Goal: Complete application form: Complete application form

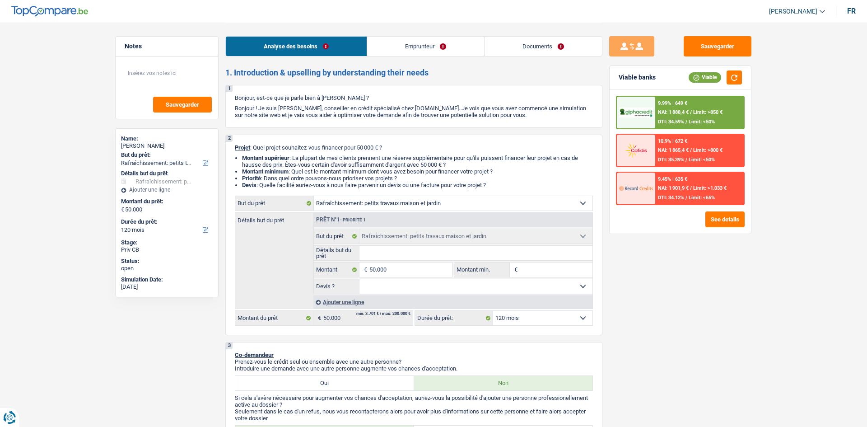
select select "houseOrGarden"
select select "120"
select select "houseOrGarden"
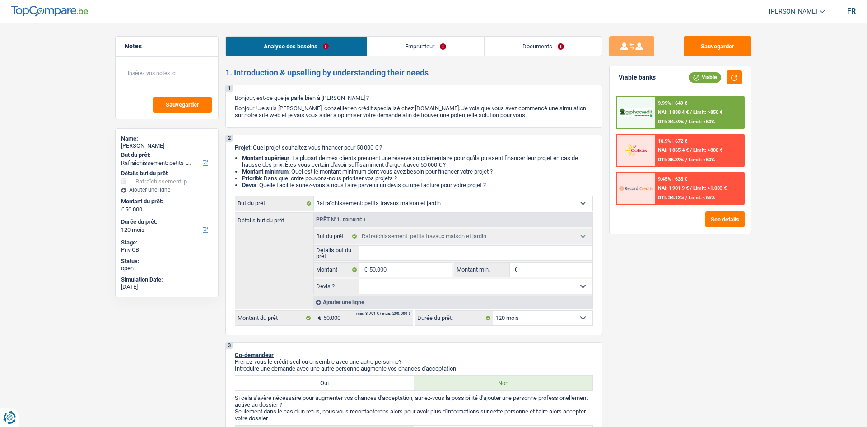
select select "120"
select select "publicEmployee"
select select "netSalary"
select select "mealVouchers"
select select "rents"
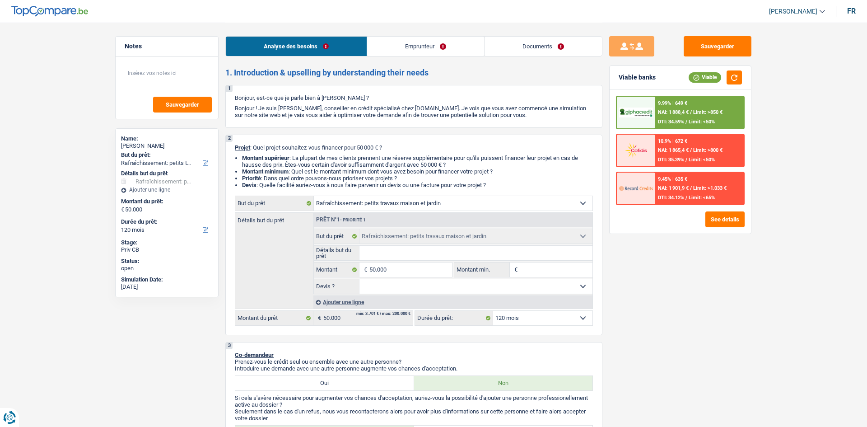
select select "houseOrGarden"
select select "120"
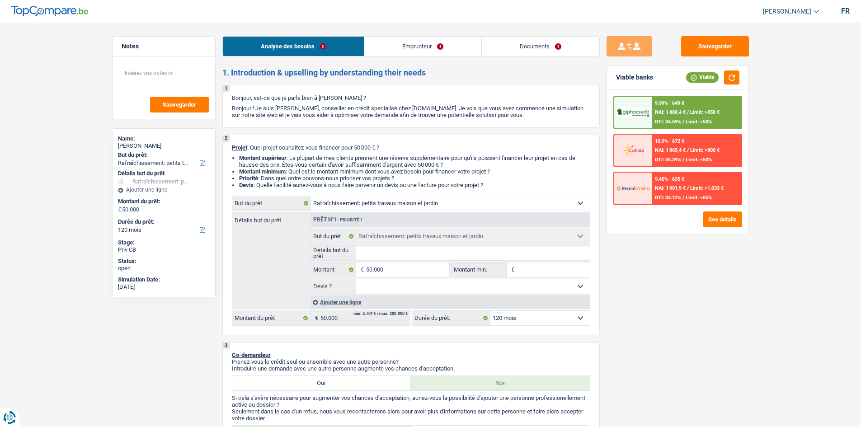
click at [424, 50] on link "Emprunteur" at bounding box center [422, 46] width 117 height 19
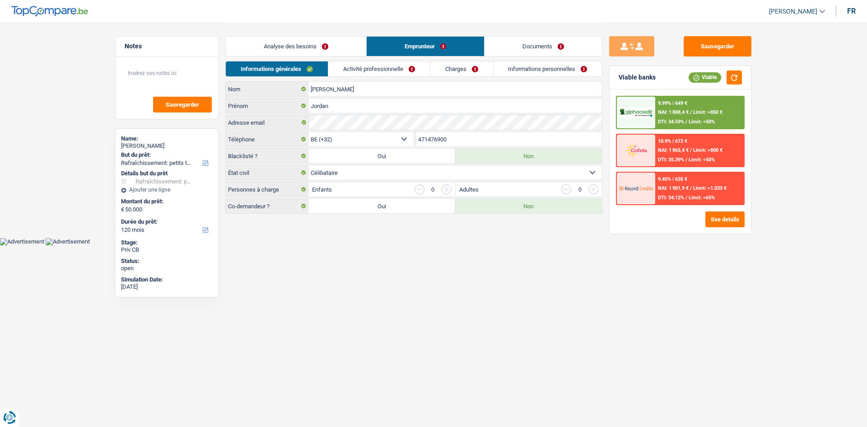
click at [371, 62] on link "Activité professionnelle" at bounding box center [379, 68] width 102 height 15
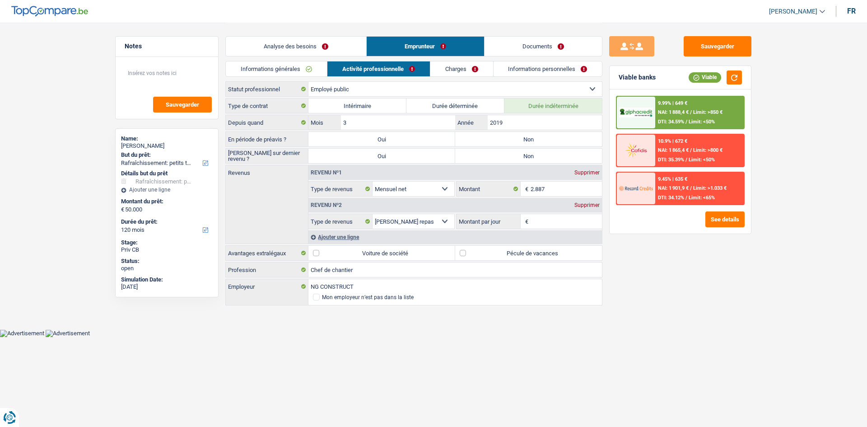
click at [436, 71] on link "Charges" at bounding box center [461, 68] width 63 height 15
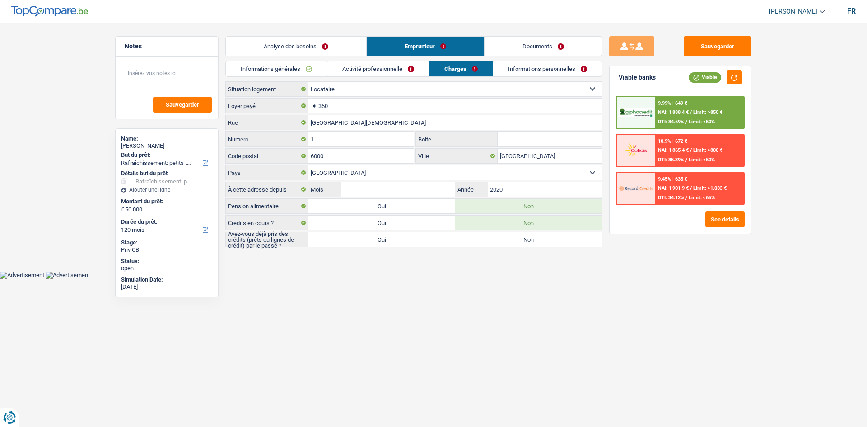
click at [279, 42] on link "Analyse des besoins" at bounding box center [296, 46] width 140 height 19
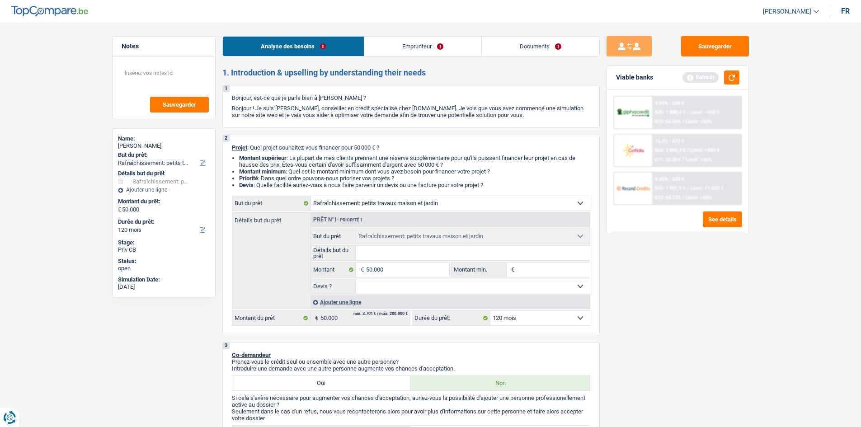
type input "t"
type input "to"
type input "toi"
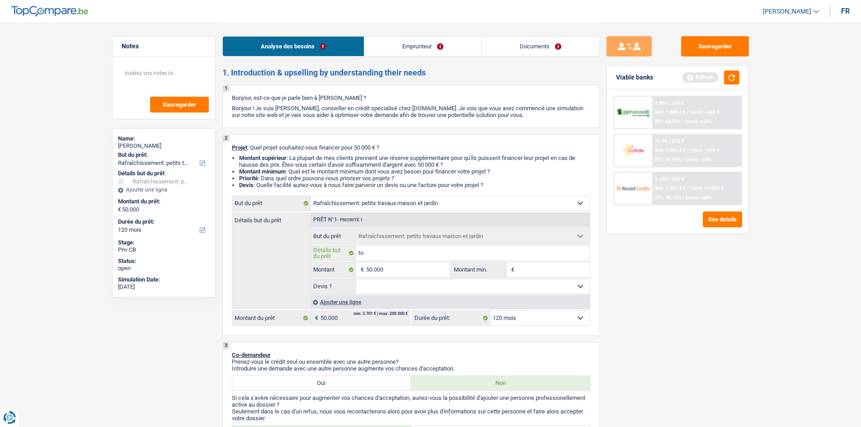
type input "toi"
type input "toit"
type input "toitu"
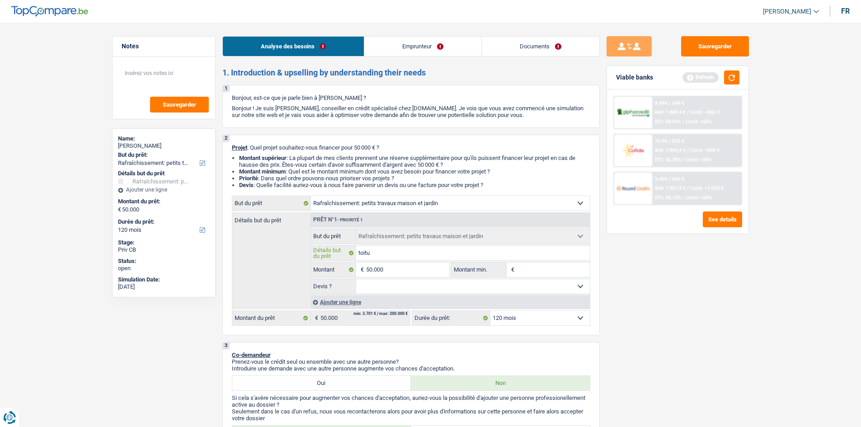
type input "toitur"
type input "toiture"
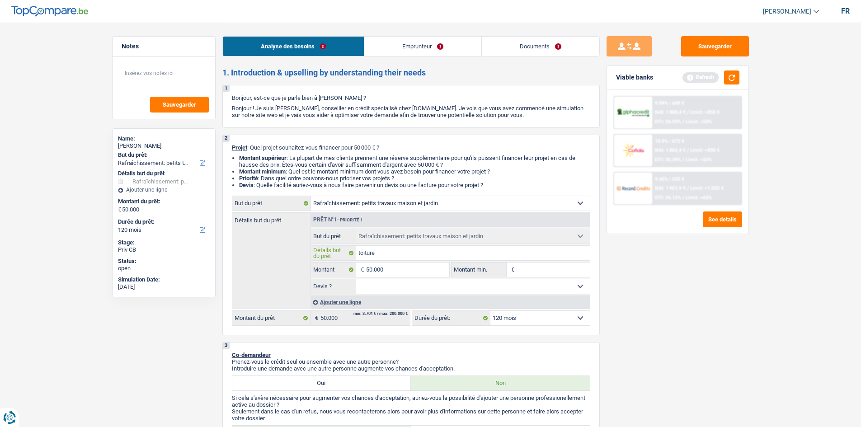
type input "toiture"
type input "toiture +"
type input "toiture +e"
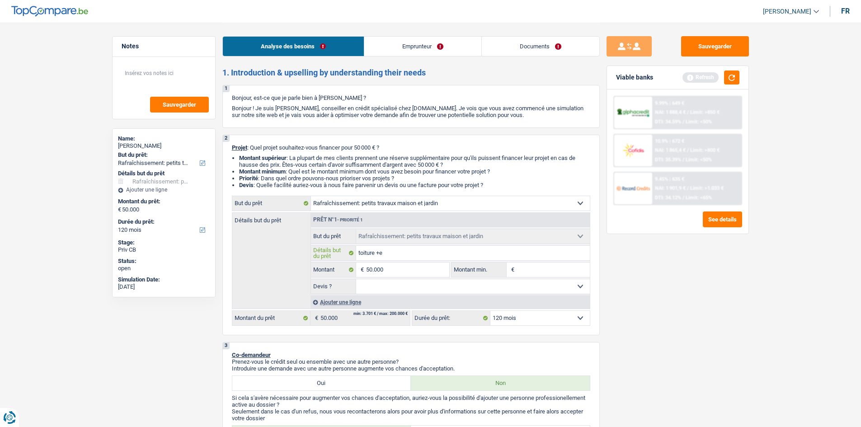
type input "toiture +es"
type input "toiture +esp"
type input "toiture +espa"
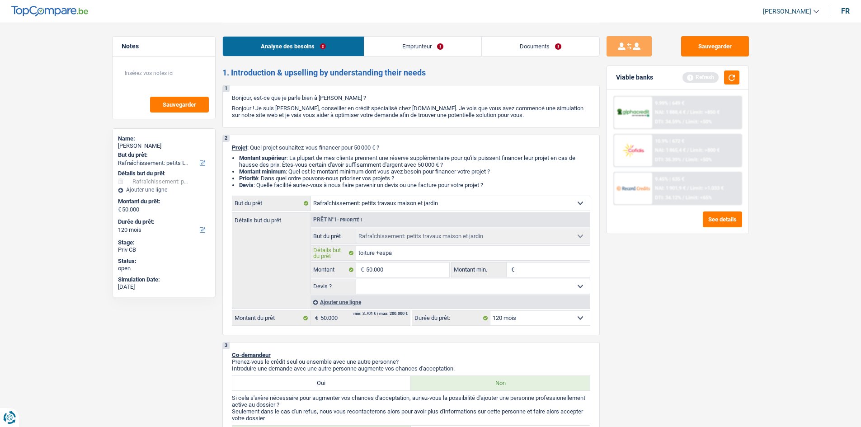
type input "toiture +espa"
type input "toiture +espac"
type input "toiture +espace"
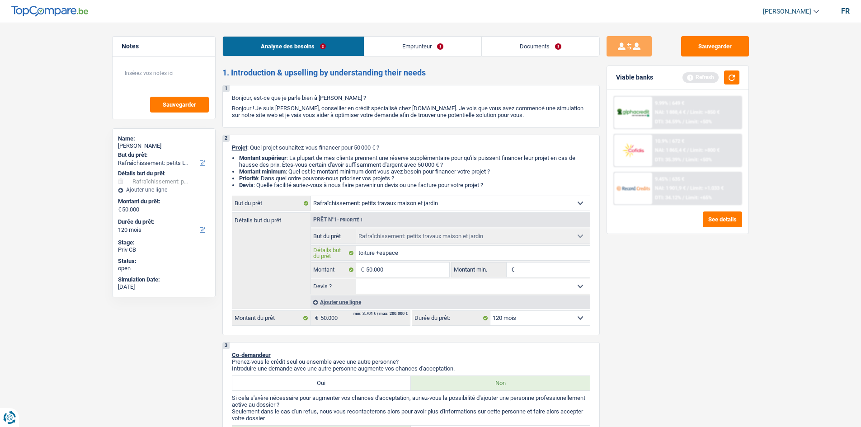
type input "toiture +espace"
type input "toiture +espace c"
type input "toiture +espace cu"
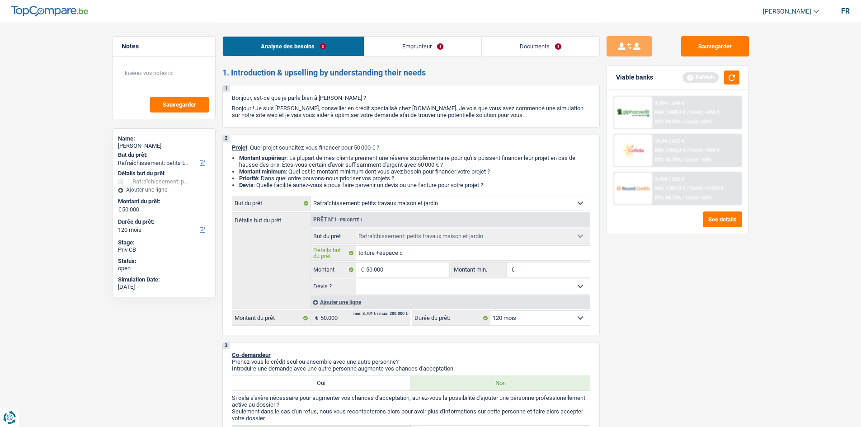
type input "toiture +espace cu"
type input "toiture +espace cui"
type input "toiture +espace cuis"
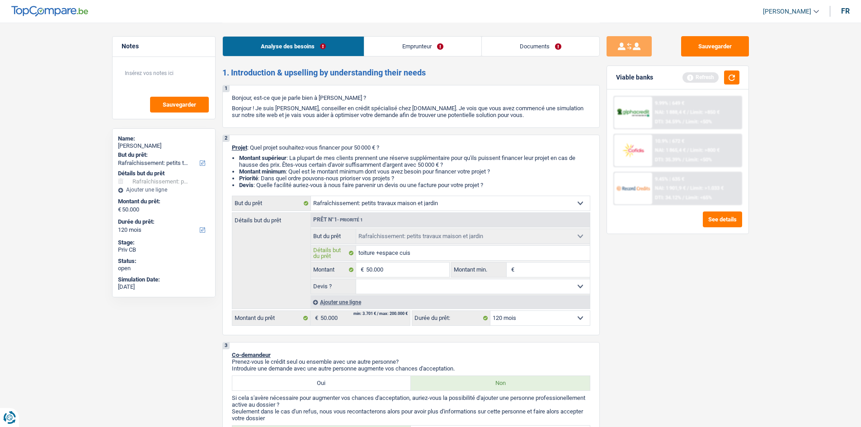
type input "toiture +espace cuise"
type input "toiture +espace cuise +"
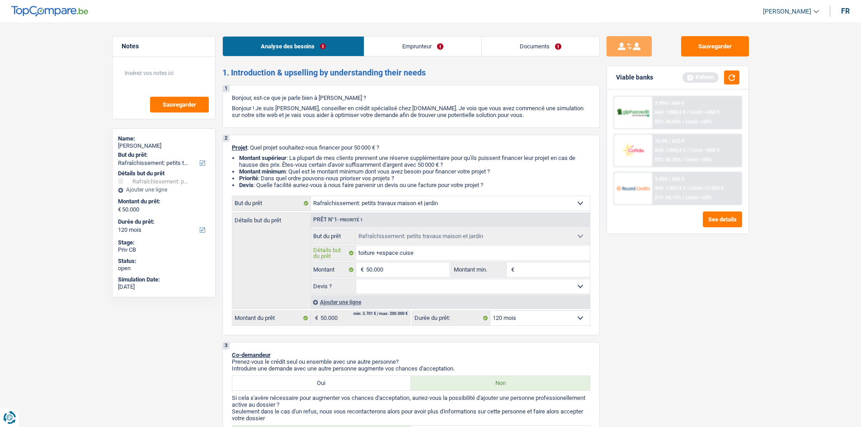
type input "toiture +espace cuise +"
type input "toiture +espace cuise +t"
type input "toiture +espace cuise +te"
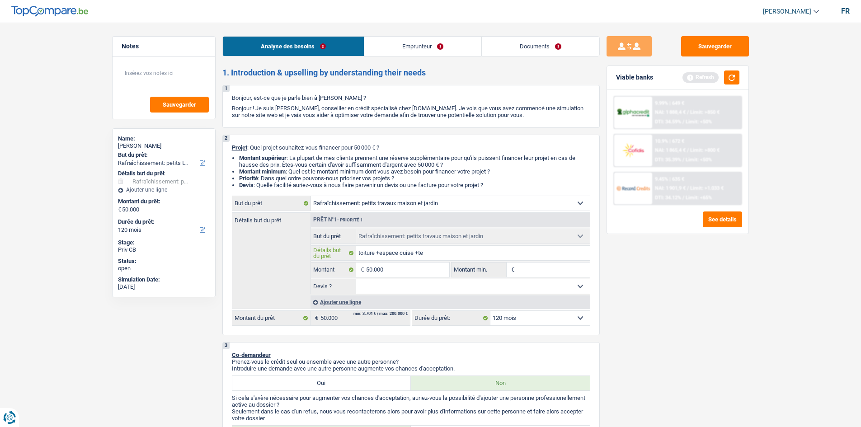
type input "toiture +espace cuise +ter"
type input "toiture +espace cuise +terr"
type input "toiture +espace cuise +terrr"
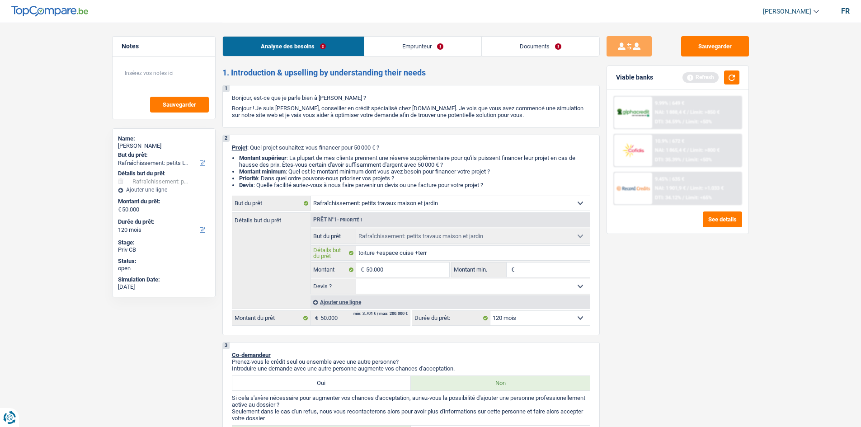
type input "toiture +espace cuise +terrr"
type input "toiture +espace cuise +terrra"
type input "toiture +espace cuise +terrrac"
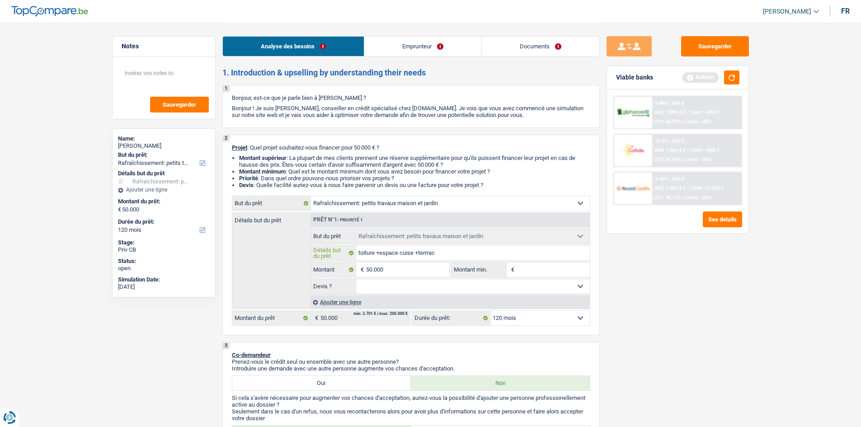
type input "toiture +espace cuise +terrrace"
type input "toiture +espace cuise +terrrace j"
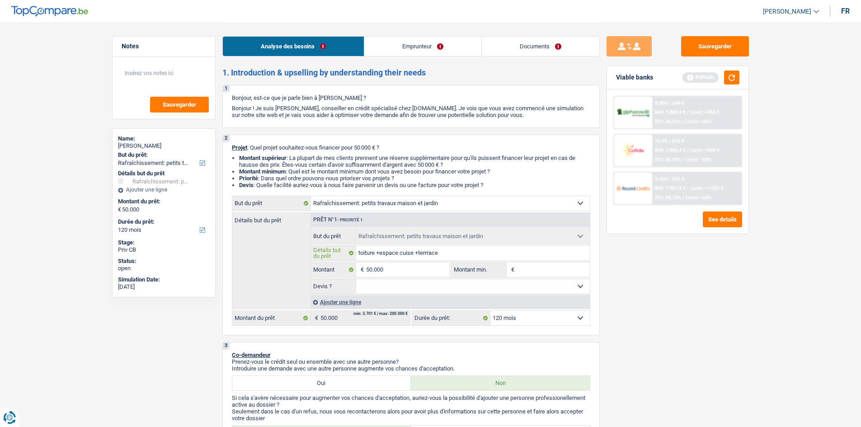
type input "toiture +espace cuise +terrrace j"
type input "toiture +espace cuise +terrrace ja"
type input "toiture +espace cuise +terrrace jar"
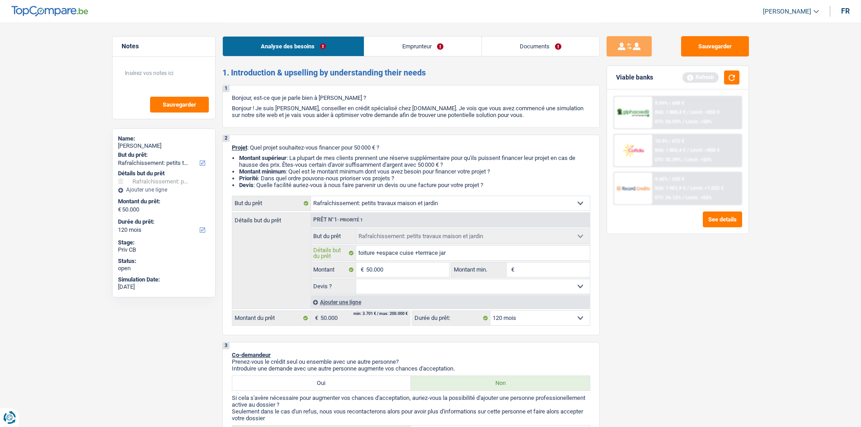
type input "toiture +espace cuise +terrrace jard"
type input "toiture +espace cuise +terrrace jardi"
type input "toiture +espace cuise +terrrace jardin"
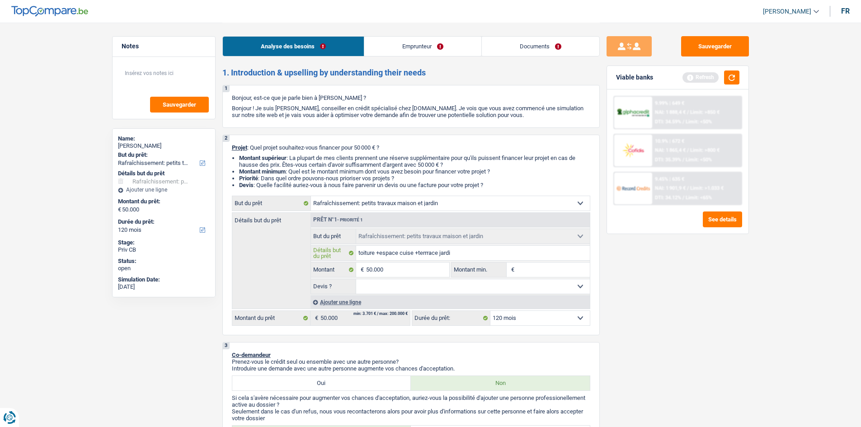
type input "toiture +espace cuise +terrrace jardin"
type input "toiture +espace cuise +terrrace jardin +"
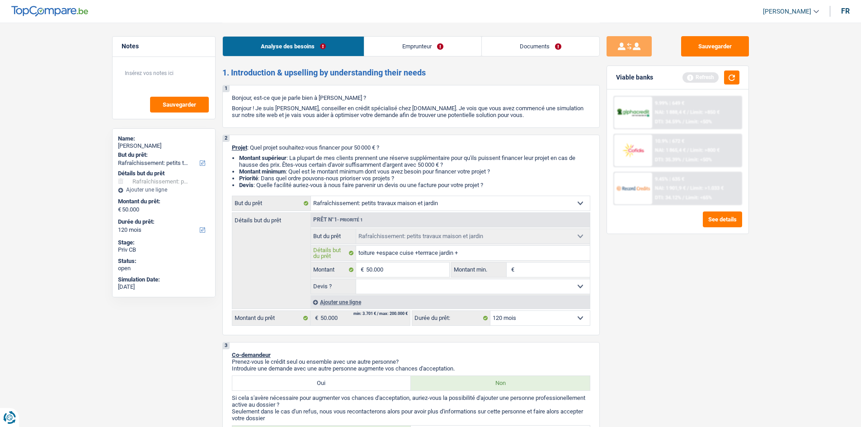
type input "toiture +espace cuise +terrrace jardin +"
click at [447, 204] on select "Confort maison: meubles, textile, peinture, électroménager, outillage non-profe…" at bounding box center [450, 203] width 279 height 14
click at [311, 196] on select "Confort maison: meubles, textile, peinture, électroménager, outillage non-profe…" at bounding box center [450, 203] width 279 height 14
click at [513, 288] on select "Oui Non Non répondu Sélectionner une option" at bounding box center [473, 286] width 234 height 14
click at [636, 303] on div "Sauvegarder Viable banks Refresh 9.99% | 649 € NAI: 1 888,4 € / Limit: >850 € D…" at bounding box center [677, 224] width 156 height 376
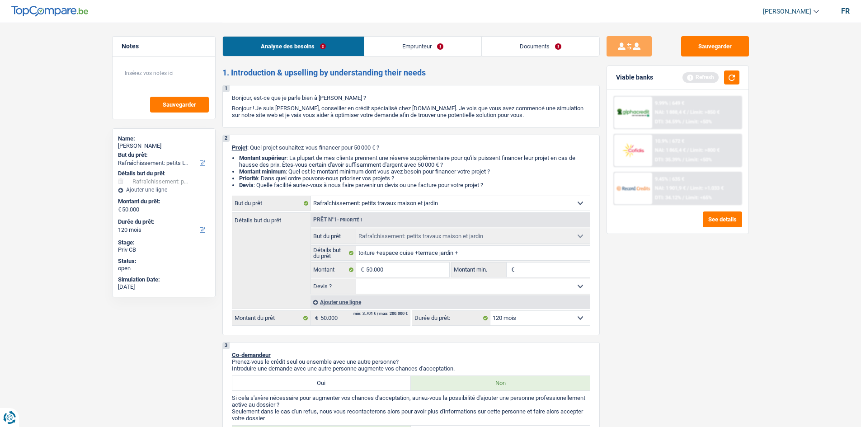
click at [535, 318] on select "12 mois 18 mois 24 mois 30 mois 36 mois 42 mois 48 mois 60 mois 72 mois 84 mois…" at bounding box center [539, 318] width 99 height 14
drag, startPoint x: 647, startPoint y: 342, endPoint x: 634, endPoint y: 336, distance: 14.2
click at [646, 342] on div "Sauvegarder Viable banks Refresh 9.99% | 649 € NAI: 1 888,4 € / Limit: >850 € D…" at bounding box center [677, 224] width 156 height 376
click at [416, 286] on select "Oui Non Non répondu Sélectionner une option" at bounding box center [473, 286] width 234 height 14
select select "false"
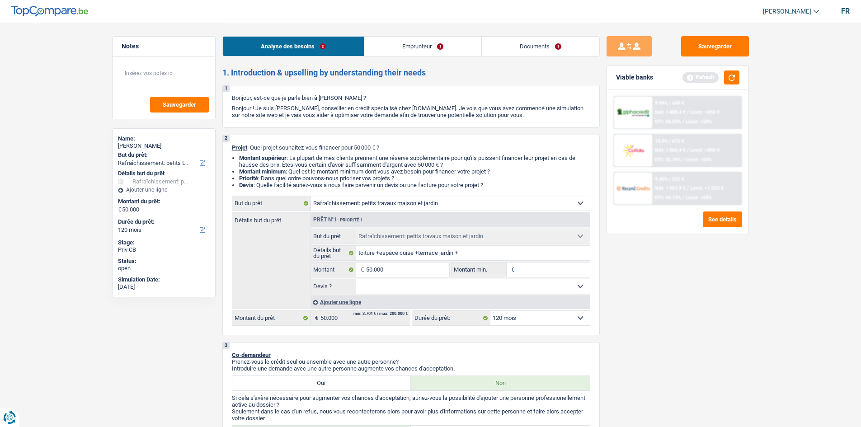
click at [356, 279] on select "Oui Non Non répondu Sélectionner une option" at bounding box center [473, 286] width 234 height 14
select select "false"
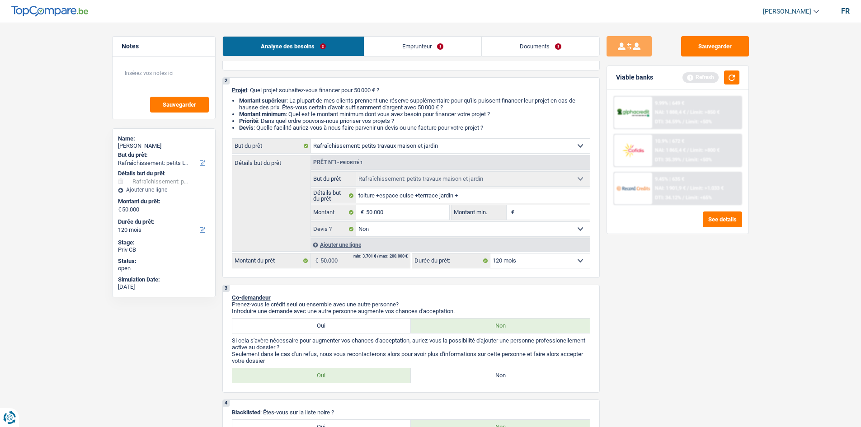
scroll to position [136, 0]
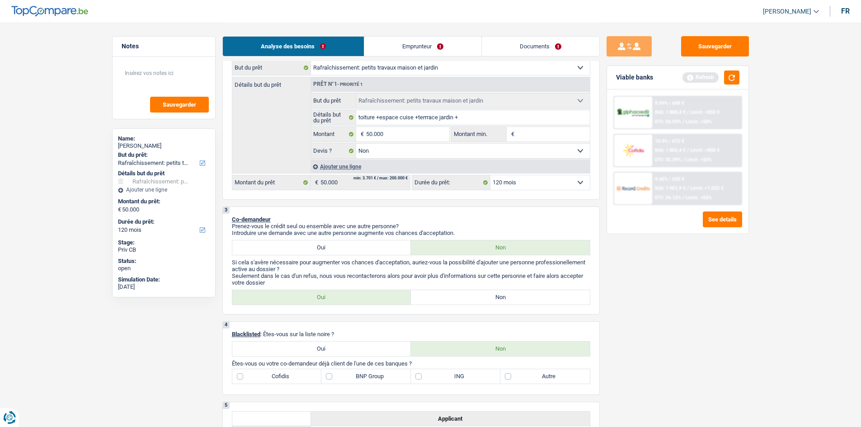
click at [481, 297] on label "Non" at bounding box center [500, 297] width 179 height 14
click at [481, 297] on input "Non" at bounding box center [500, 297] width 179 height 14
radio input "true"
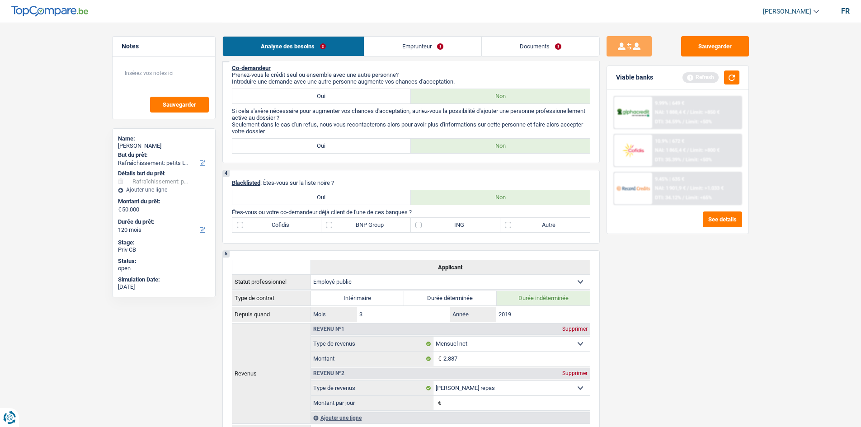
scroll to position [271, 0]
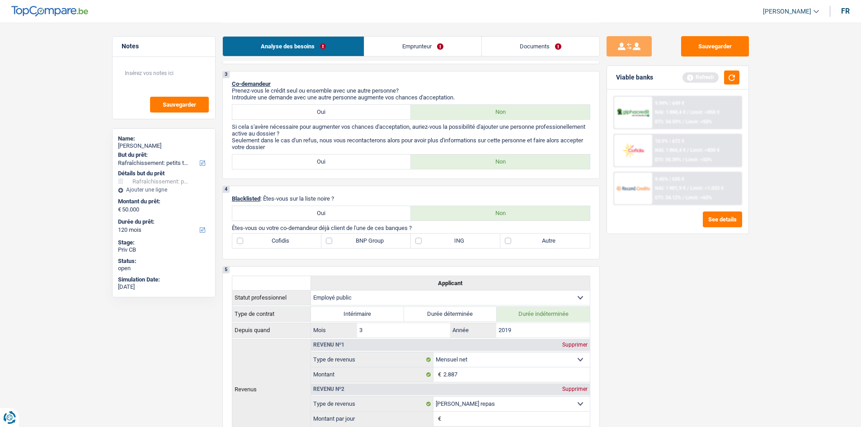
click at [425, 241] on label "ING" at bounding box center [455, 241] width 89 height 14
click at [425, 241] on input "ING" at bounding box center [455, 241] width 89 height 14
checkbox input "true"
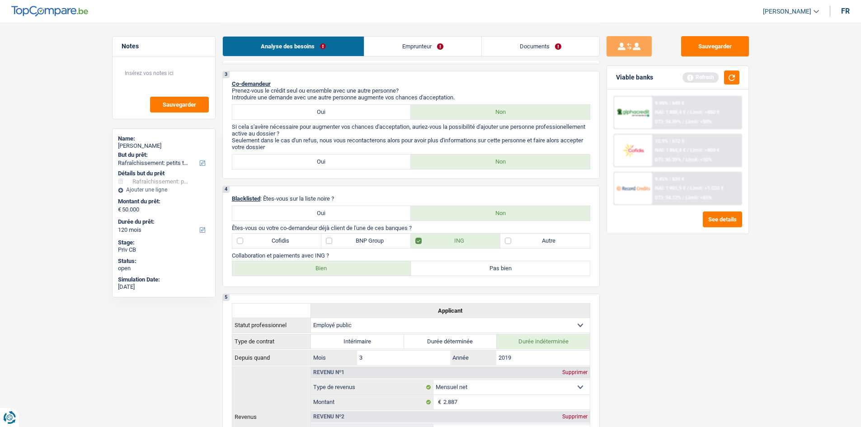
click at [345, 264] on label "Bien" at bounding box center [321, 268] width 179 height 14
click at [345, 264] on input "Bien" at bounding box center [321, 268] width 179 height 14
radio input "true"
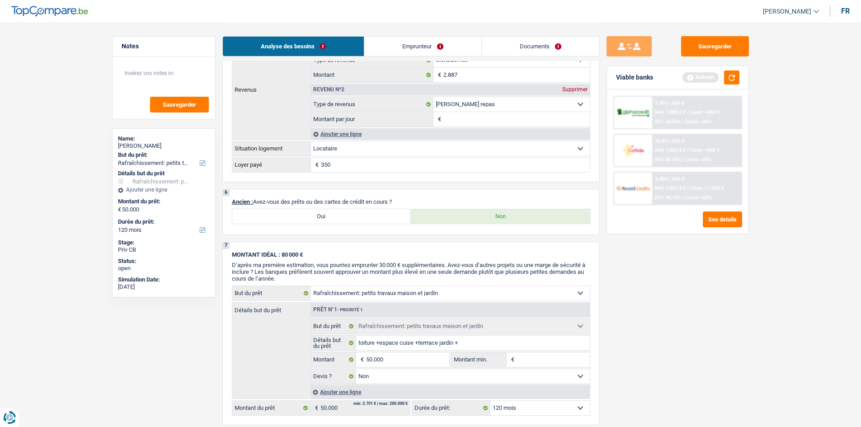
scroll to position [587, 0]
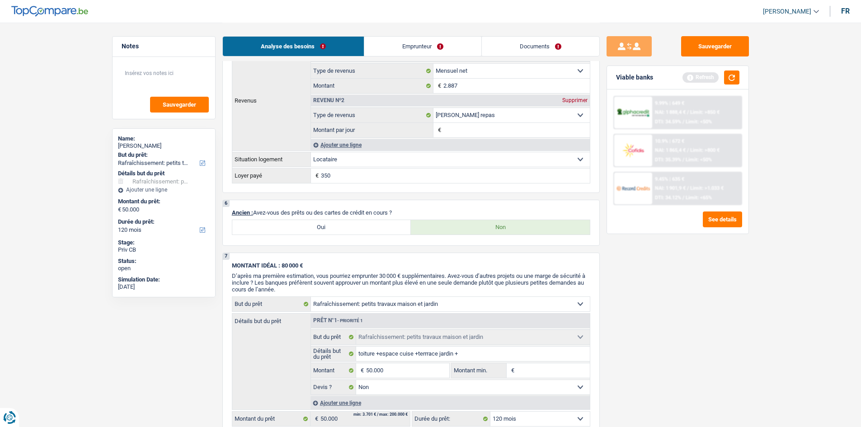
click at [758, 252] on main "Notes Sauvegarder Name: Jordan Kruszynski But du prêt: Confort maison: meubles,…" at bounding box center [430, 71] width 861 height 1316
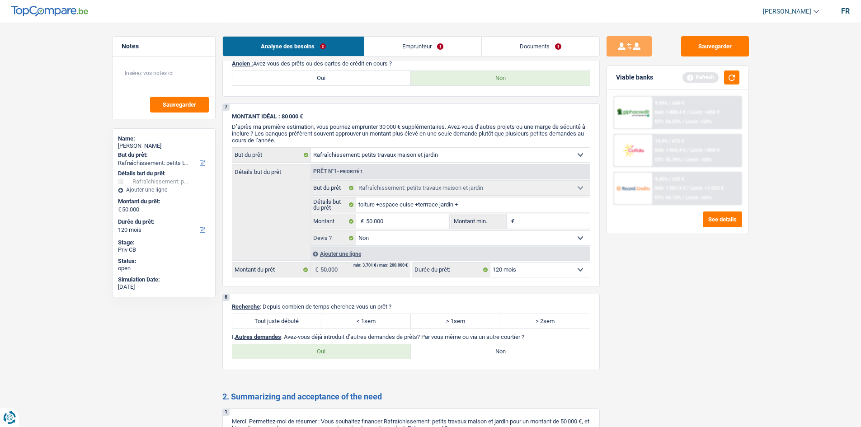
scroll to position [813, 0]
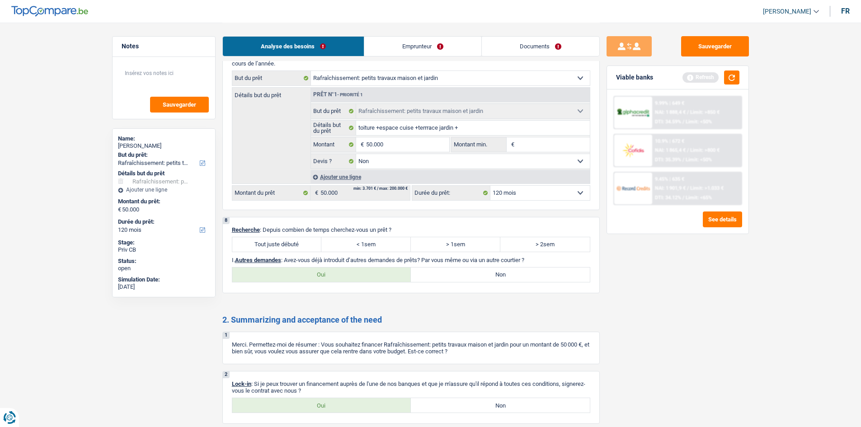
drag, startPoint x: 271, startPoint y: 244, endPoint x: 279, endPoint y: 249, distance: 9.8
click at [272, 243] on label "Tout juste débuté" at bounding box center [276, 244] width 89 height 14
click at [272, 243] on input "Tout juste débuté" at bounding box center [276, 244] width 89 height 14
radio input "true"
click at [472, 281] on label "Non" at bounding box center [500, 274] width 179 height 14
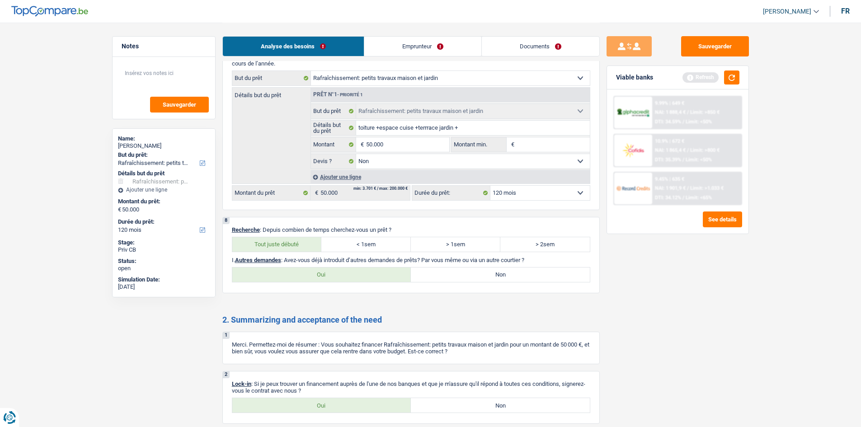
click at [472, 281] on input "Non" at bounding box center [500, 274] width 179 height 14
radio input "true"
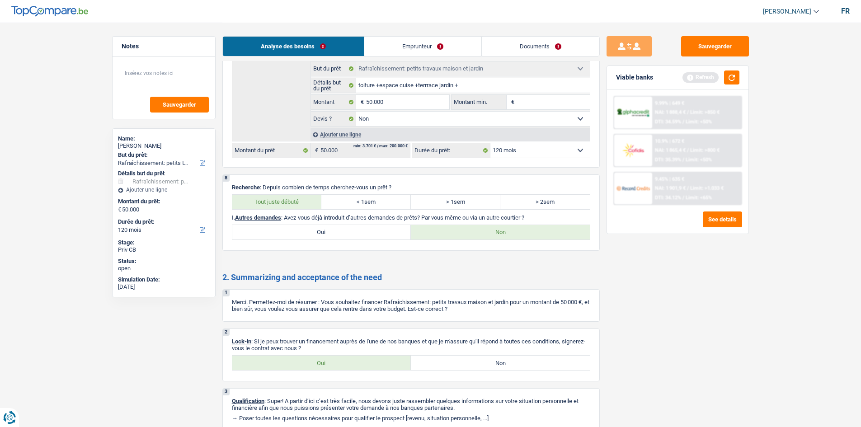
scroll to position [896, 0]
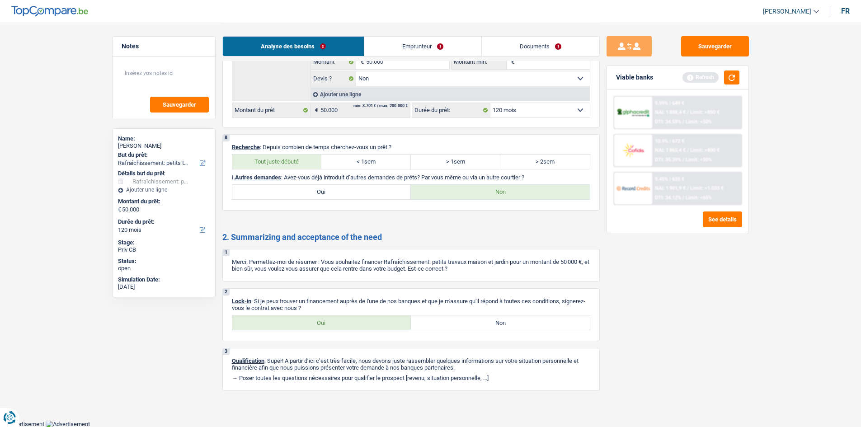
click at [313, 328] on label "Oui" at bounding box center [321, 322] width 179 height 14
click at [313, 328] on input "Oui" at bounding box center [321, 322] width 179 height 14
radio input "true"
click at [389, 42] on link "Emprunteur" at bounding box center [422, 46] width 117 height 19
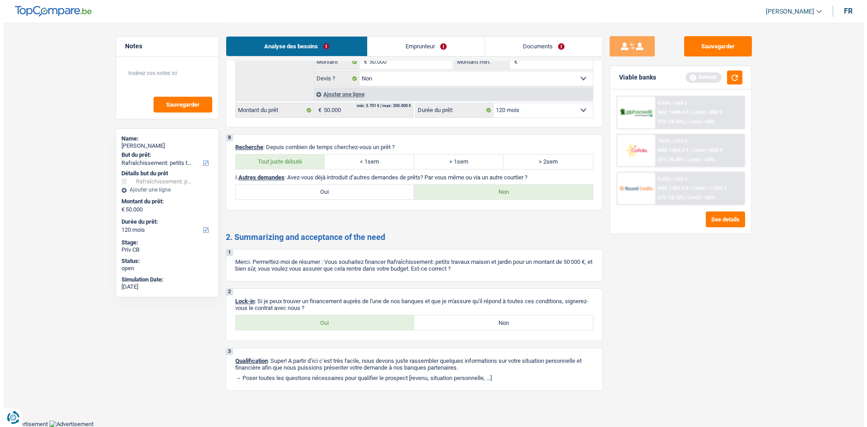
scroll to position [0, 0]
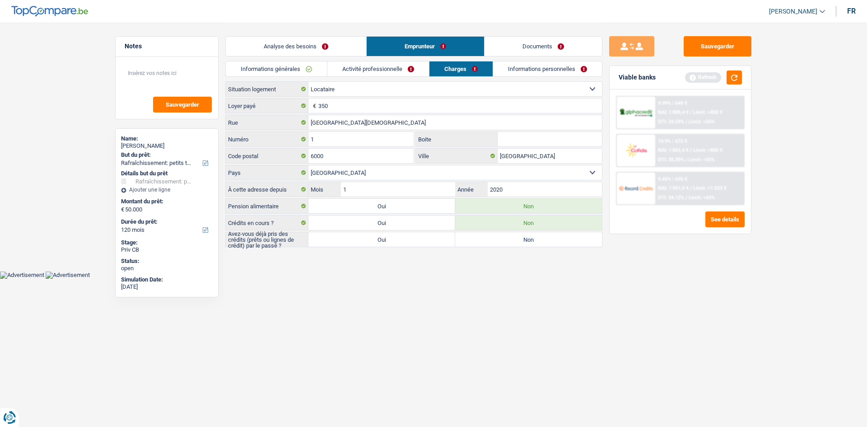
click at [291, 61] on div "Analyse des besoins Emprunteur Documents" at bounding box center [413, 42] width 377 height 38
click at [290, 72] on link "Informations générales" at bounding box center [276, 68] width 101 height 15
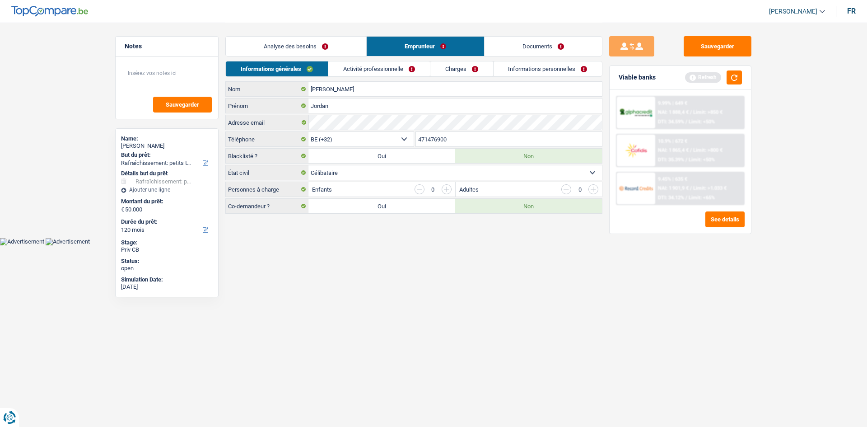
click at [393, 66] on link "Activité professionnelle" at bounding box center [379, 68] width 102 height 15
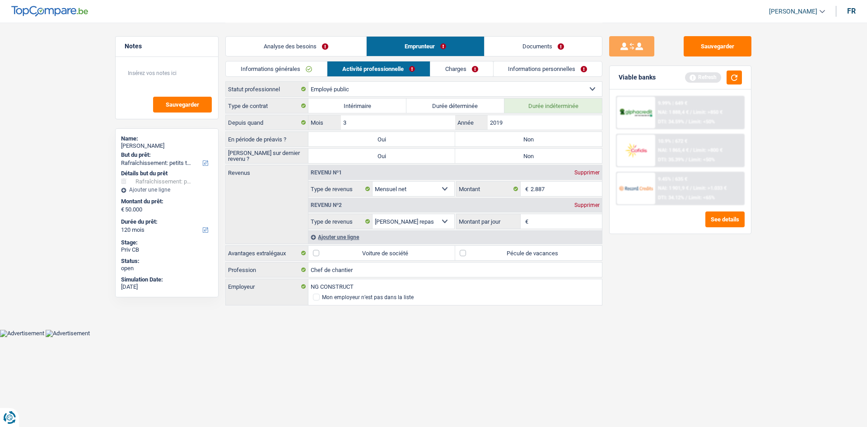
click at [429, 337] on html "Vous avez le contrôle de vos données Nous utilisons des cookies, tout comme nos…" at bounding box center [433, 168] width 867 height 337
click at [659, 299] on div "Sauvegarder Viable banks Refresh 9.99% | 649 € NAI: 1 888,4 € / Limit: >850 € D…" at bounding box center [681, 224] width 156 height 376
click at [490, 136] on label "Non" at bounding box center [528, 139] width 147 height 14
click at [490, 136] on input "Non" at bounding box center [528, 139] width 147 height 14
radio input "true"
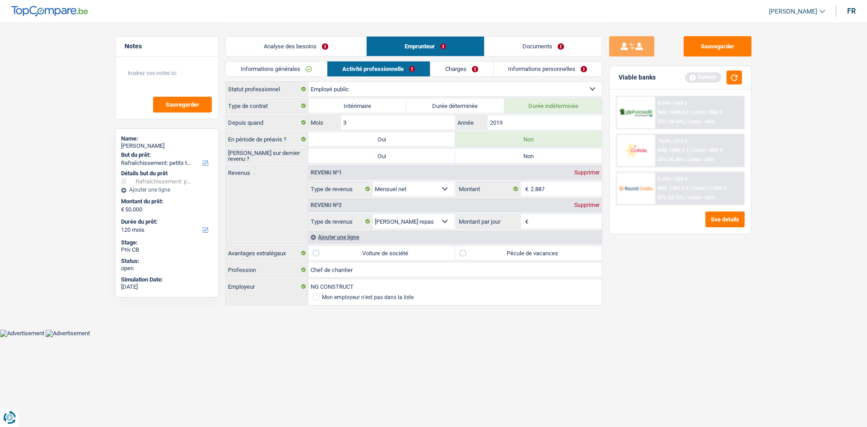
click at [515, 154] on label "Non" at bounding box center [528, 156] width 147 height 14
click at [515, 154] on input "Non" at bounding box center [528, 156] width 147 height 14
radio input "true"
click at [583, 204] on div "Supprimer" at bounding box center [587, 204] width 30 height 5
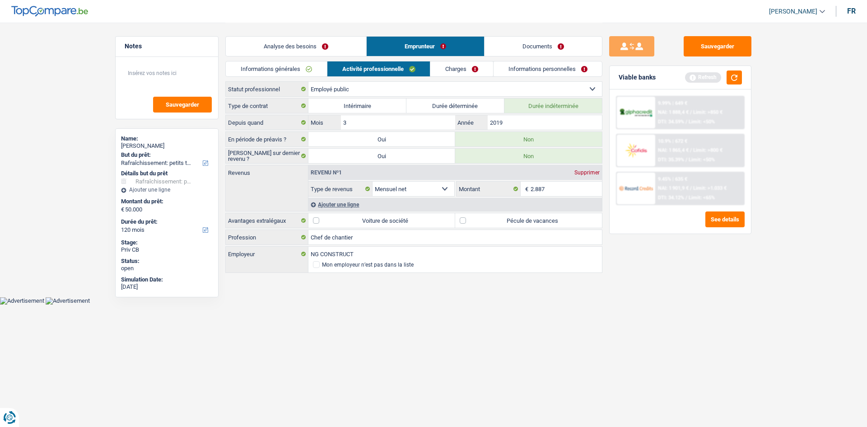
click at [486, 219] on label "Pécule de vacances" at bounding box center [528, 220] width 147 height 14
click at [486, 219] on input "Pécule de vacances" at bounding box center [528, 220] width 147 height 14
checkbox input "true"
click at [477, 71] on link "Charges" at bounding box center [461, 68] width 63 height 15
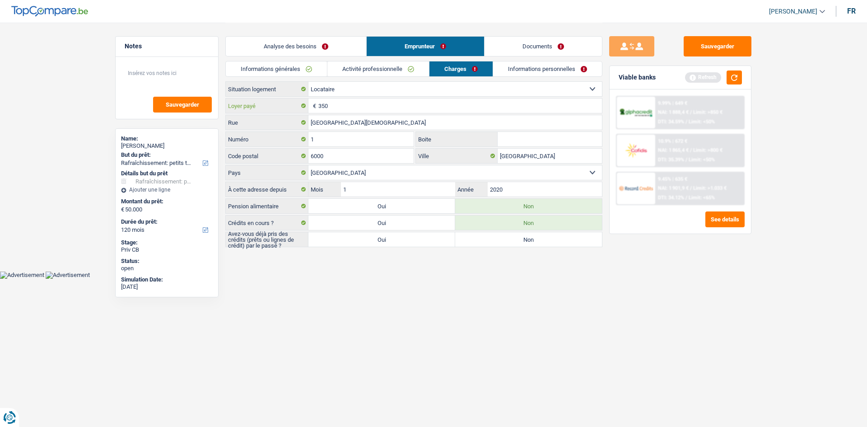
click at [404, 106] on input "350" at bounding box center [460, 105] width 284 height 14
click at [533, 67] on link "Informations personnelles" at bounding box center [547, 68] width 109 height 15
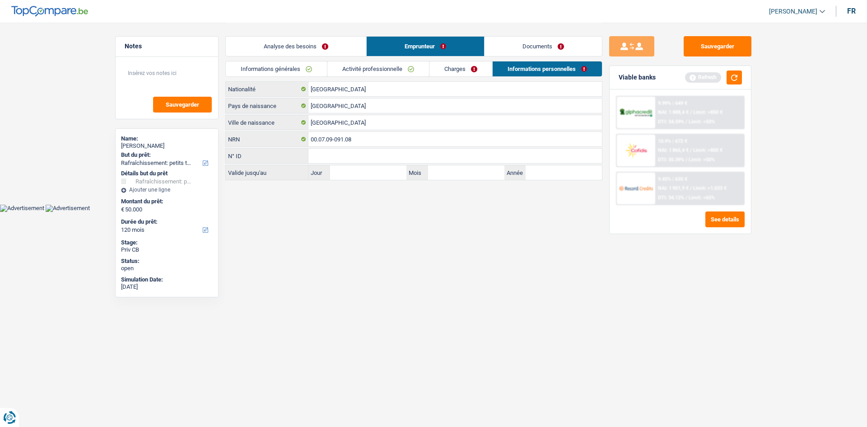
click at [454, 69] on link "Charges" at bounding box center [461, 68] width 63 height 15
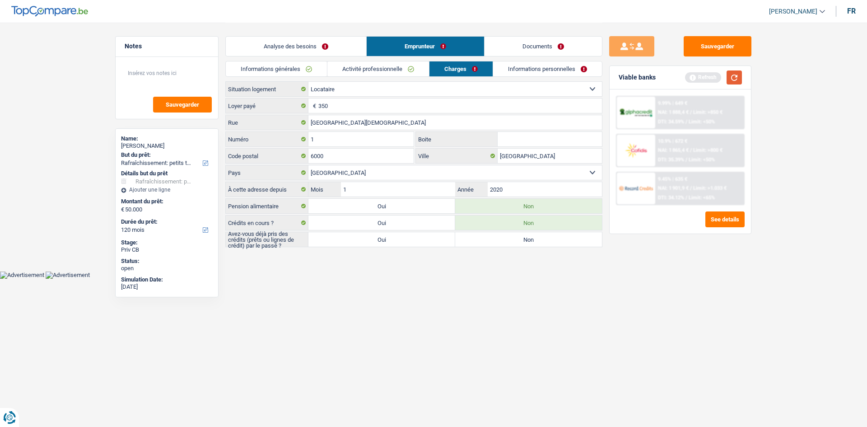
click at [738, 78] on button "button" at bounding box center [734, 77] width 15 height 14
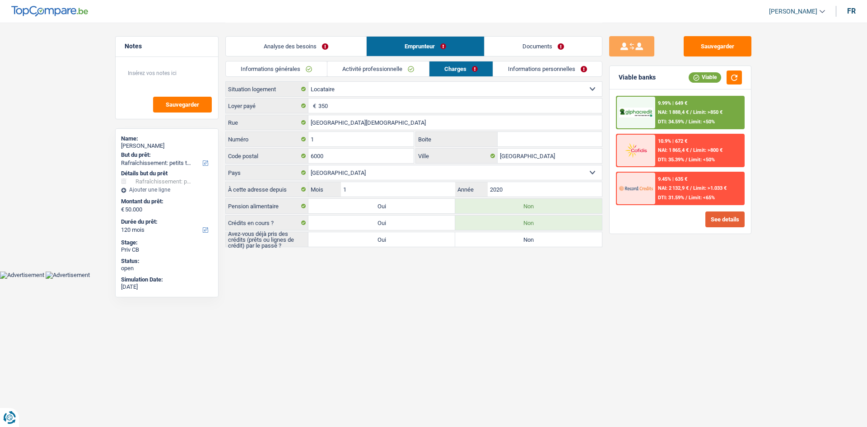
click at [717, 221] on button "See details" at bounding box center [725, 219] width 39 height 16
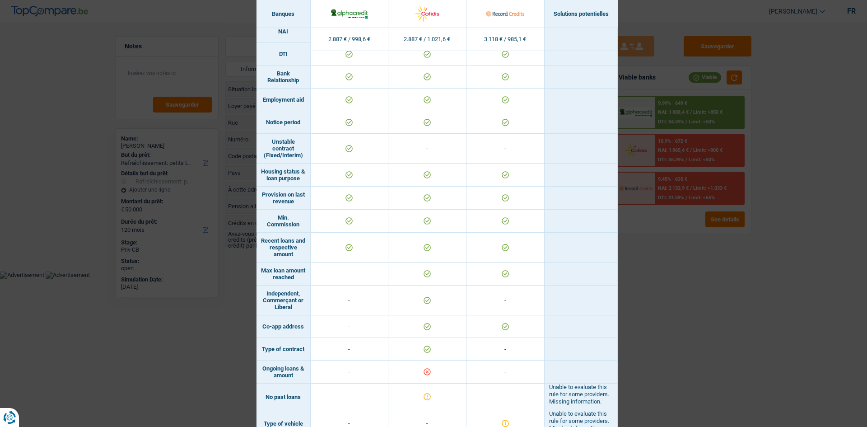
scroll to position [472, 0]
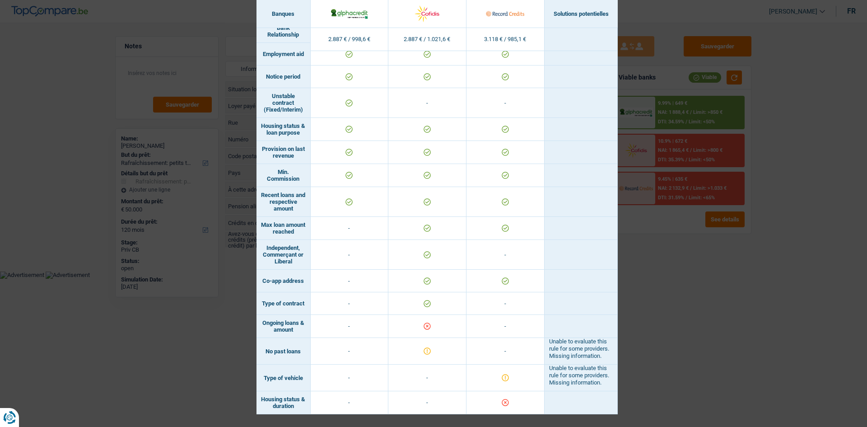
drag, startPoint x: 663, startPoint y: 299, endPoint x: 664, endPoint y: 290, distance: 9.1
click at [664, 293] on div "Banks conditions × Banques Solutions potentielles Revenus / Charges 2.887 € / 9…" at bounding box center [433, 213] width 867 height 427
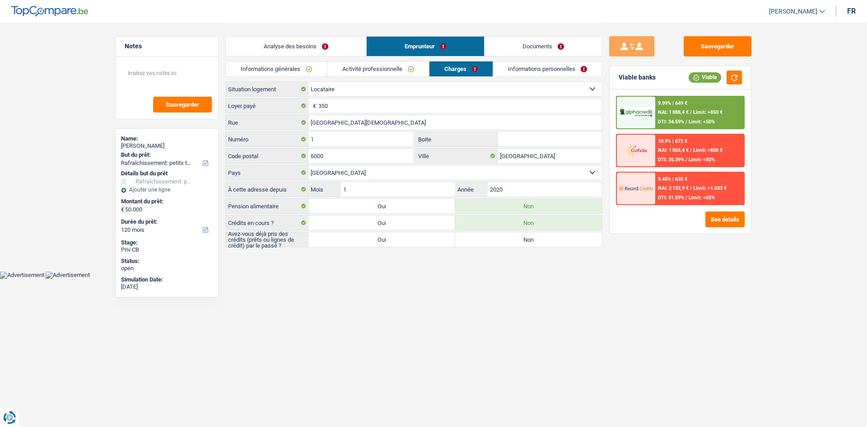
click at [430, 240] on label "Oui" at bounding box center [382, 239] width 147 height 14
click at [430, 240] on input "Oui" at bounding box center [382, 239] width 147 height 14
radio input "true"
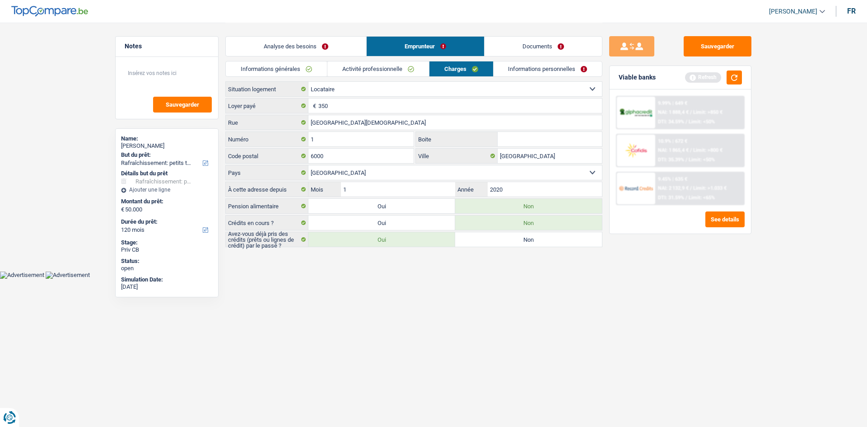
click at [554, 65] on link "Informations personnelles" at bounding box center [548, 68] width 109 height 15
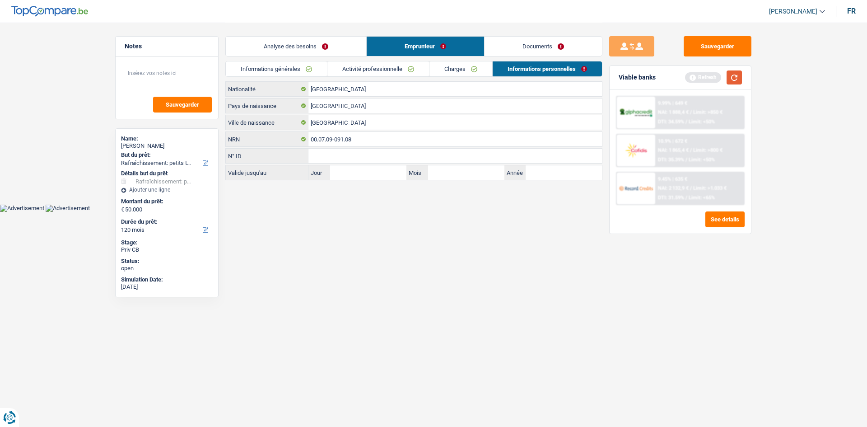
click at [733, 81] on button "button" at bounding box center [734, 77] width 15 height 14
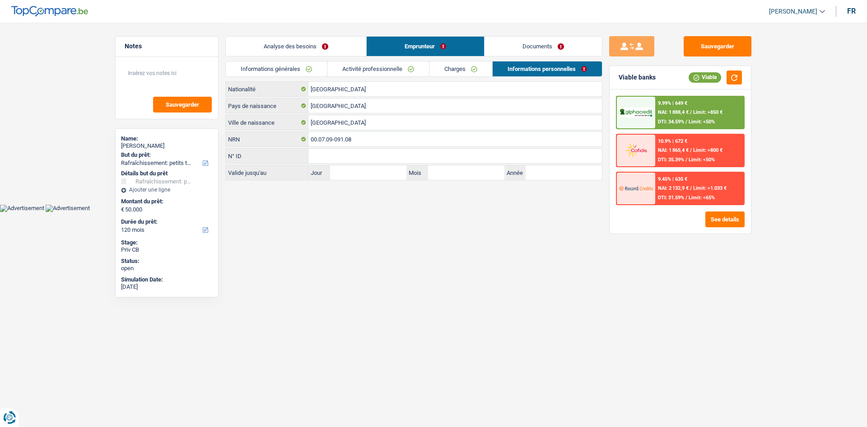
click at [328, 40] on link "Analyse des besoins" at bounding box center [296, 46] width 140 height 19
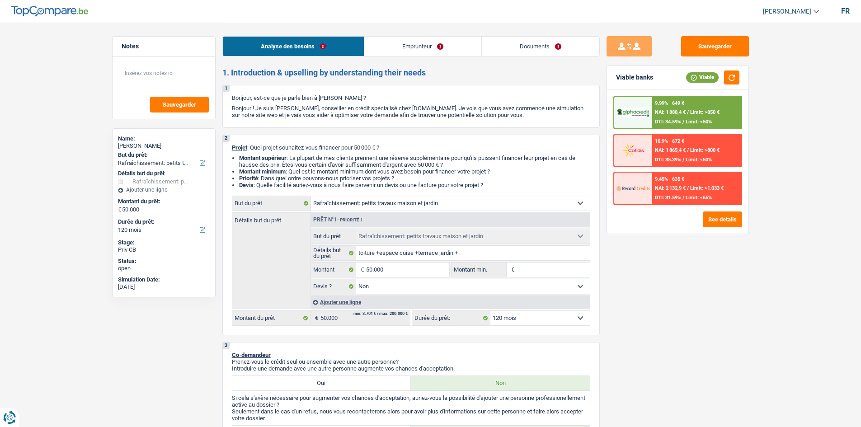
click at [723, 111] on div "9.99% | 649 € NAI: 1 888,4 € / Limit: >850 € DTI: 34.59% / Limit: <50%" at bounding box center [696, 113] width 89 height 32
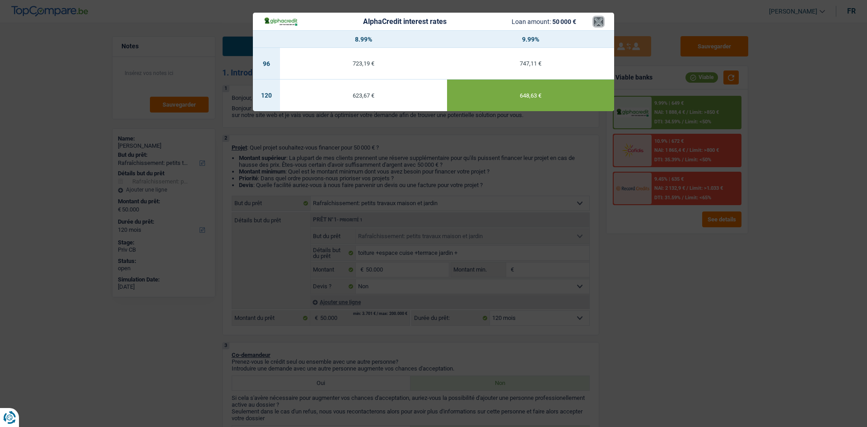
click at [598, 20] on button "×" at bounding box center [598, 21] width 9 height 9
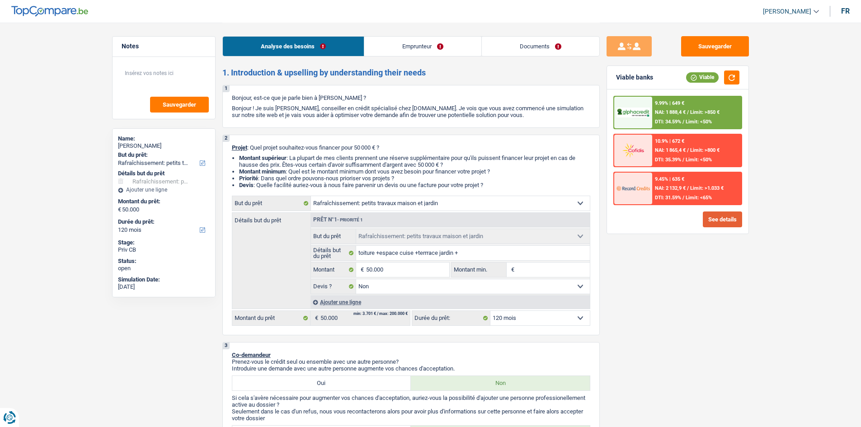
drag, startPoint x: 713, startPoint y: 209, endPoint x: 708, endPoint y: 215, distance: 7.8
click at [710, 214] on div "9.99% | 649 € NAI: 1 888,4 € / Limit: >850 € DTI: 34.59% / Limit: <50% 10.9% | …" at bounding box center [677, 161] width 141 height 144
click at [707, 216] on button "See details" at bounding box center [721, 219] width 39 height 16
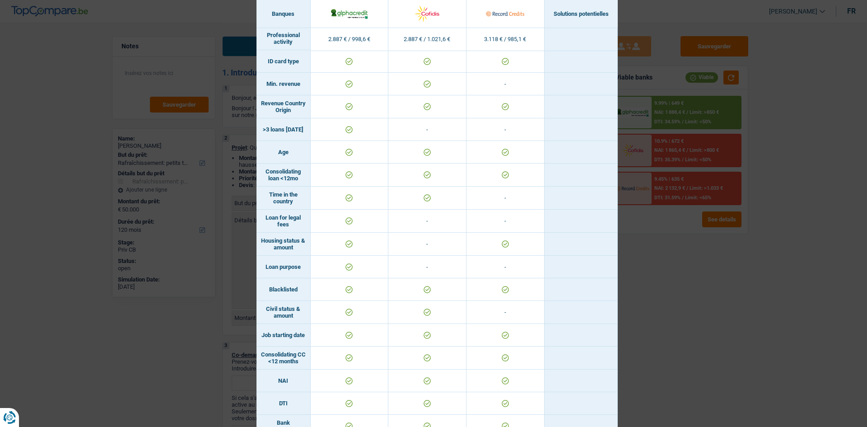
scroll to position [0, 0]
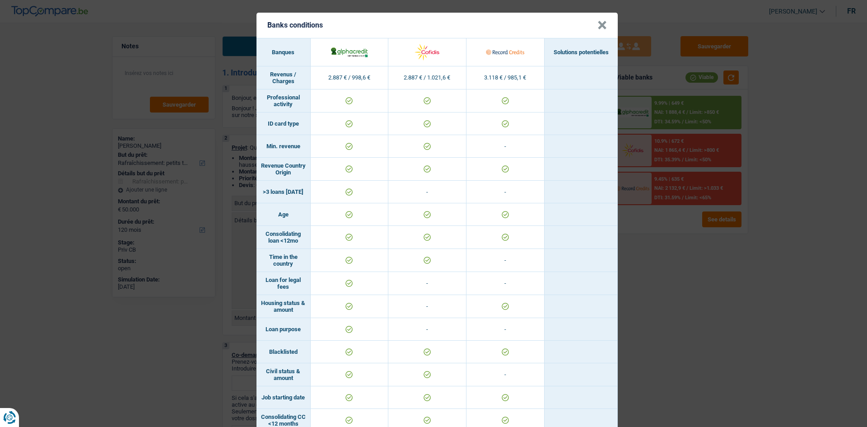
click at [692, 325] on div "Banks conditions × Banques Solutions potentielles Revenus / Charges 2.887 € / 9…" at bounding box center [433, 213] width 867 height 427
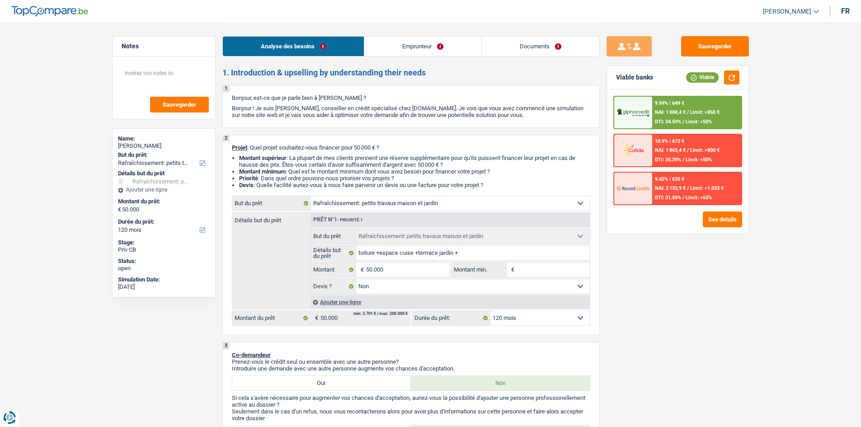
click at [410, 261] on fieldset "Confort maison: meubles, textile, peinture, électroménager, outillage non-profe…" at bounding box center [450, 261] width 279 height 65
click at [406, 272] on input "50.000" at bounding box center [407, 269] width 83 height 14
type input "5.000"
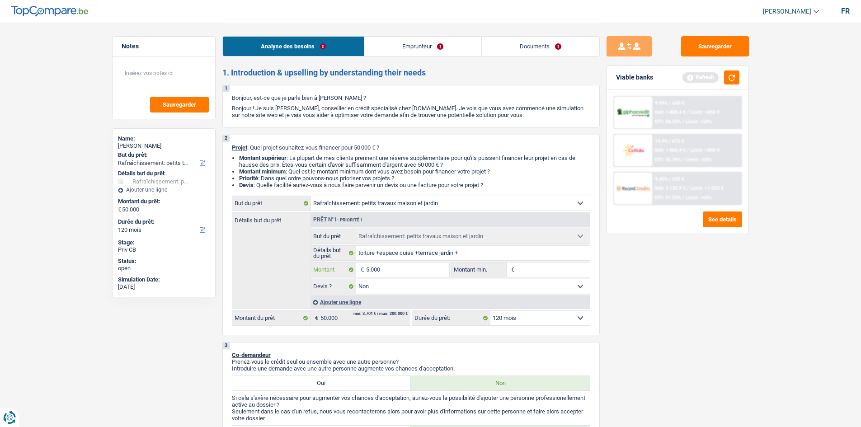
type input "500"
type input "50"
type input "5"
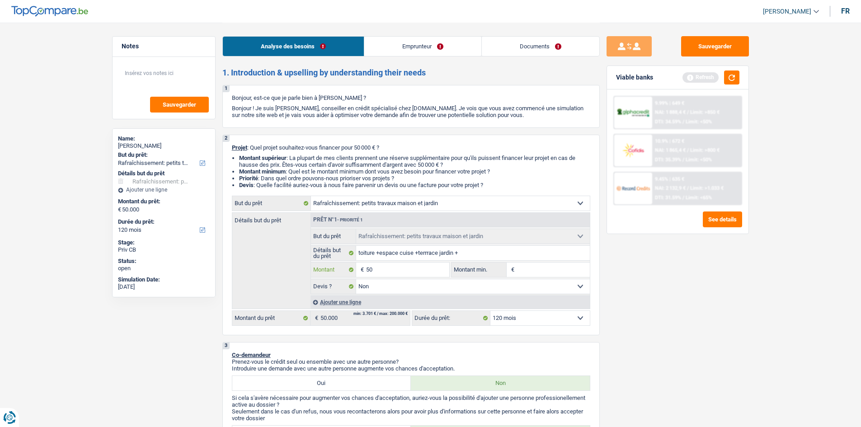
type input "5"
type input "3"
type input "30"
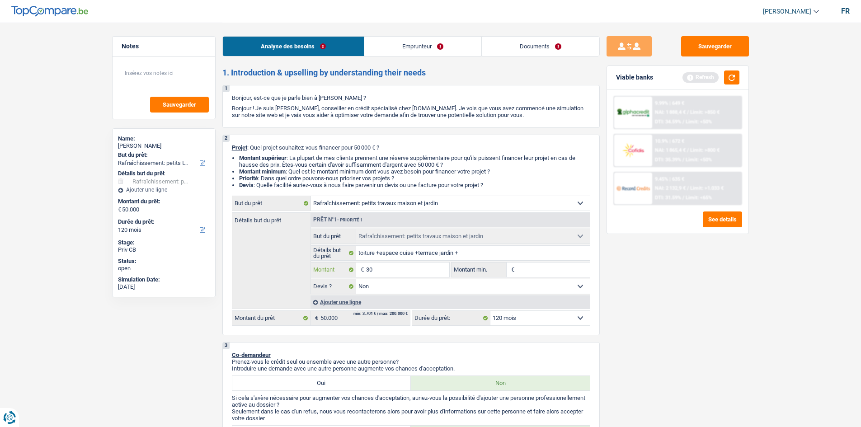
type input "300"
type input "3.000"
type input "30.000"
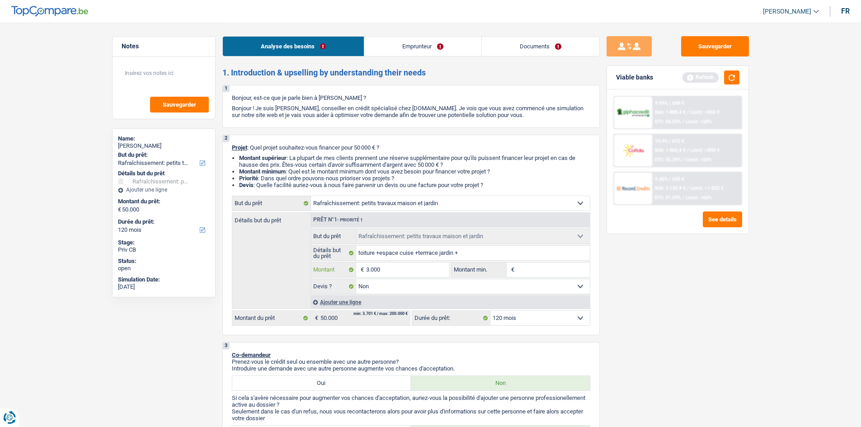
type input "30.000"
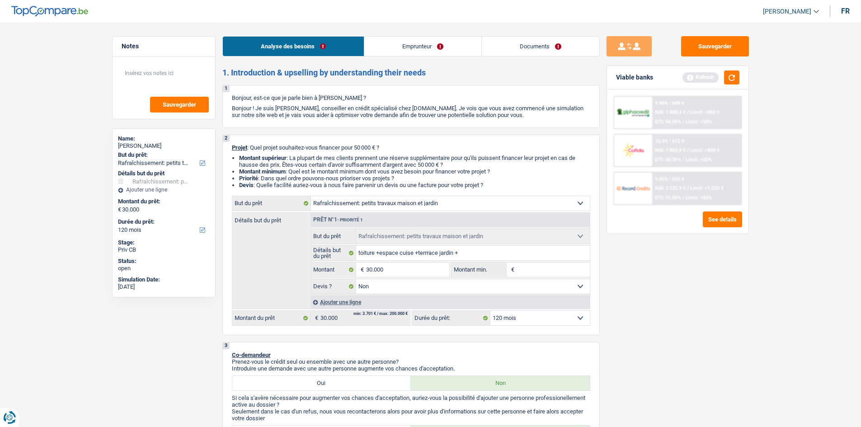
click at [521, 272] on input "Montant min." at bounding box center [552, 269] width 73 height 14
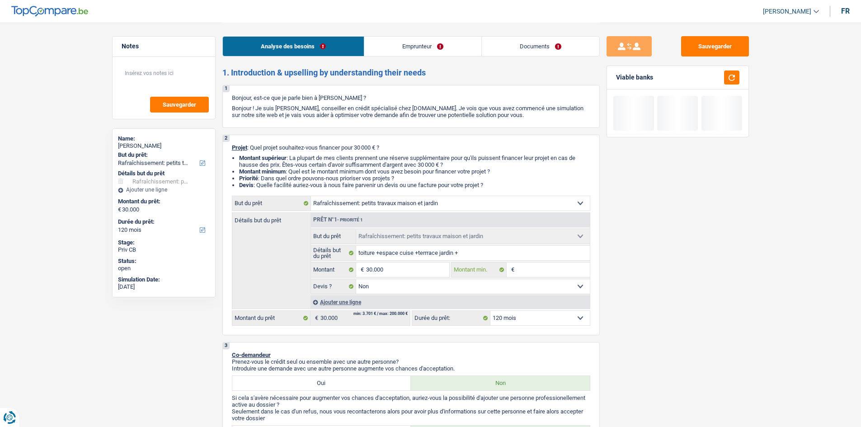
type input "2"
type input "25"
type input "250"
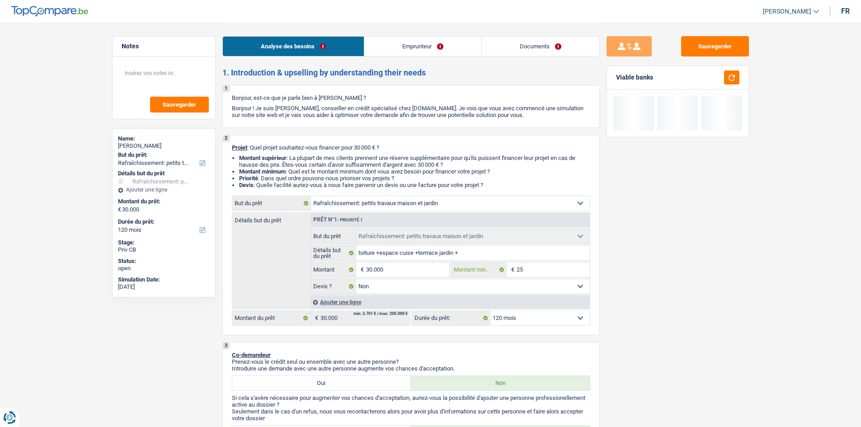
type input "250"
type input "2.500"
type input "25.000"
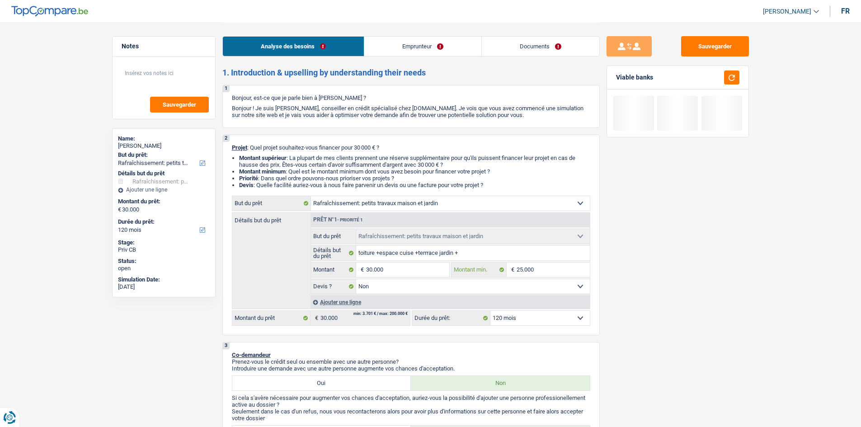
type input "25.000"
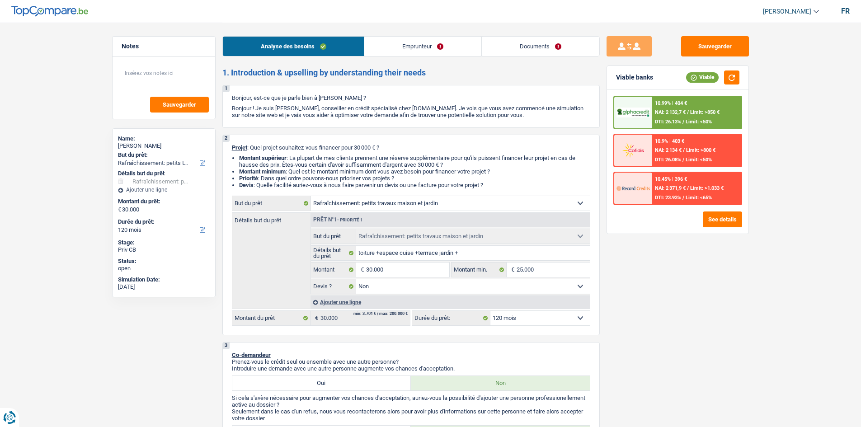
click at [648, 294] on div "Sauvegarder Viable banks Viable 10.99% | 404 € NAI: 2 132,7 € / Limit: >850 € D…" at bounding box center [677, 224] width 156 height 376
click at [730, 78] on button "button" at bounding box center [731, 77] width 15 height 14
click at [711, 215] on button "See details" at bounding box center [721, 219] width 39 height 16
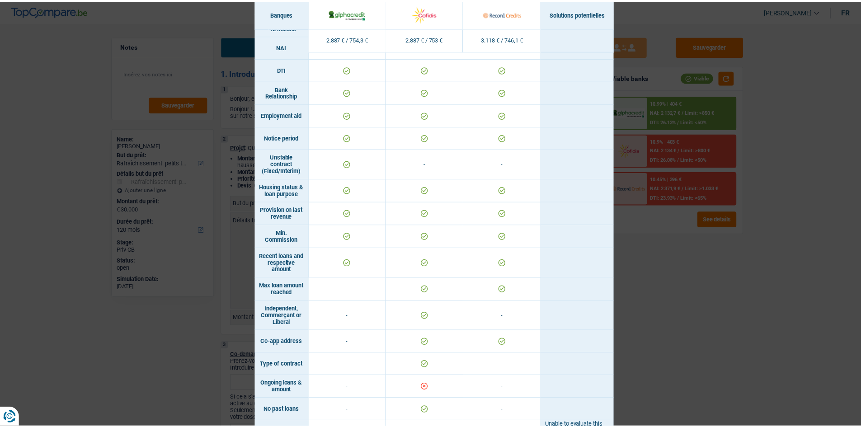
scroll to position [461, 0]
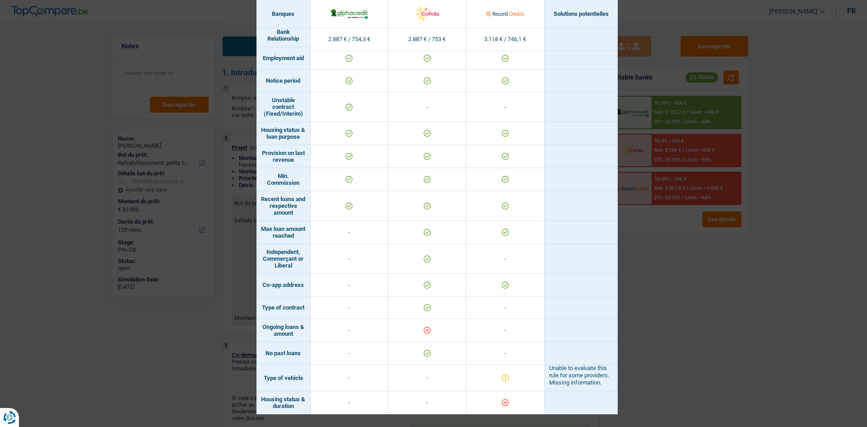
click at [633, 335] on div "Banks conditions × Banques Solutions potentielles Revenus / Charges 2.887 € / 7…" at bounding box center [433, 213] width 867 height 427
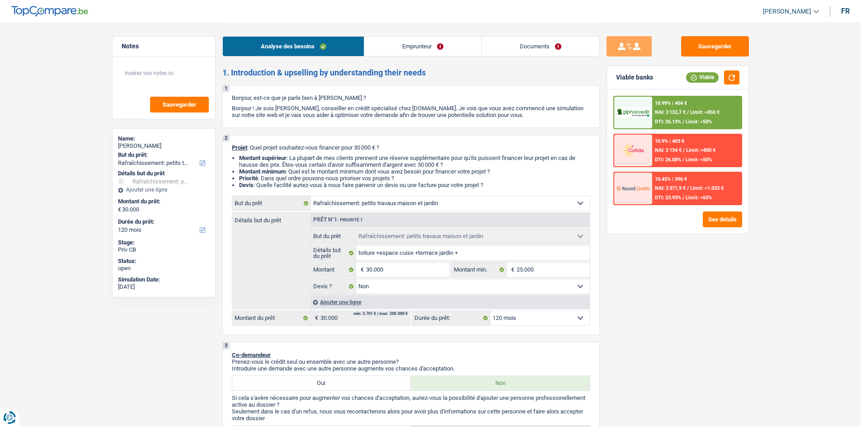
click at [419, 55] on link "Emprunteur" at bounding box center [422, 46] width 117 height 19
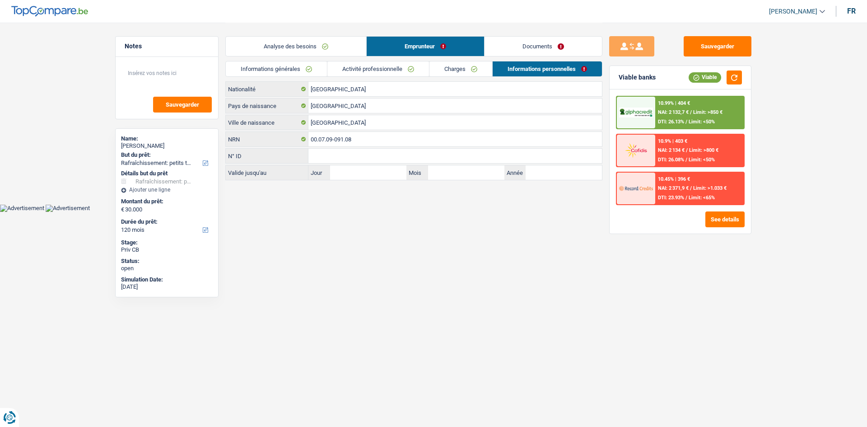
click at [374, 69] on link "Activité professionnelle" at bounding box center [378, 68] width 102 height 15
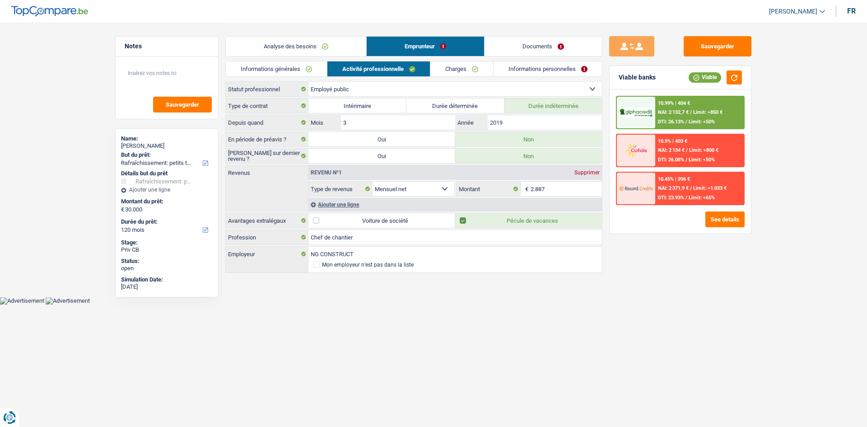
click at [465, 73] on link "Charges" at bounding box center [461, 68] width 63 height 15
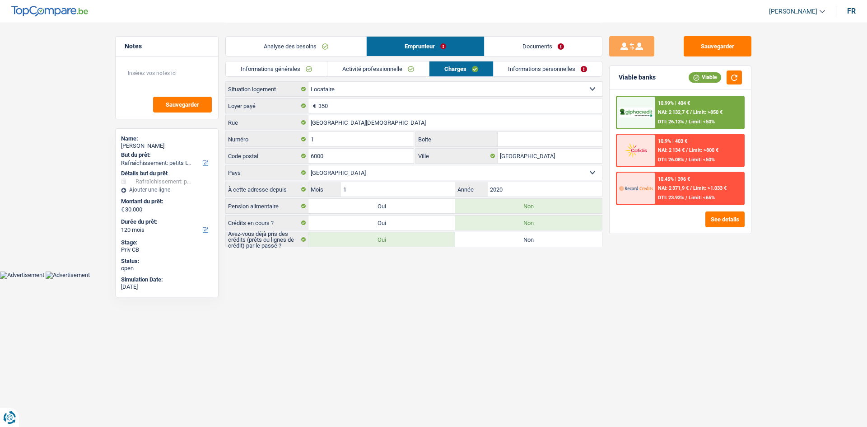
click at [515, 74] on link "Informations personnelles" at bounding box center [548, 68] width 109 height 15
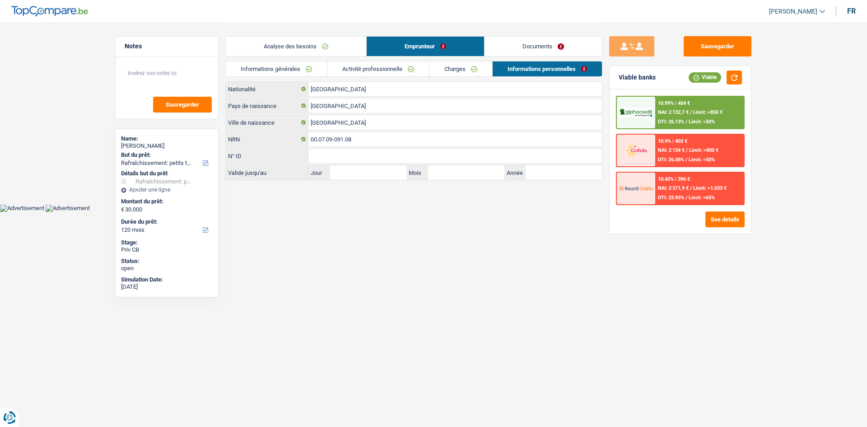
click at [266, 66] on link "Informations générales" at bounding box center [276, 68] width 101 height 15
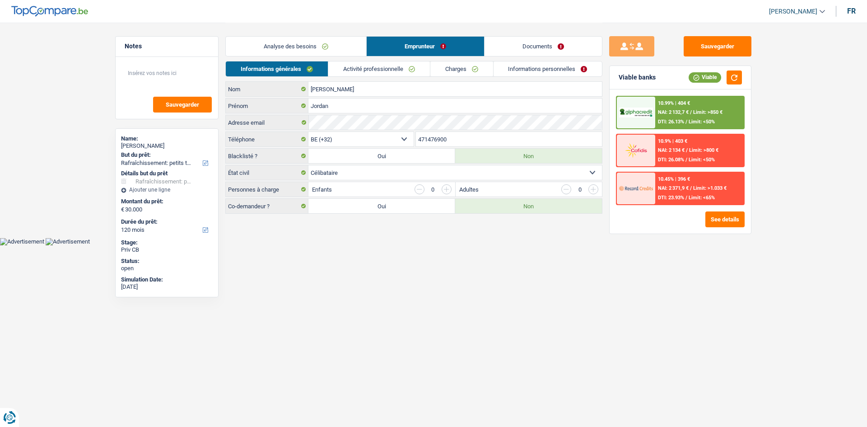
click at [519, 69] on link "Informations personnelles" at bounding box center [548, 68] width 109 height 15
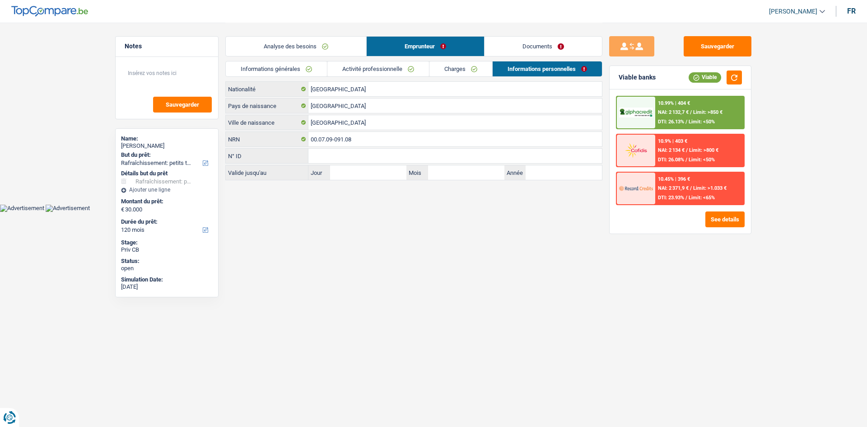
click at [320, 42] on link "Analyse des besoins" at bounding box center [296, 46] width 140 height 19
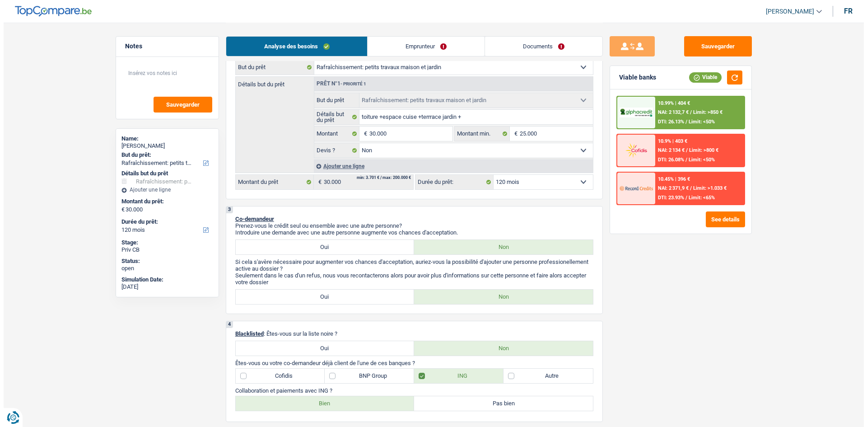
scroll to position [136, 0]
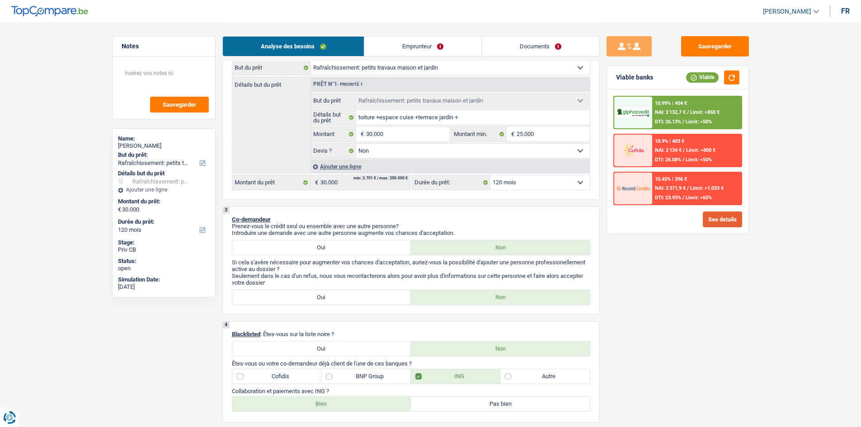
click at [711, 222] on button "See details" at bounding box center [721, 219] width 39 height 16
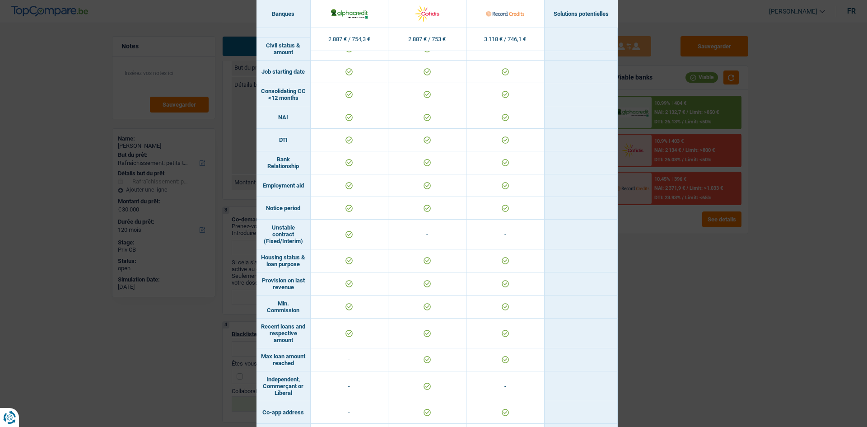
scroll to position [145, 0]
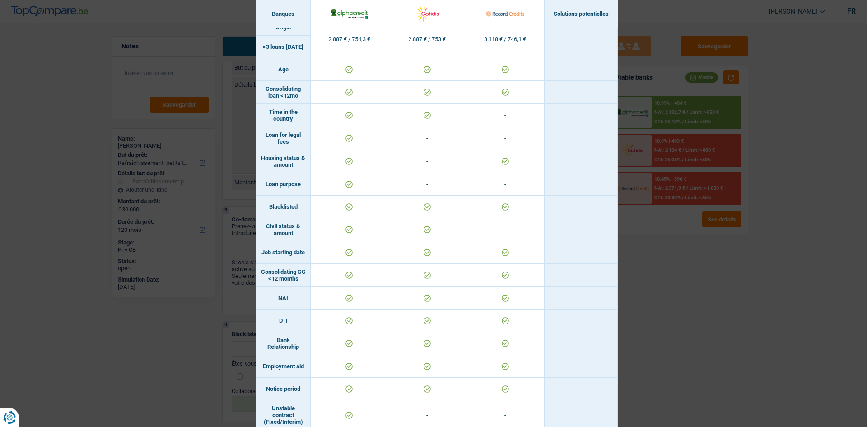
drag, startPoint x: 720, startPoint y: 314, endPoint x: 714, endPoint y: 311, distance: 7.1
click at [718, 313] on div "Banks conditions × Banques Solutions potentielles Revenus / Charges 2.887 € / 7…" at bounding box center [433, 213] width 867 height 427
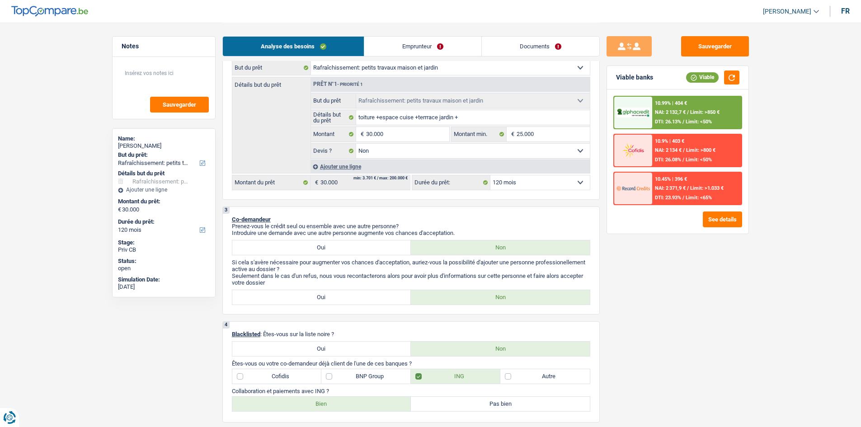
click at [511, 187] on select "12 mois 18 mois 24 mois 30 mois 36 mois 42 mois 48 mois 60 mois 72 mois 84 mois…" at bounding box center [539, 182] width 99 height 14
select select "84"
click at [490, 175] on select "12 mois 18 mois 24 mois 30 mois 36 mois 42 mois 48 mois 60 mois 72 mois 84 mois…" at bounding box center [539, 182] width 99 height 14
select select "84"
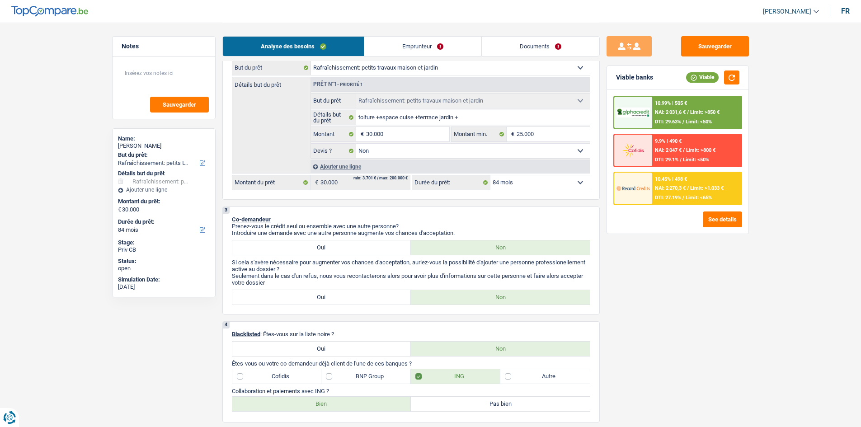
click at [524, 183] on select "12 mois 18 mois 24 mois 30 mois 36 mois 42 mois 48 mois 60 mois 72 mois 84 mois…" at bounding box center [539, 182] width 99 height 14
select select "36"
click at [490, 175] on select "12 mois 18 mois 24 mois 30 mois 36 mois 42 mois 48 mois 60 mois 72 mois 84 mois…" at bounding box center [539, 182] width 99 height 14
select select "36"
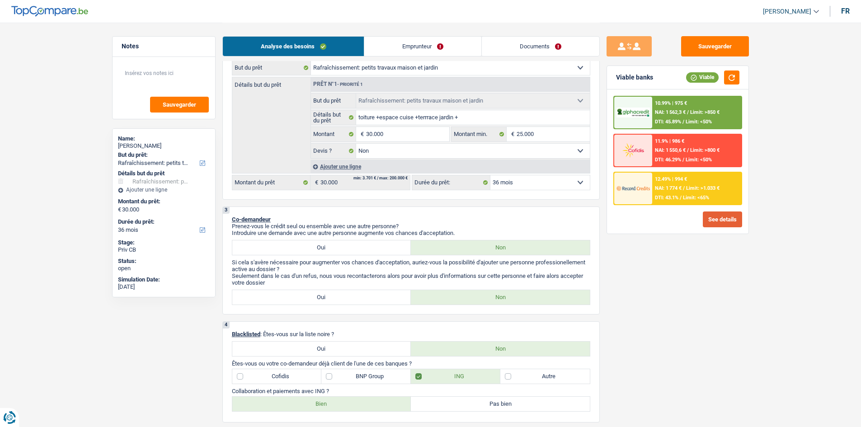
click at [720, 227] on button "See details" at bounding box center [721, 219] width 39 height 16
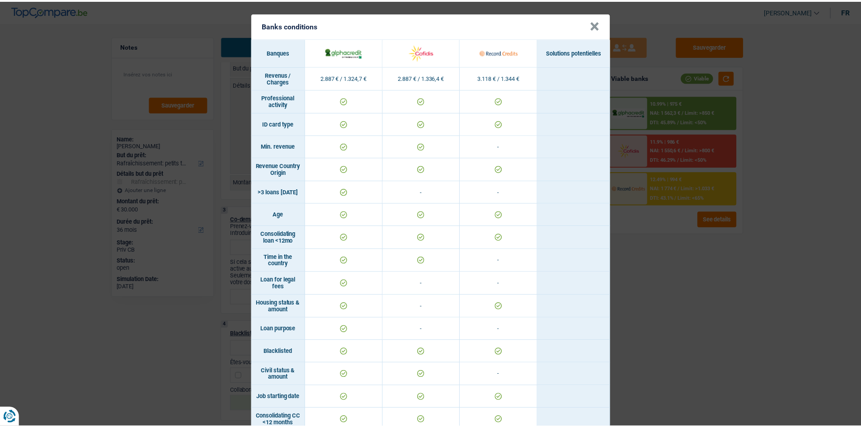
scroll to position [0, 0]
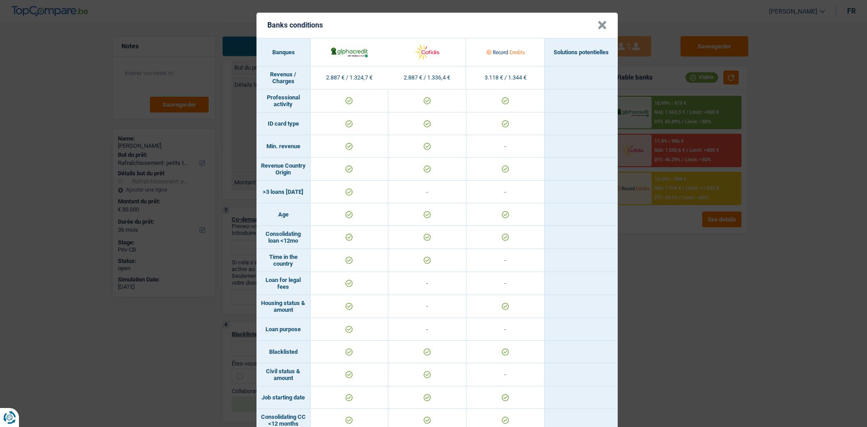
drag, startPoint x: 683, startPoint y: 290, endPoint x: 673, endPoint y: 262, distance: 28.9
click at [678, 287] on div "Banks conditions × Banques Solutions potentielles Revenus / Charges 2.887 € / 1…" at bounding box center [433, 213] width 867 height 427
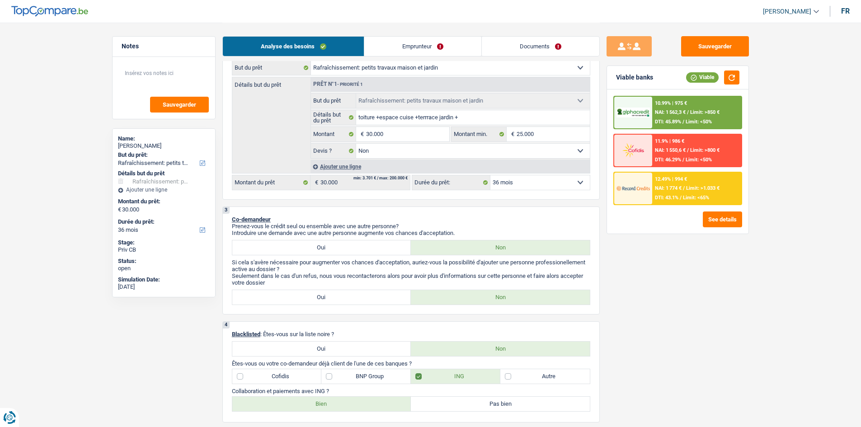
click at [578, 185] on select "12 mois 18 mois 24 mois 30 mois 36 mois 42 mois 48 mois 60 mois 72 mois 84 mois…" at bounding box center [539, 182] width 99 height 14
select select "60"
click at [490, 175] on select "12 mois 18 mois 24 mois 30 mois 36 mois 42 mois 48 mois 60 mois 72 mois 84 mois…" at bounding box center [539, 182] width 99 height 14
select select "60"
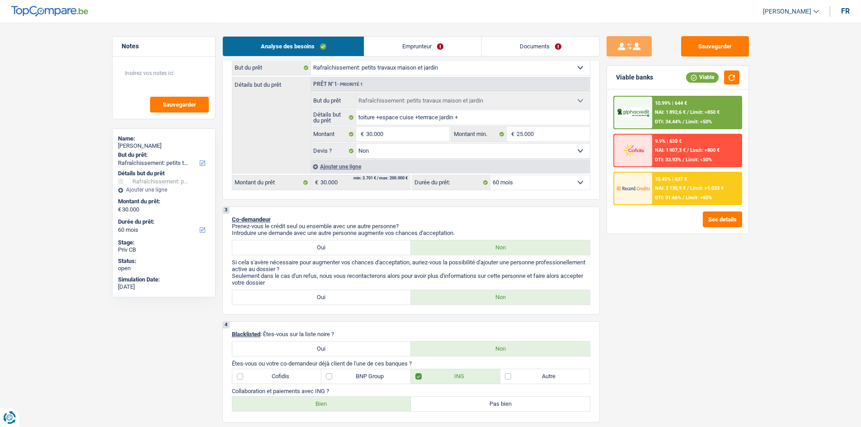
click at [667, 188] on span "NAI: 2 130,9 €" at bounding box center [670, 188] width 31 height 6
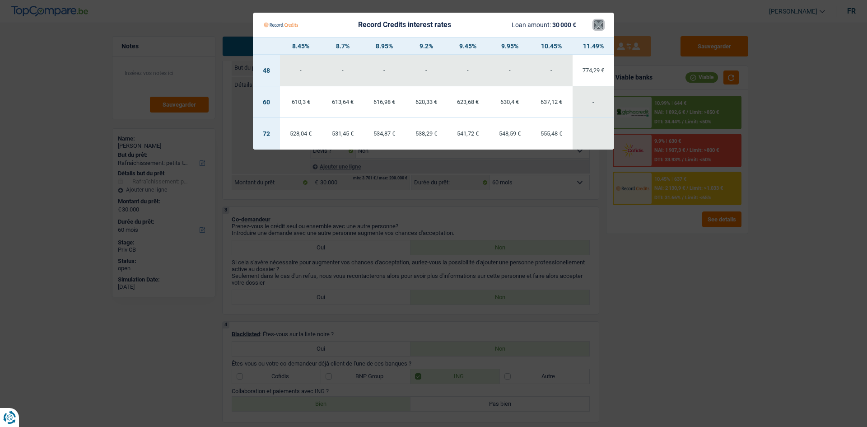
click at [600, 20] on button "×" at bounding box center [598, 24] width 9 height 9
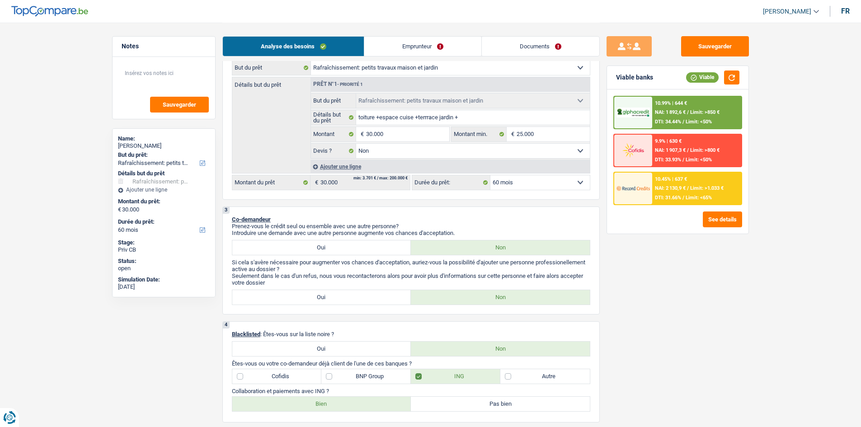
click at [558, 180] on select "12 mois 18 mois 24 mois 30 mois 36 mois 42 mois 48 mois 60 mois 72 mois 84 mois…" at bounding box center [539, 182] width 99 height 14
select select "84"
click at [490, 175] on select "12 mois 18 mois 24 mois 30 mois 36 mois 42 mois 48 mois 60 mois 72 mois 84 mois…" at bounding box center [539, 182] width 99 height 14
select select "84"
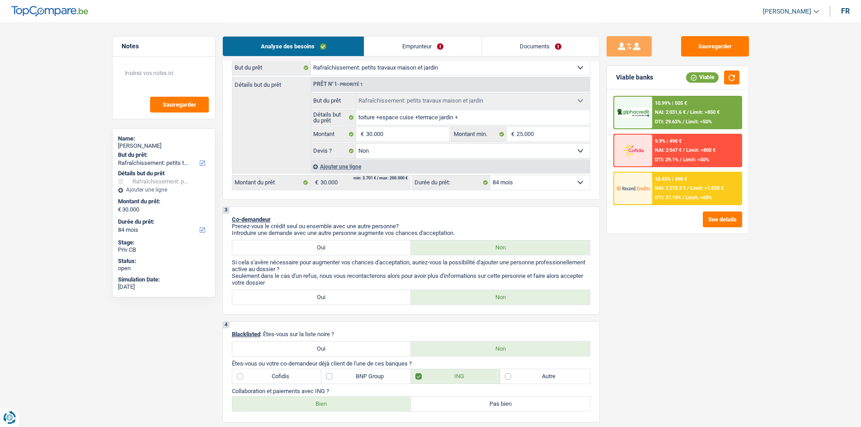
click at [678, 120] on span "DTI: 29.63%" at bounding box center [668, 122] width 26 height 6
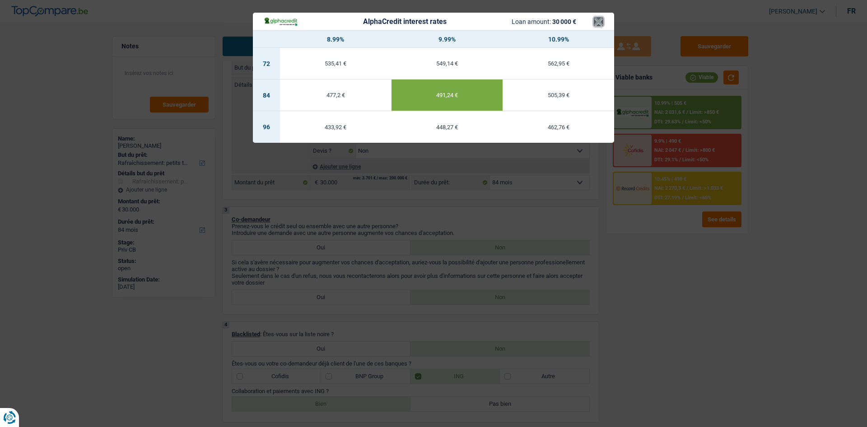
click at [595, 23] on button "×" at bounding box center [598, 21] width 9 height 9
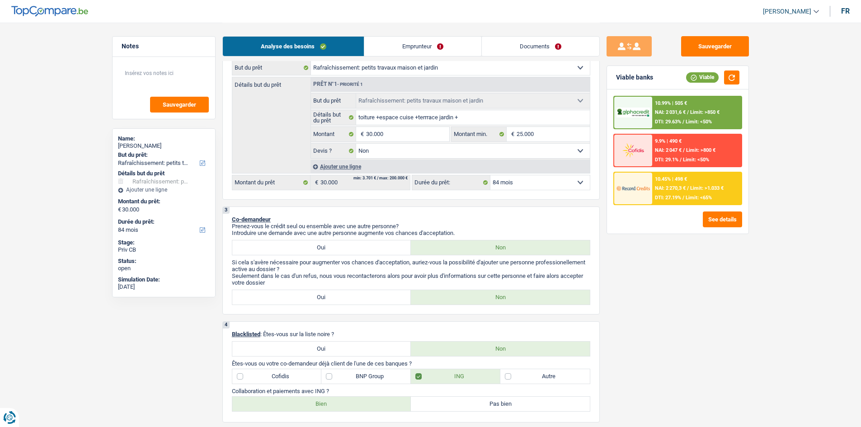
click at [670, 187] on span "NAI: 2 270,3 €" at bounding box center [670, 188] width 31 height 6
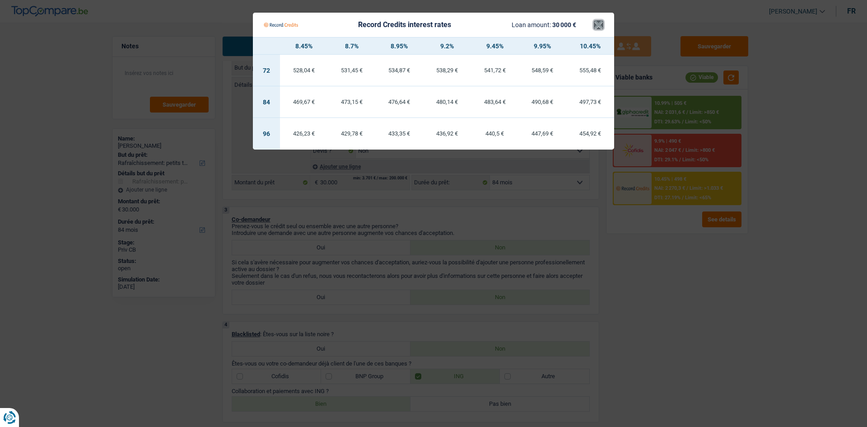
click at [597, 22] on button "×" at bounding box center [598, 24] width 9 height 9
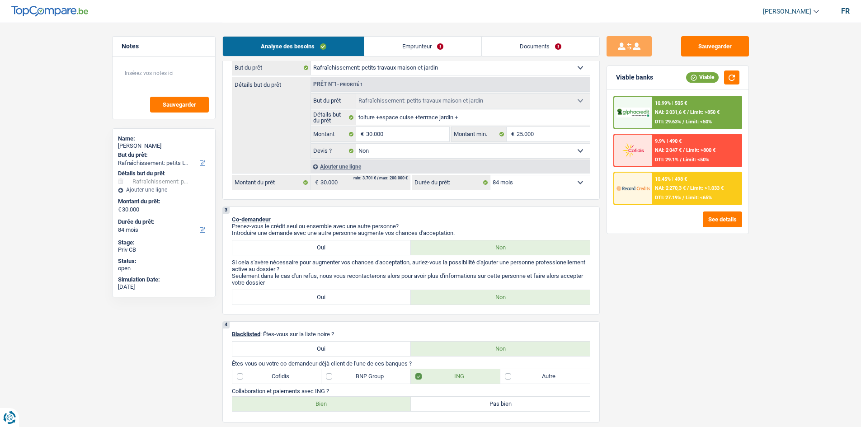
click at [571, 182] on select "12 mois 18 mois 24 mois 30 mois 36 mois 42 mois 48 mois 60 mois 72 mois 84 mois…" at bounding box center [539, 182] width 99 height 14
select select "72"
click at [490, 175] on select "12 mois 18 mois 24 mois 30 mois 36 mois 42 mois 48 mois 60 mois 72 mois 84 mois…" at bounding box center [539, 182] width 99 height 14
select select "72"
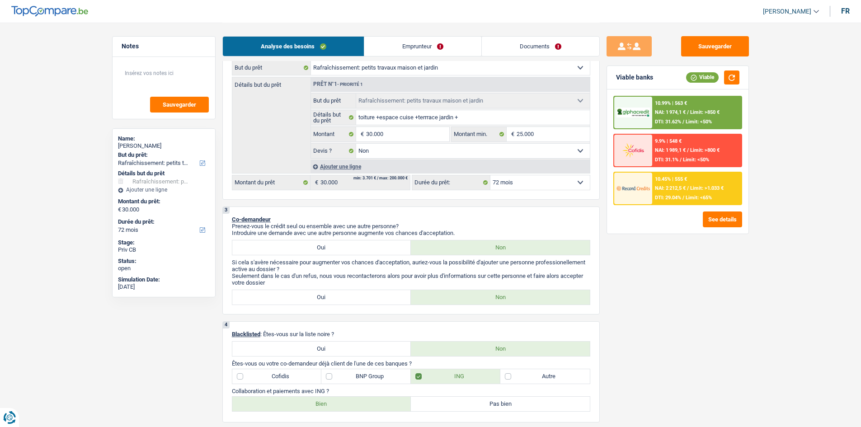
click at [637, 197] on div at bounding box center [633, 189] width 38 height 32
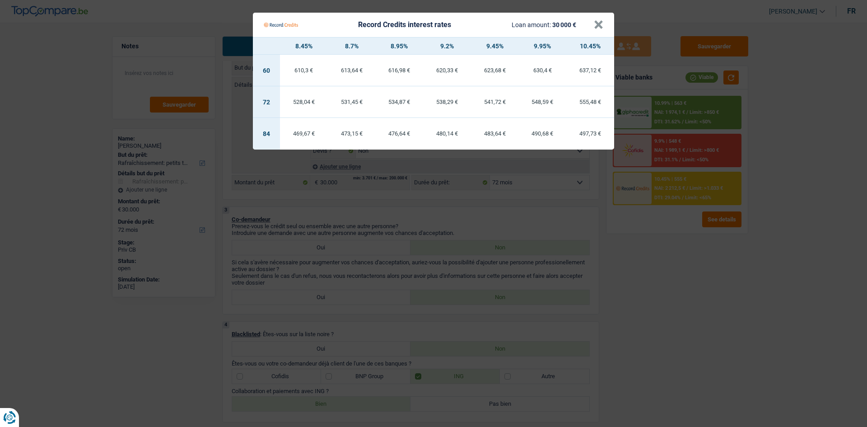
click at [750, 331] on Credits "Record Credits interest rates Loan amount: 30 000 € × 8.45% 8.7% 8.95% 9.2% 9.4…" at bounding box center [433, 213] width 867 height 427
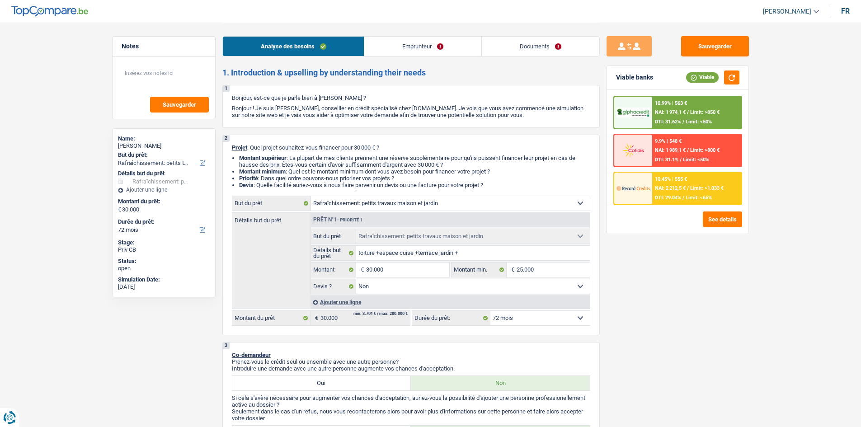
click at [514, 51] on link "Documents" at bounding box center [540, 46] width 117 height 19
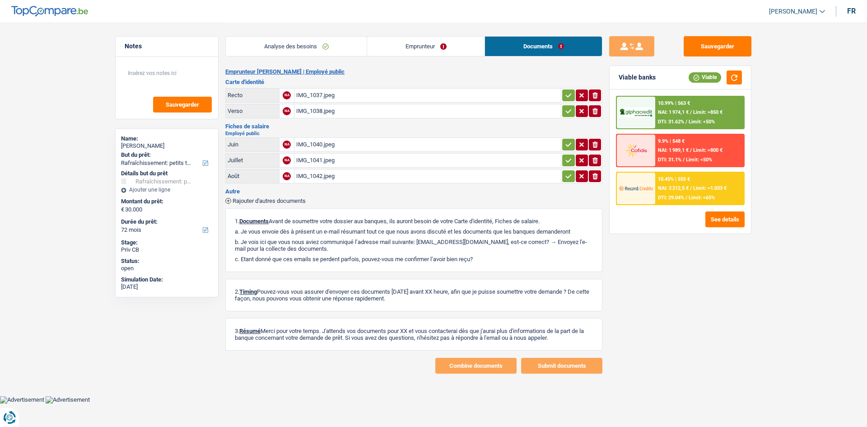
click at [318, 141] on div "IMG_1040.jpeg" at bounding box center [427, 145] width 263 height 14
click at [336, 178] on div "IMG_1042.jpeg" at bounding box center [427, 176] width 263 height 14
click at [332, 145] on div "IMG_1040.jpeg" at bounding box center [427, 145] width 263 height 14
click at [425, 100] on div "IMG_1037.jpeg" at bounding box center [427, 96] width 263 height 14
click at [721, 216] on button "See details" at bounding box center [725, 219] width 39 height 16
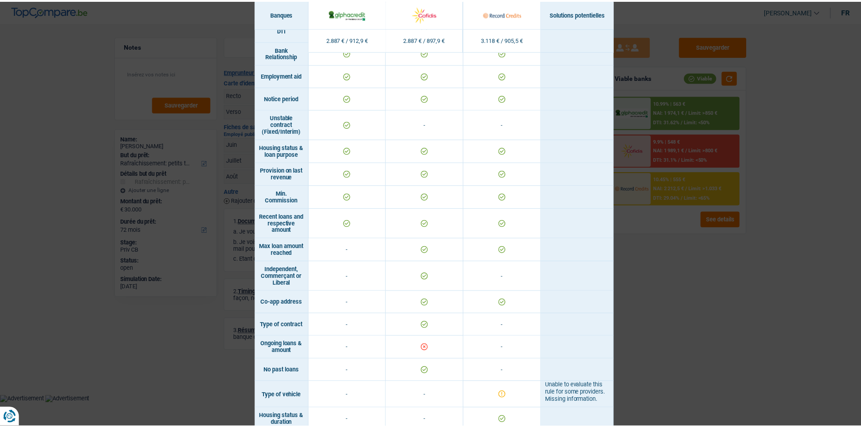
scroll to position [461, 0]
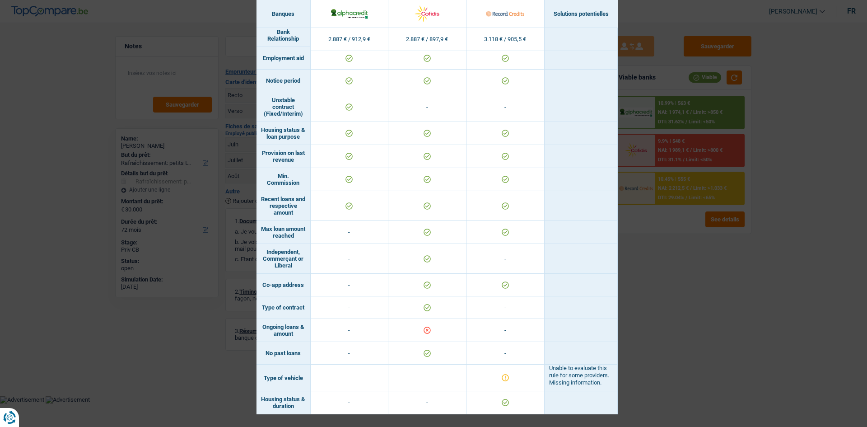
click at [658, 368] on div "Banks conditions × Banques Solutions potentielles Revenus / Charges 2.887 € / 9…" at bounding box center [433, 213] width 867 height 427
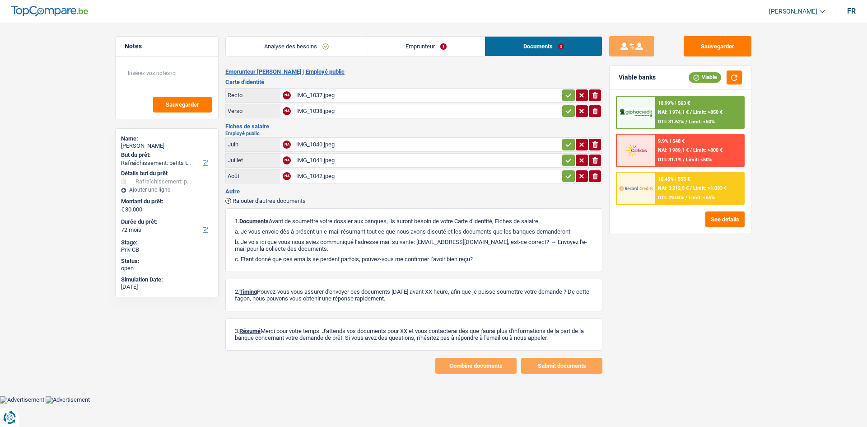
click at [329, 43] on link "Analyse des besoins" at bounding box center [296, 46] width 141 height 19
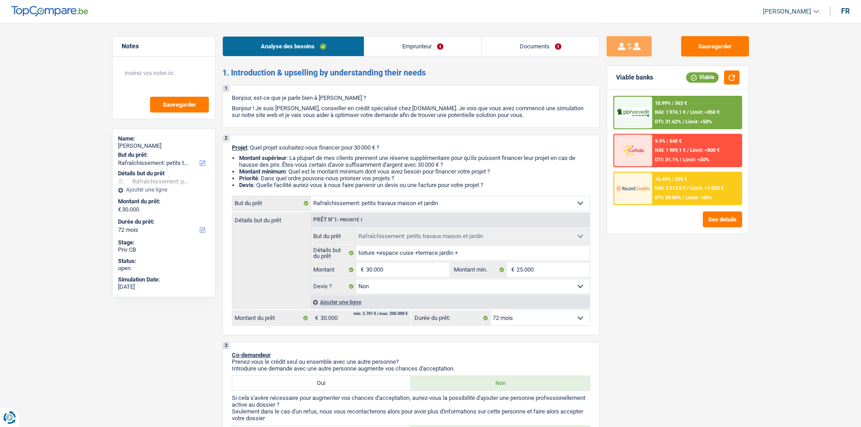
click at [387, 45] on link "Emprunteur" at bounding box center [422, 46] width 117 height 19
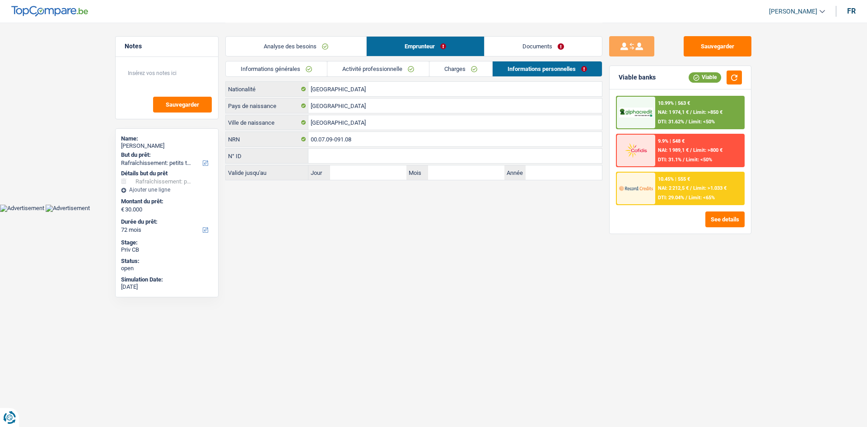
click at [520, 48] on link "Documents" at bounding box center [543, 46] width 117 height 19
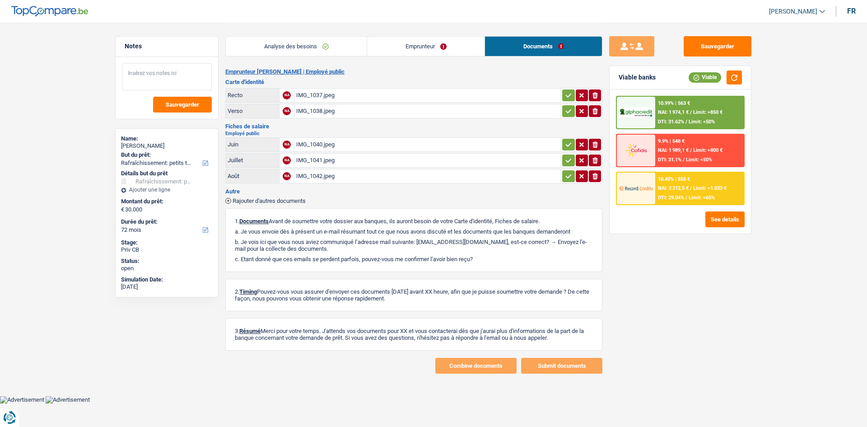
click at [176, 66] on textarea at bounding box center [167, 76] width 90 height 27
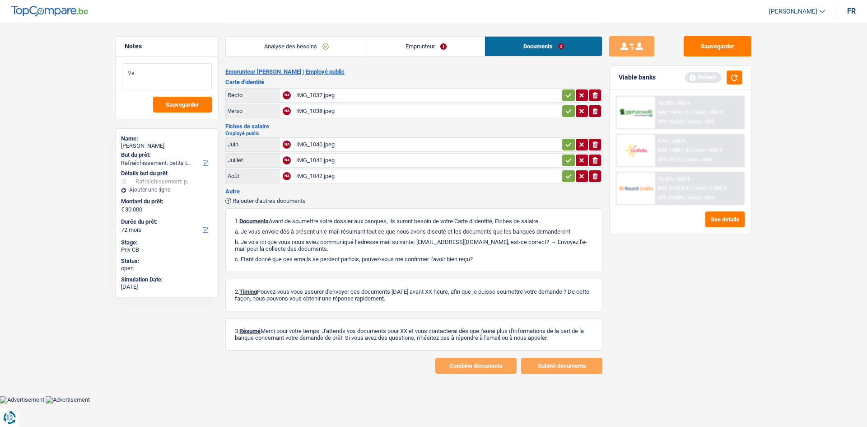
click at [155, 65] on textarea "Ve" at bounding box center [167, 76] width 90 height 27
click at [170, 70] on textarea "Ve" at bounding box center [167, 76] width 90 height 27
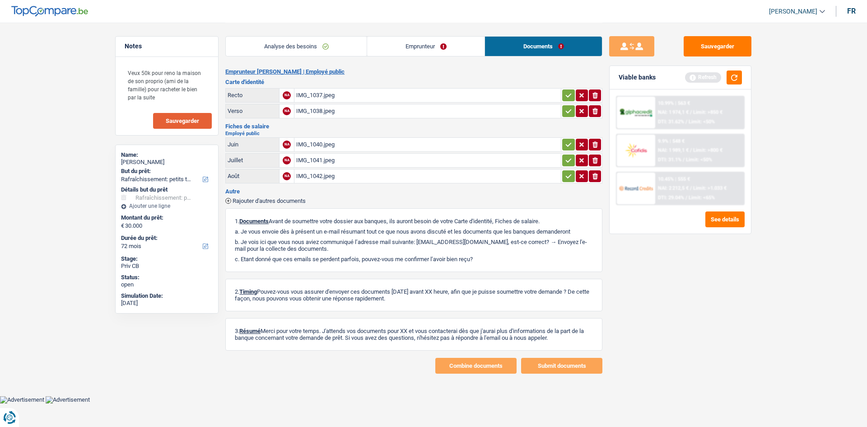
click at [178, 122] on span "Sauvegarder" at bounding box center [182, 121] width 33 height 6
click at [149, 97] on textarea "Veux 50k pour reno la maison de son proprio (ami de la famille) pour racheter l…" at bounding box center [167, 84] width 90 height 43
type textarea "Veux 50k pour reno la maison de son proprio (ami de la famille) pour racheter l…"
click at [172, 118] on span "Sauvegarder" at bounding box center [182, 121] width 33 height 6
click at [276, 45] on link "Analyse des besoins" at bounding box center [296, 46] width 141 height 19
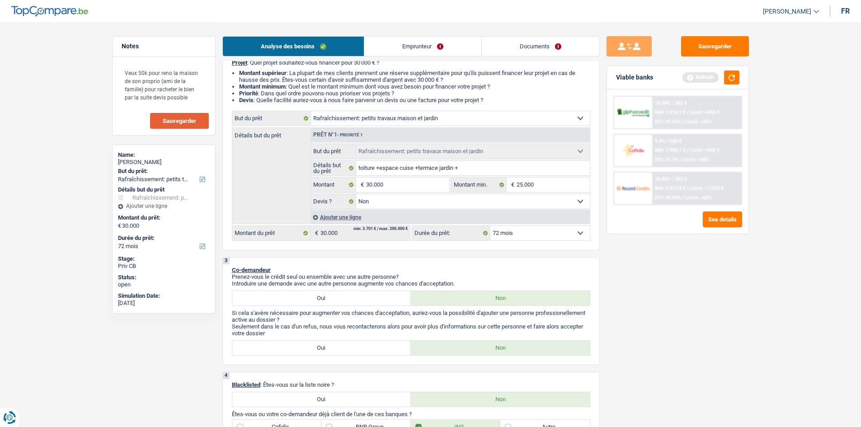
scroll to position [0, 0]
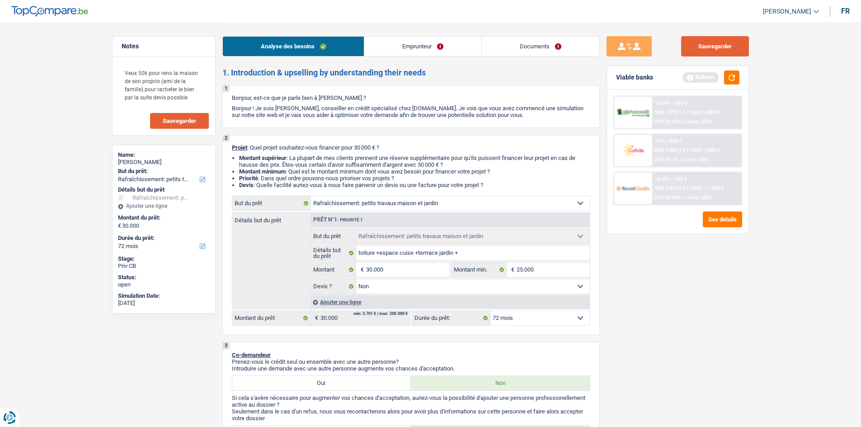
click at [709, 49] on button "Sauvegarder" at bounding box center [715, 46] width 68 height 20
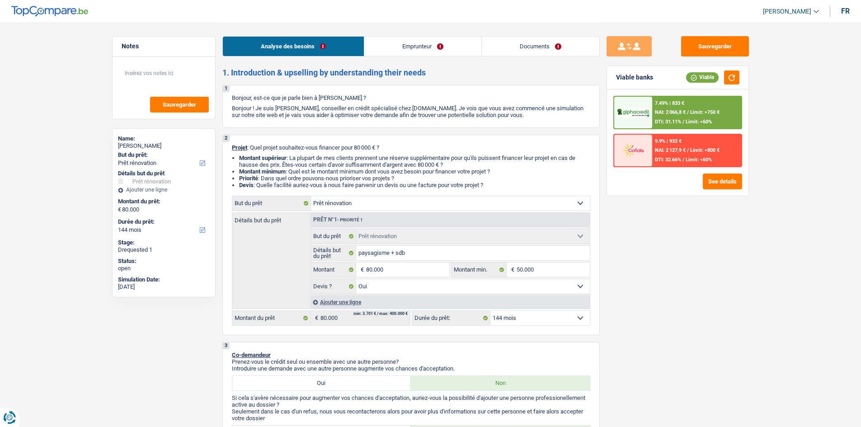
select select "renovation"
select select "144"
select select "renovation"
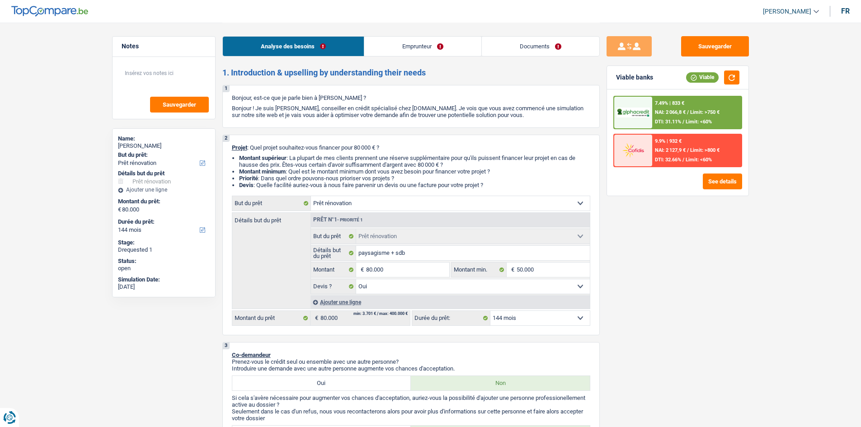
select select "yes"
select select "144"
select select "privateEmployee"
select select "netSalary"
select select "mealVouchers"
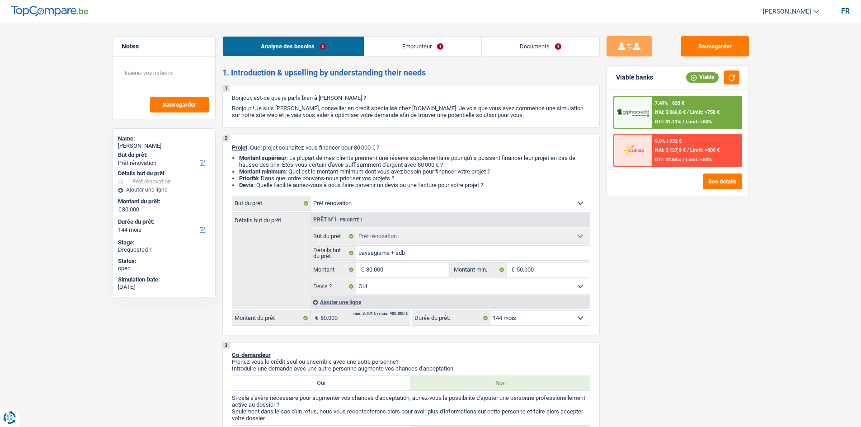
select select "ownerWithoutMortgage"
select select "cardOrCredit"
select select "renovation"
select select "yes"
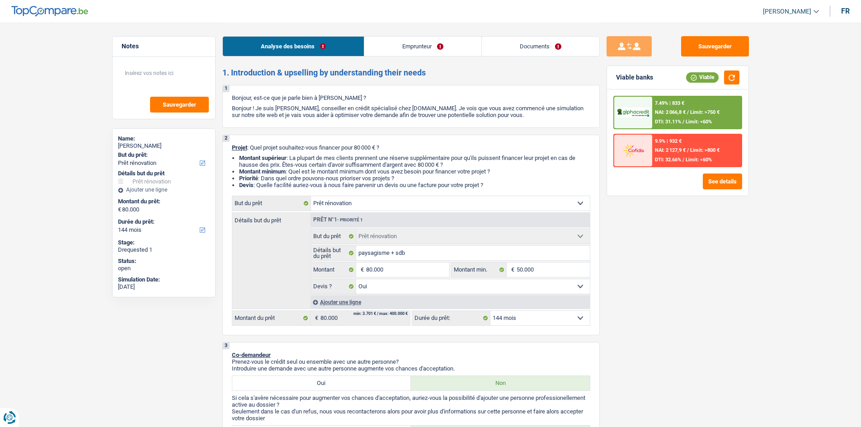
select select "144"
select select "32"
select select "single"
click at [409, 44] on link "Emprunteur" at bounding box center [422, 46] width 117 height 19
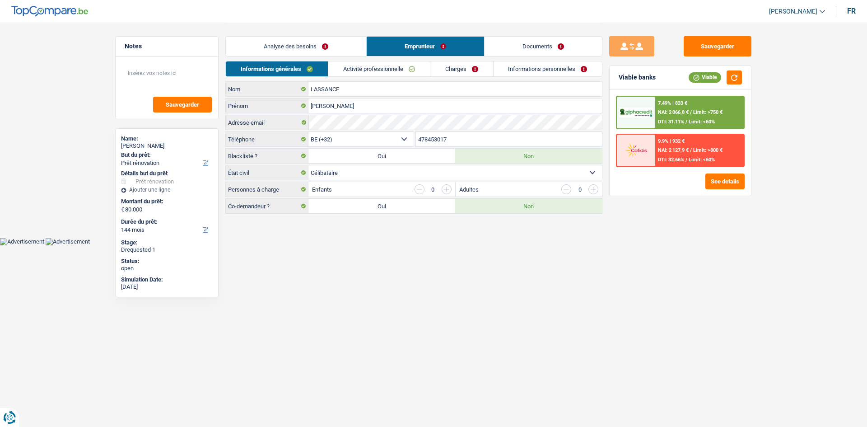
click at [370, 73] on link "Activité professionnelle" at bounding box center [379, 68] width 102 height 15
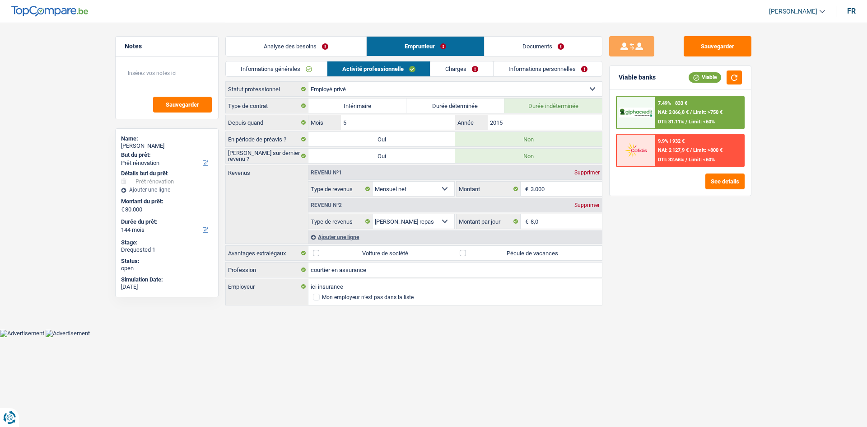
click at [452, 64] on link "Charges" at bounding box center [461, 68] width 63 height 15
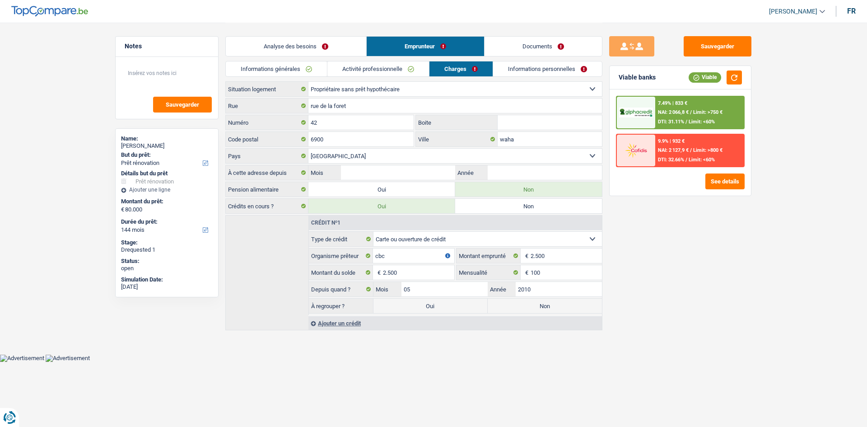
click at [505, 46] on link "Documents" at bounding box center [543, 46] width 117 height 19
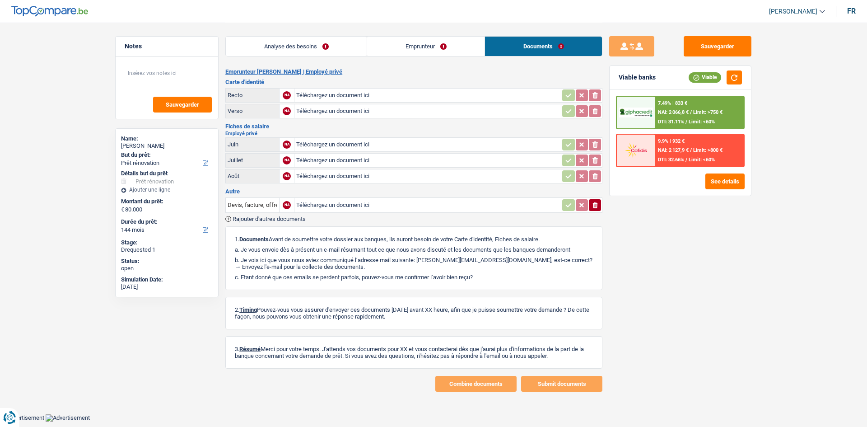
click at [505, 46] on link "Documents" at bounding box center [543, 46] width 117 height 19
click at [332, 50] on link "Analyse des besoins" at bounding box center [296, 46] width 141 height 19
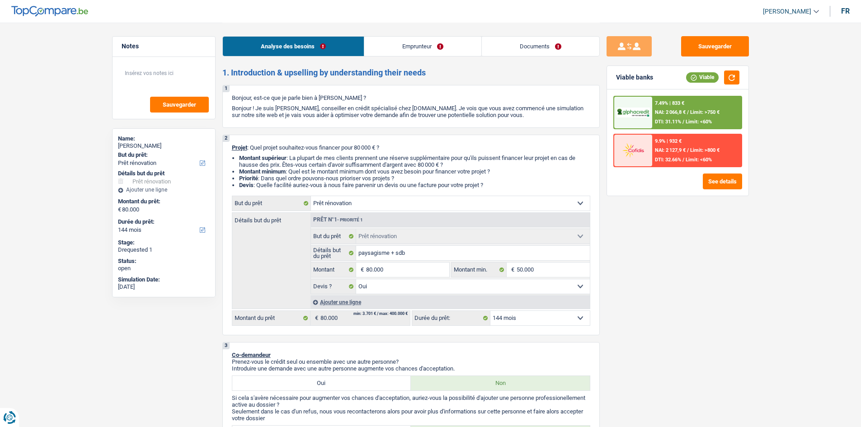
click at [750, 65] on div "Sauvegarder Viable banks Viable 7.49% | 833 € NAI: 2 066,8 € / Limit: >750 € DT…" at bounding box center [677, 224] width 156 height 376
click at [730, 54] on button "Sauvegarder" at bounding box center [715, 46] width 68 height 20
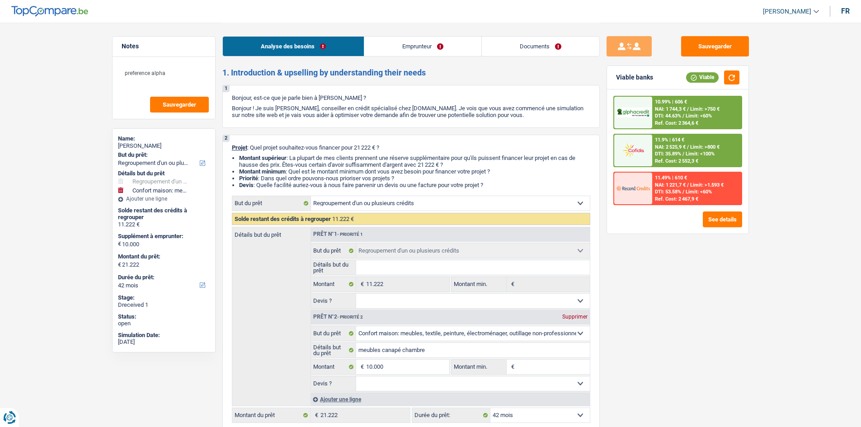
select select "refinancing"
select select "household"
select select "42"
select select "refinancing"
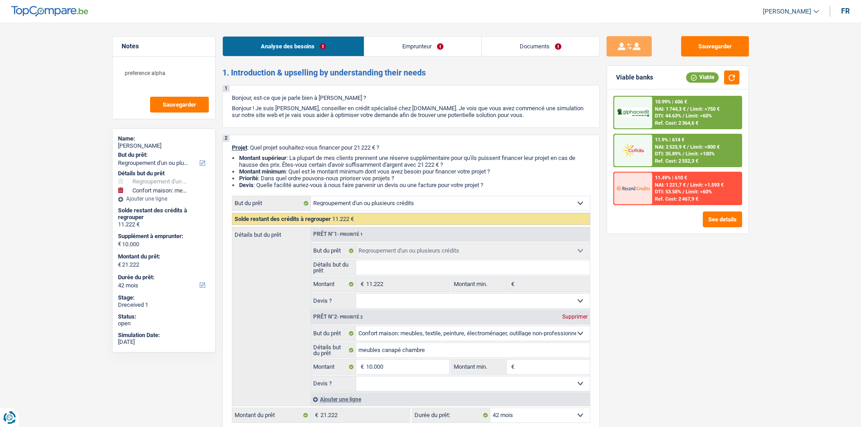
select select "refinancing"
select select "household"
select select "42"
select select "worker"
select select "familyAllowances"
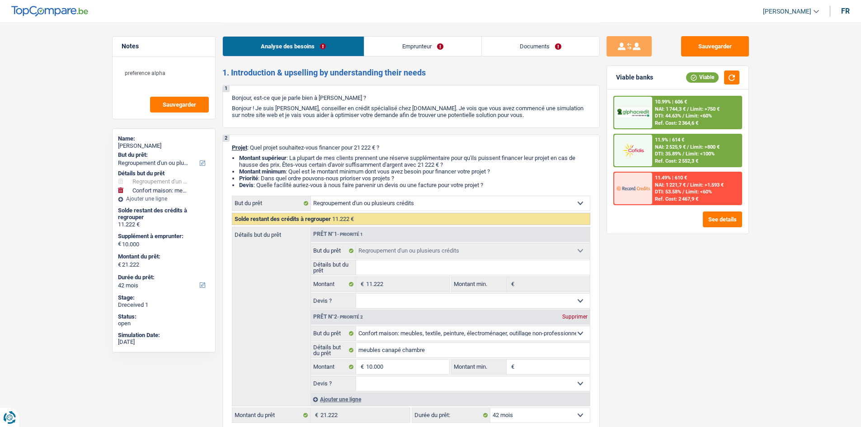
select select "netSalary"
select select "mealVouchers"
select select "rents"
select select "creditConsolidation"
select select "42"
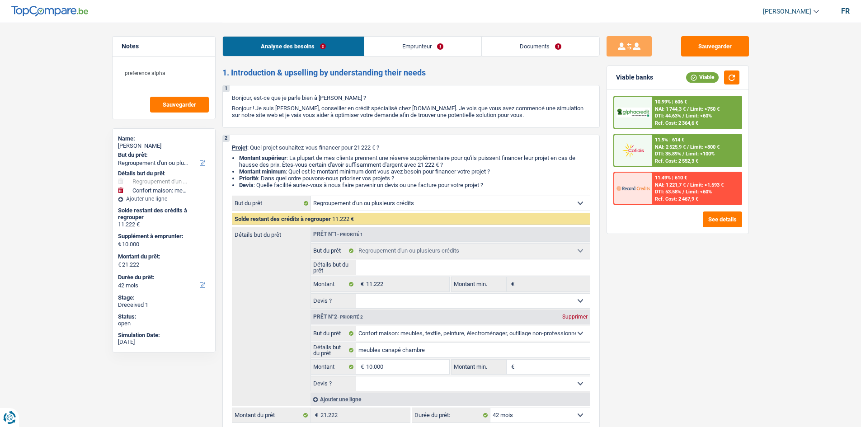
select select "cardOrCredit"
select select "refinancing"
select select "household"
select select "42"
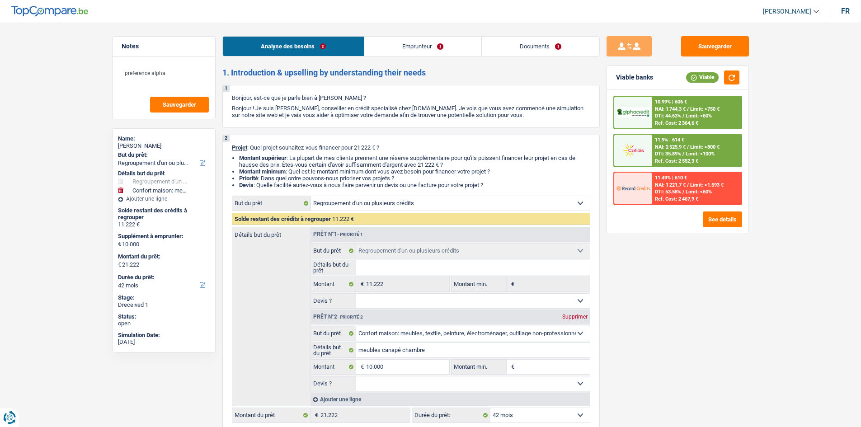
select select "32"
select select "cohabitation"
click at [398, 48] on link "Emprunteur" at bounding box center [422, 46] width 117 height 19
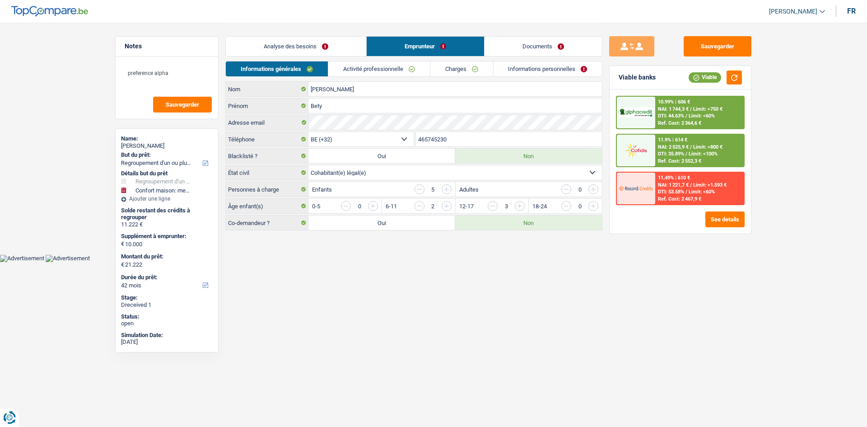
click at [478, 71] on link "Charges" at bounding box center [461, 68] width 63 height 15
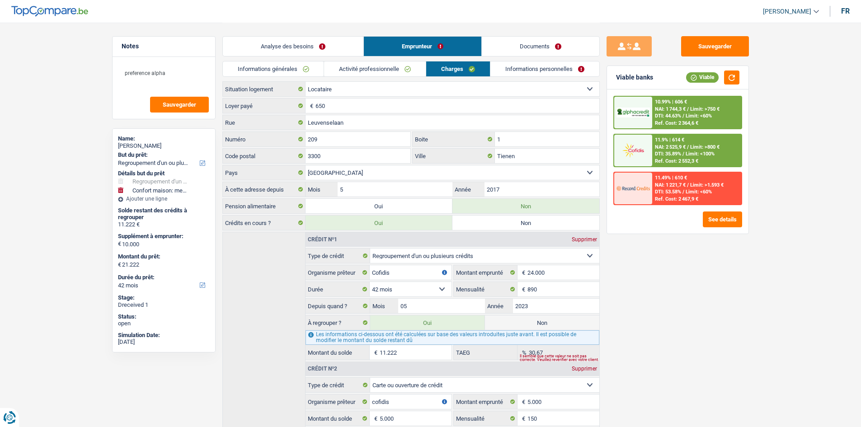
click at [400, 72] on link "Activité professionnelle" at bounding box center [375, 68] width 102 height 15
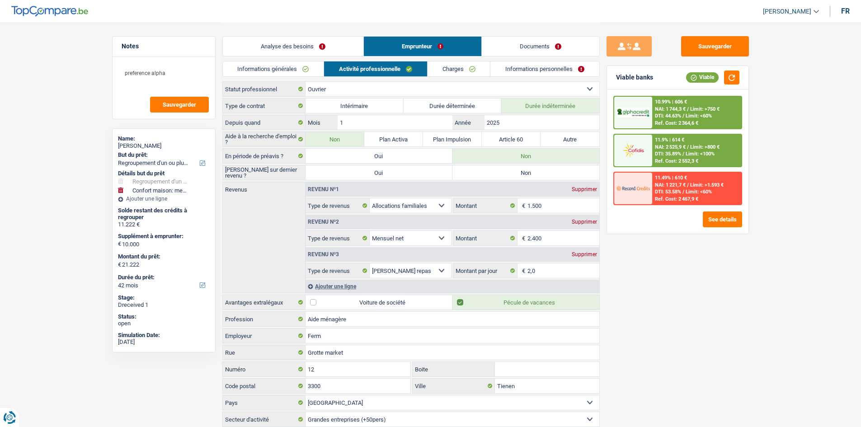
click at [287, 69] on link "Informations générales" at bounding box center [273, 68] width 101 height 15
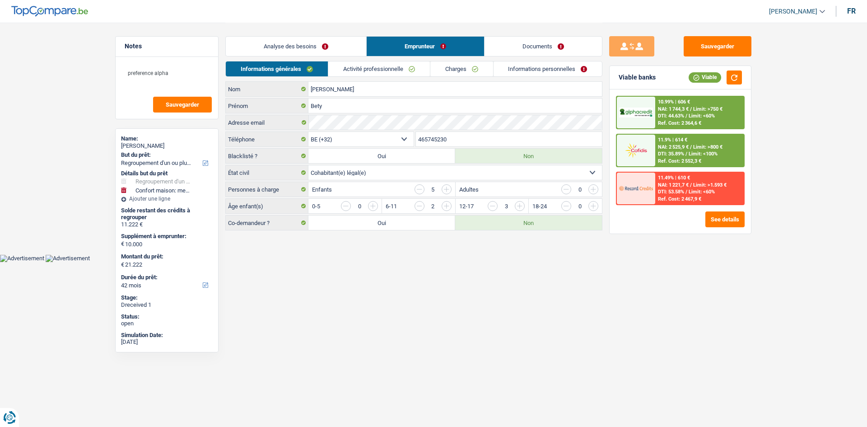
click at [359, 65] on link "Activité professionnelle" at bounding box center [379, 68] width 102 height 15
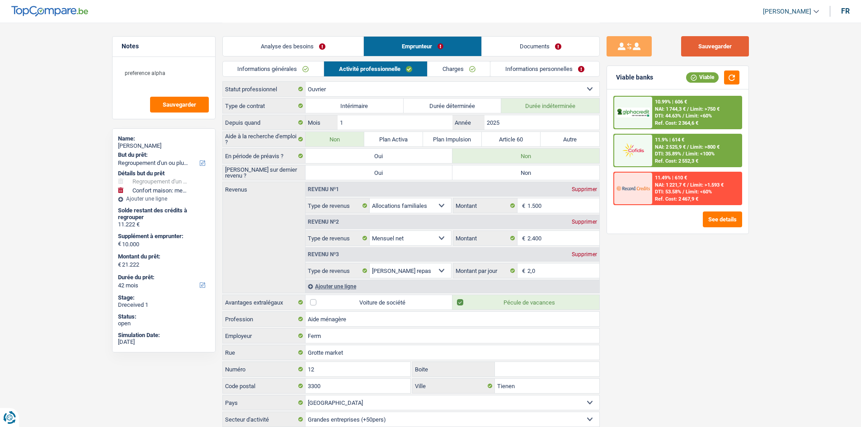
click at [709, 42] on button "Sauvegarder" at bounding box center [715, 46] width 68 height 20
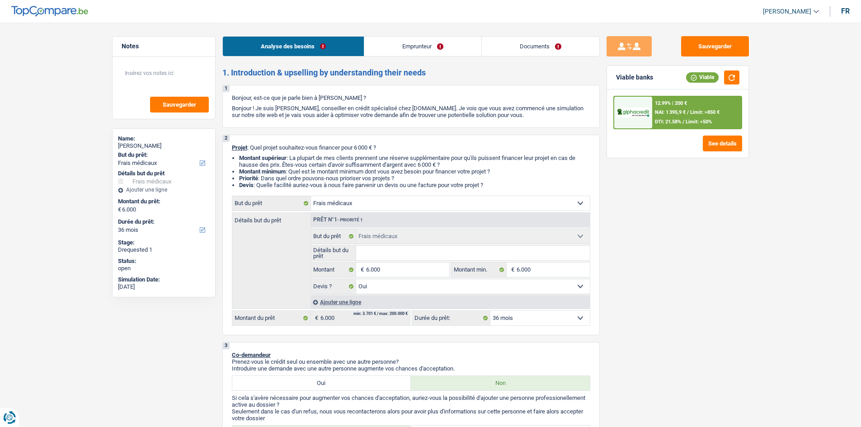
select select "medical"
select select "36"
select select "medical"
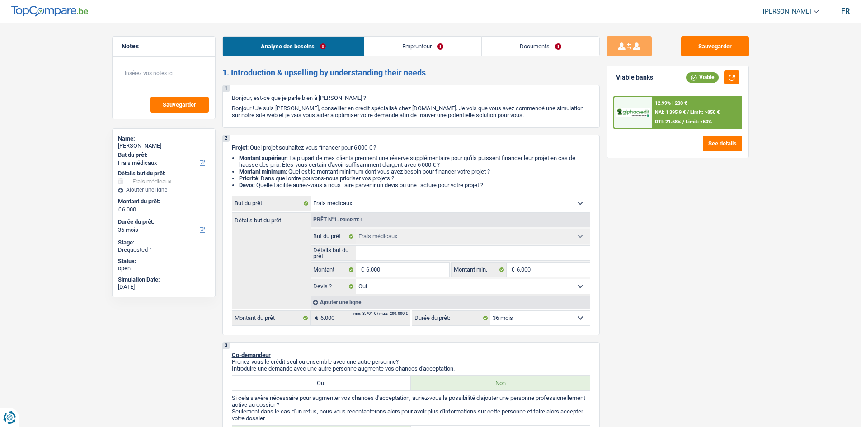
select select "yes"
select select "36"
select select "retired"
select select "pension"
select select "rents"
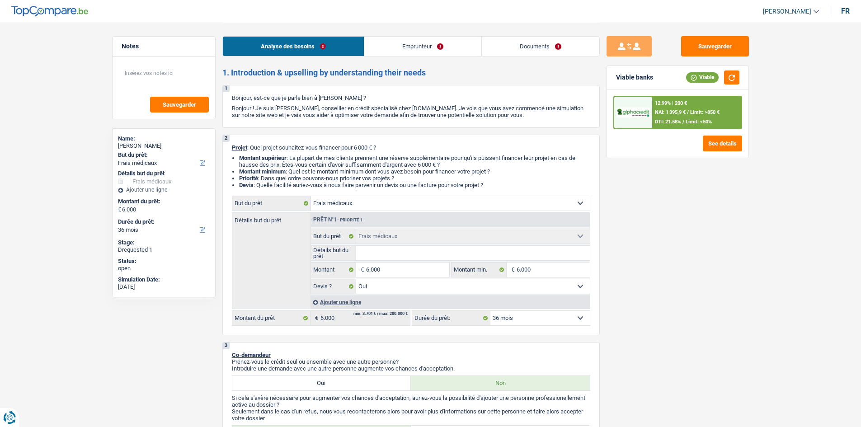
select select "personalLoan"
select select "carRestore"
select select "36"
select select "medical"
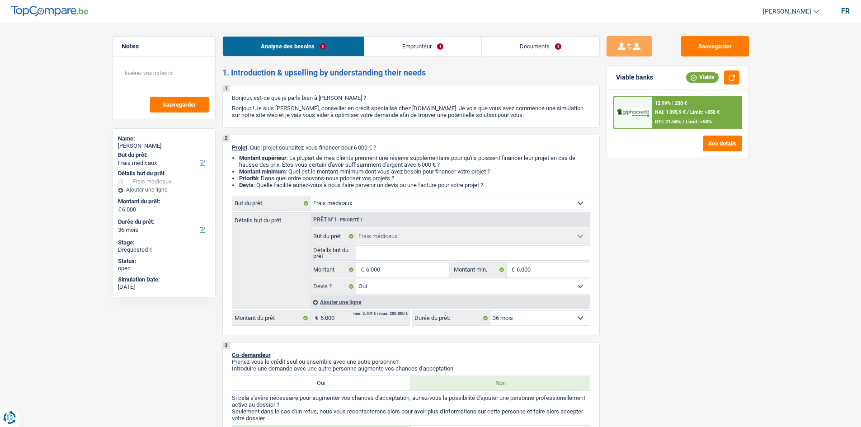
select select "yes"
select select "36"
click at [534, 47] on link "Documents" at bounding box center [540, 46] width 117 height 19
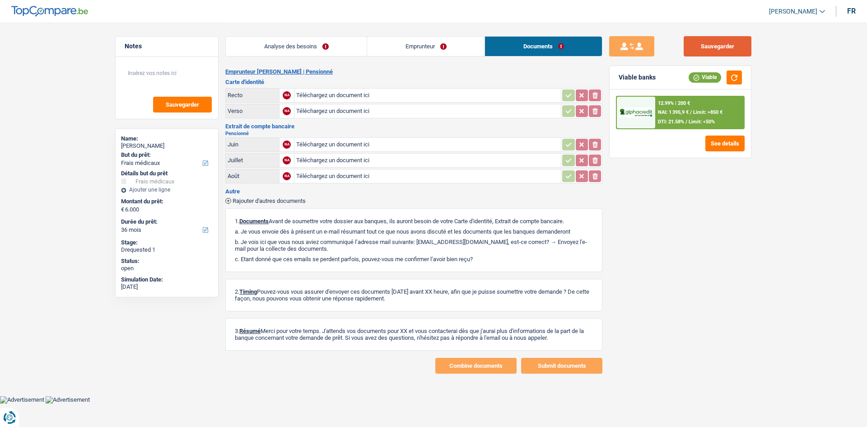
click at [705, 47] on button "Sauvegarder" at bounding box center [718, 46] width 68 height 20
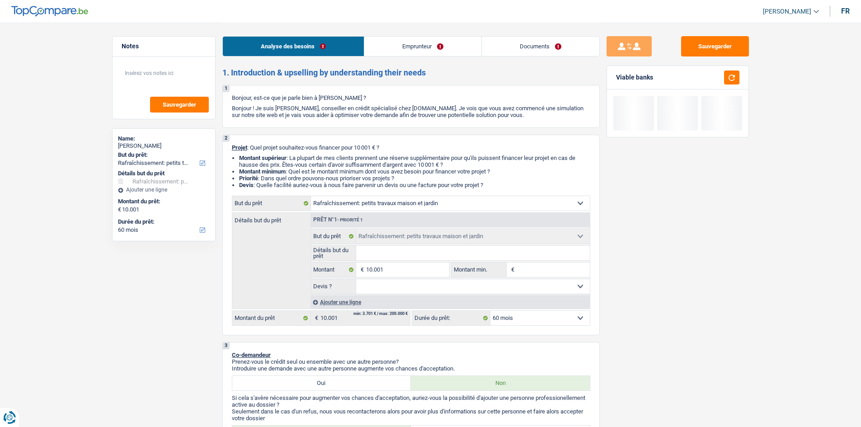
select select "houseOrGarden"
select select "60"
select select "houseOrGarden"
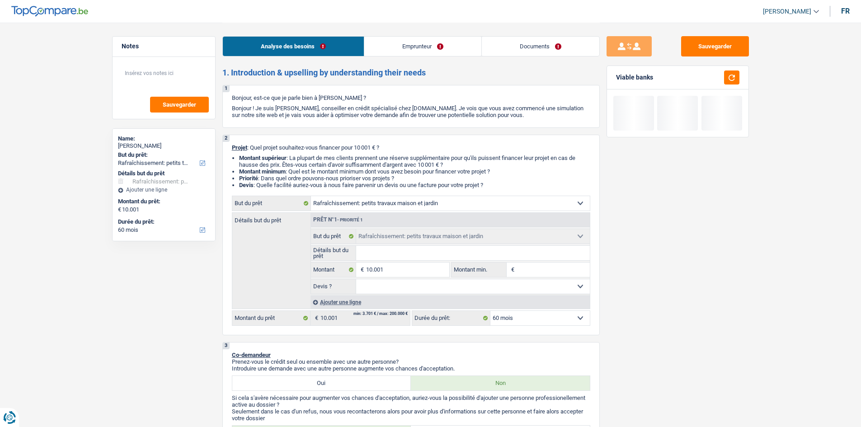
select select "60"
select select "unemployed"
select select "unemployment"
select select "familyAllowances"
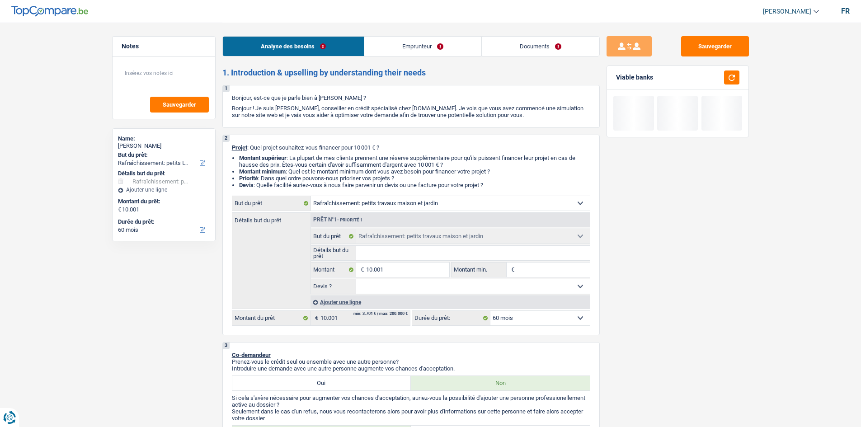
select select "rents"
select select "houseOrGarden"
select select "60"
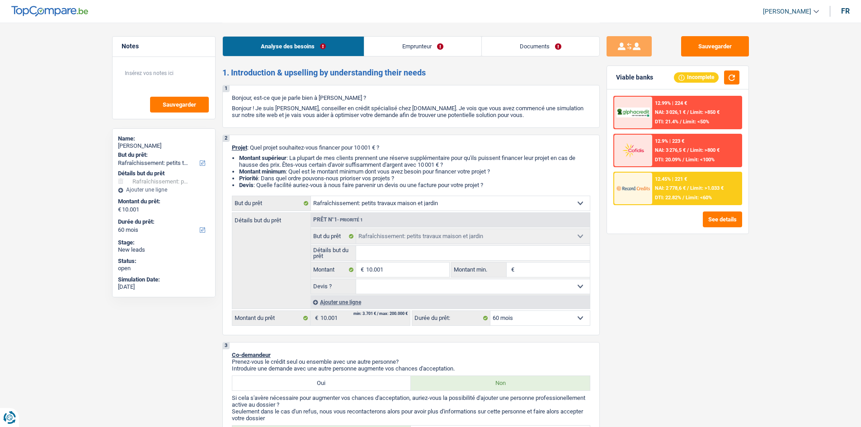
click at [429, 44] on link "Emprunteur" at bounding box center [422, 46] width 117 height 19
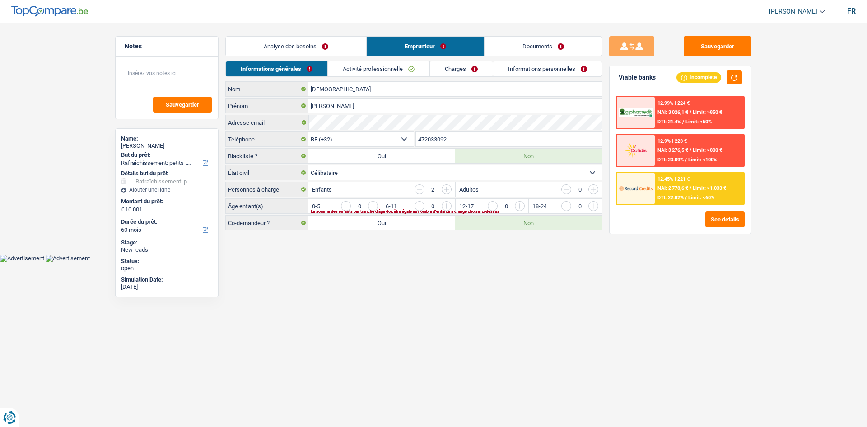
click at [370, 69] on link "Activité professionnelle" at bounding box center [379, 68] width 102 height 15
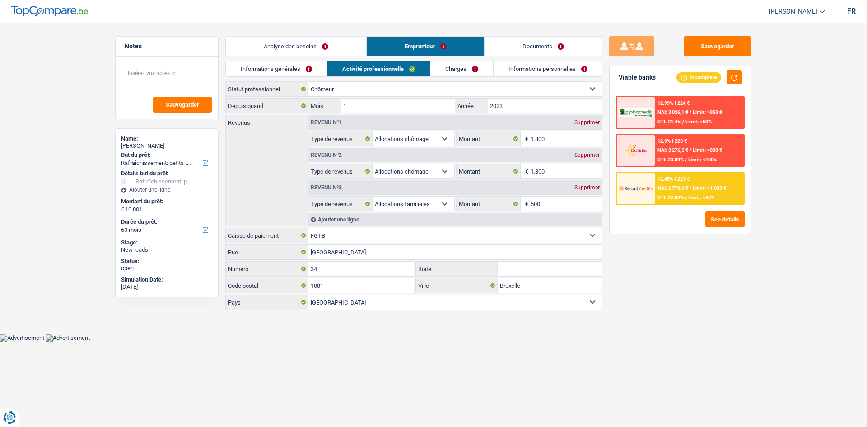
click at [435, 70] on link "Charges" at bounding box center [461, 68] width 63 height 15
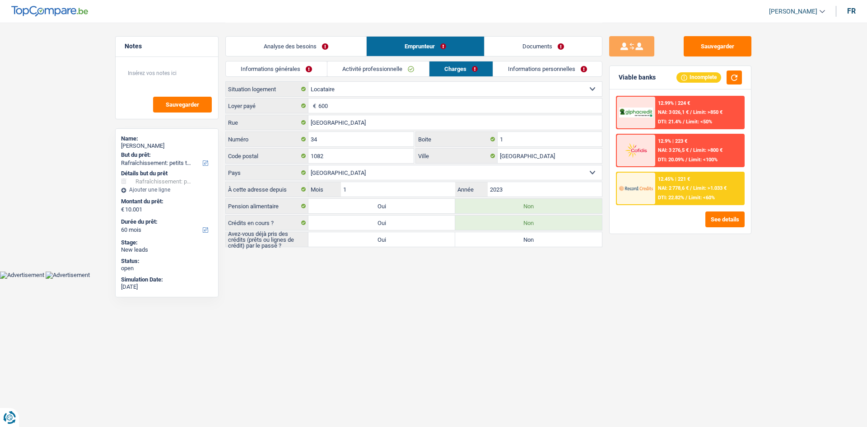
click at [275, 45] on link "Analyse des besoins" at bounding box center [296, 46] width 140 height 19
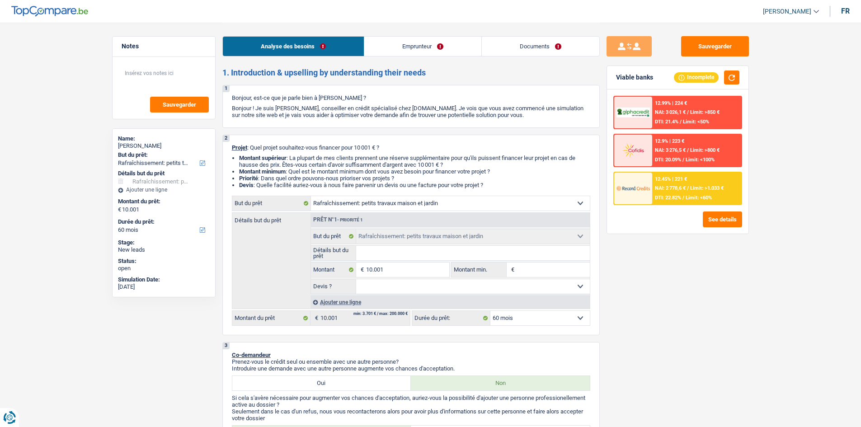
click at [392, 252] on input "Détails but du prêt" at bounding box center [473, 253] width 234 height 14
type input "p"
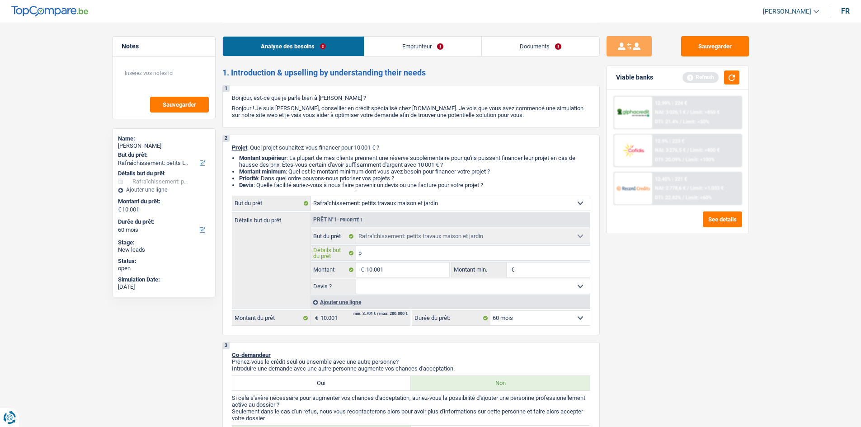
type input "pe"
type input "pei"
type input "pein"
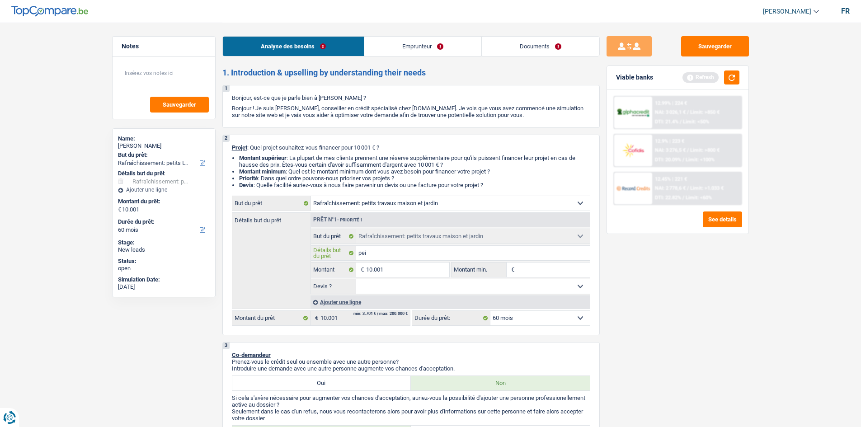
type input "pein"
type input "peint"
type input "peintu"
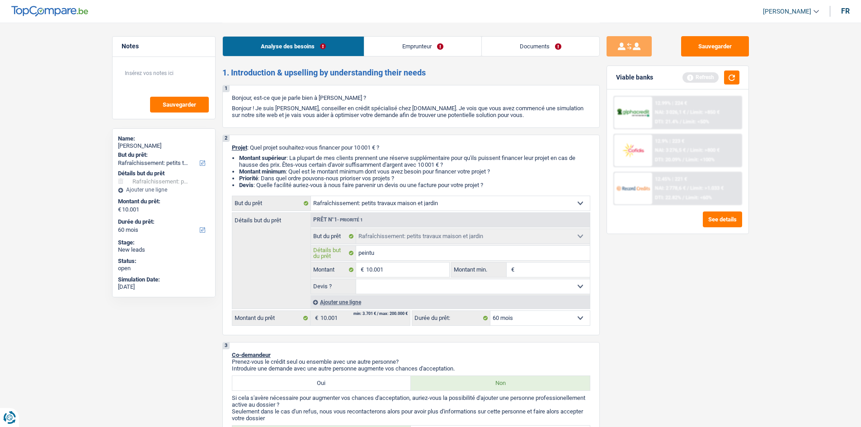
type input "peintur"
type input "peinture"
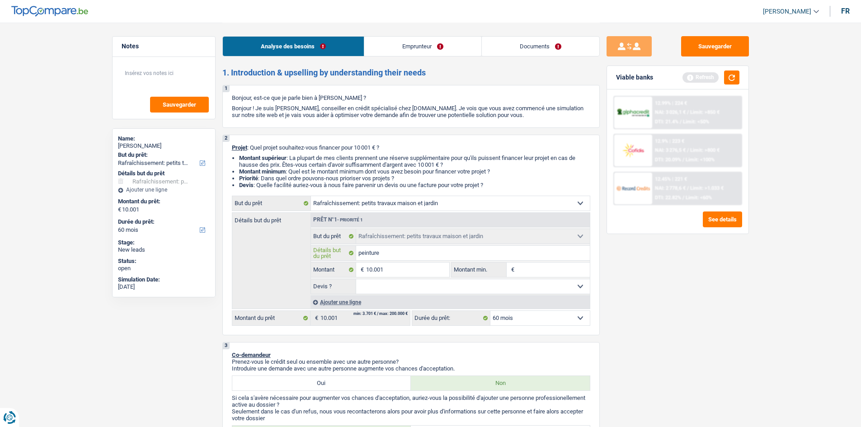
type input "peinture"
type input "peinture +"
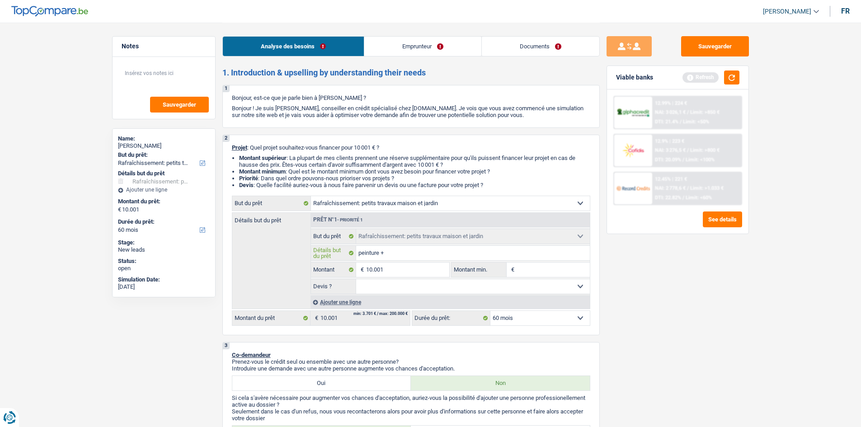
type input "peinture + a"
type input "peinture + am"
type input "peinture + ame"
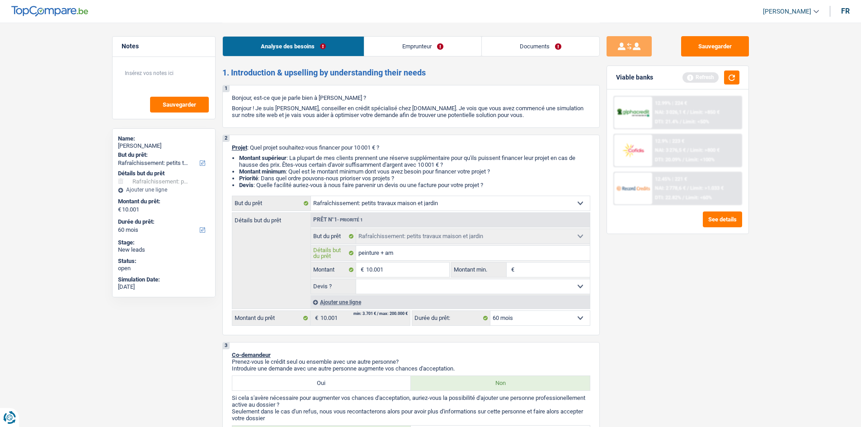
type input "peinture + ame"
type input "peinture + ameu"
type input "peinture + ameub"
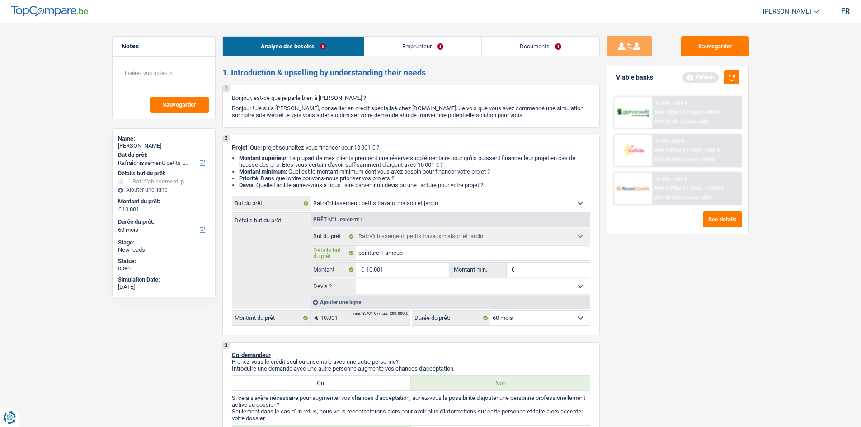
type input "peinture + ameubl"
type input "peinture + ameuble"
type input "peinture + ameublem"
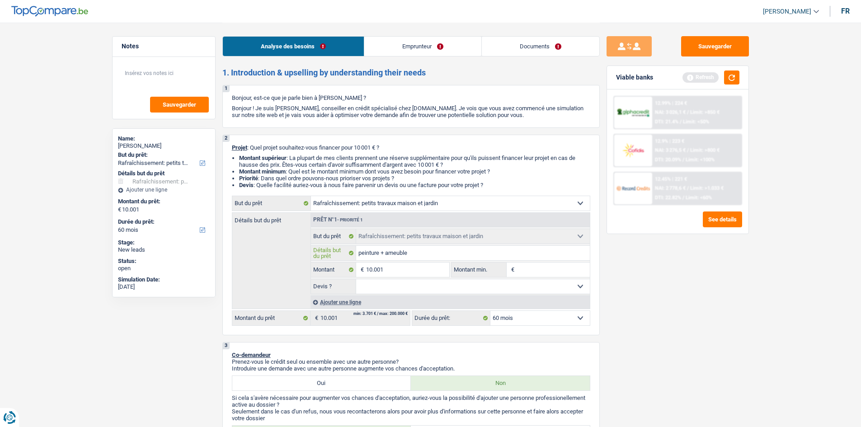
type input "peinture + ameublem"
type input "peinture + ameubleme"
type input "peinture + ameublemen"
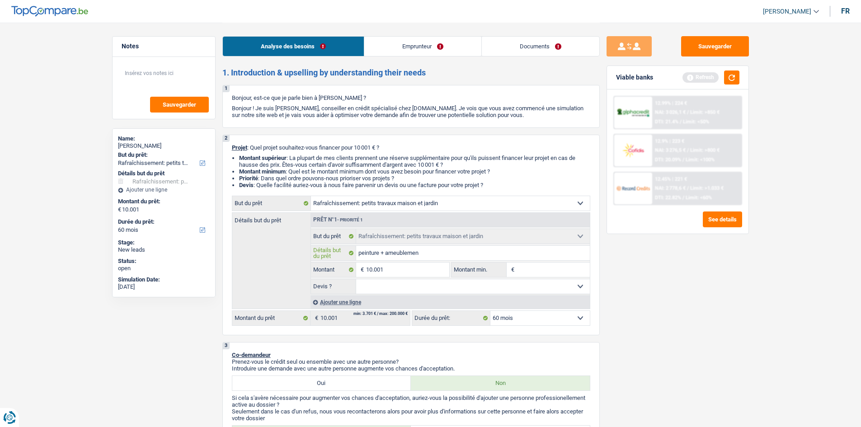
type input "peinture + ameublement"
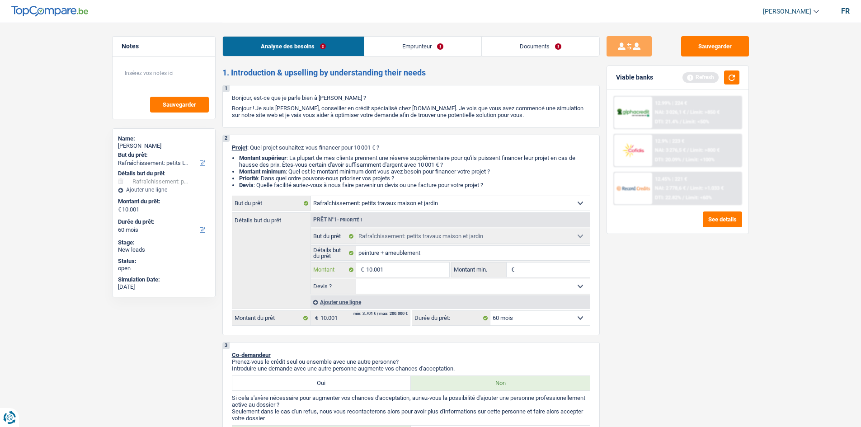
click at [421, 267] on input "10.001" at bounding box center [407, 269] width 83 height 14
click at [524, 264] on input "Montant min." at bounding box center [552, 269] width 73 height 14
click at [545, 274] on input "Montant min." at bounding box center [552, 269] width 73 height 14
type input "1"
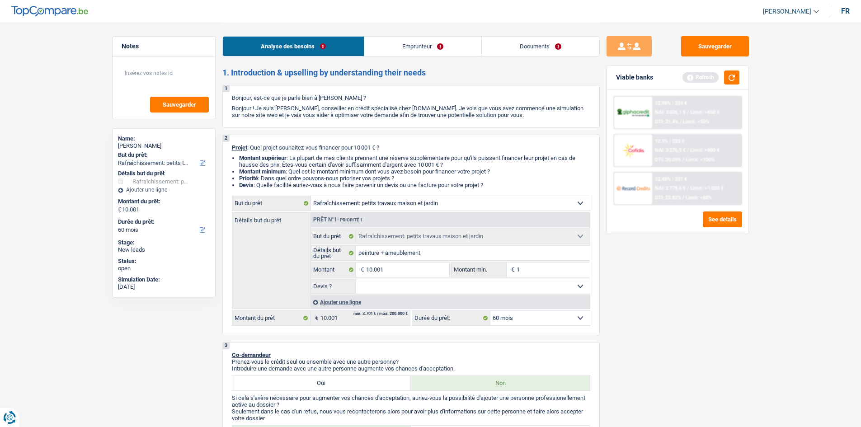
type input "10"
type input "100"
type input "1.000"
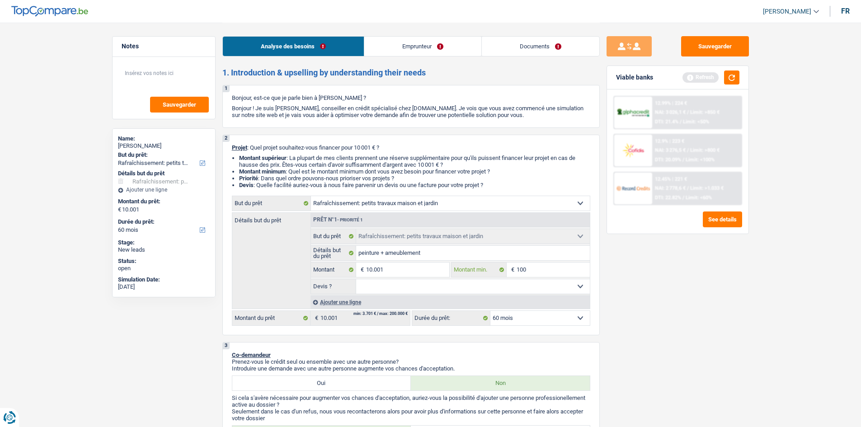
type input "1.000"
type input "10.000"
type input "1.000"
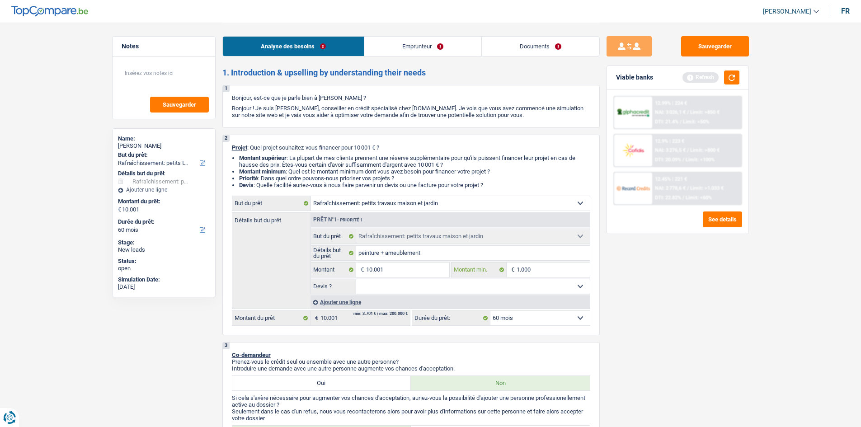
type input "10.001"
click at [666, 297] on div "Sauvegarder Viable banks Refresh 12.99% | 224 € NAI: 3 026,1 € / Limit: >850 € …" at bounding box center [677, 224] width 156 height 376
click at [571, 284] on select "Oui Non Non répondu Sélectionner une option" at bounding box center [473, 286] width 234 height 14
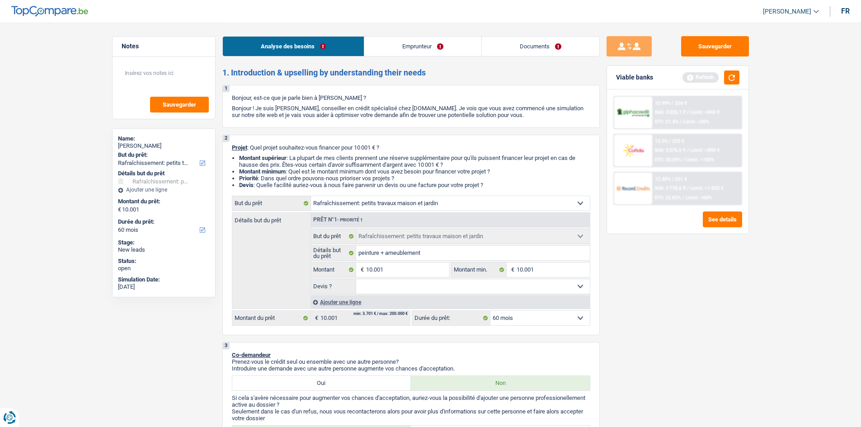
select select "yes"
click at [356, 279] on select "Oui Non Non répondu Sélectionner une option" at bounding box center [473, 286] width 234 height 14
select select "yes"
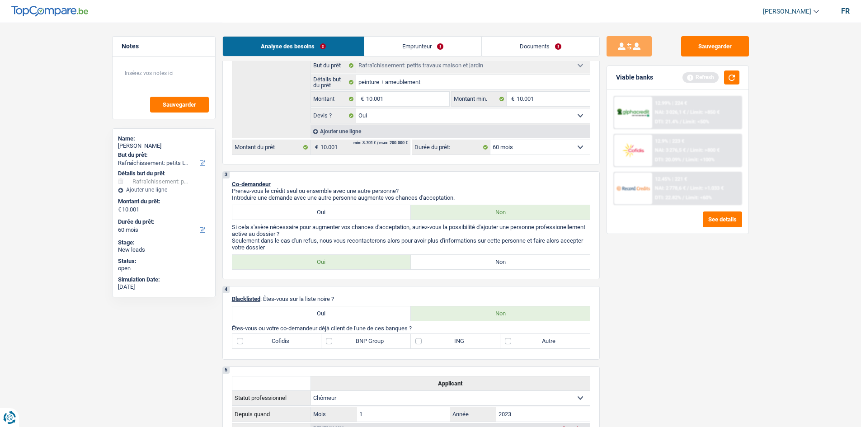
scroll to position [170, 0]
click at [368, 116] on select "Oui Non Non répondu Sélectionner une option" at bounding box center [473, 116] width 234 height 14
select select "false"
click at [356, 109] on select "Oui Non Non répondu Sélectionner une option" at bounding box center [473, 116] width 234 height 14
select select "false"
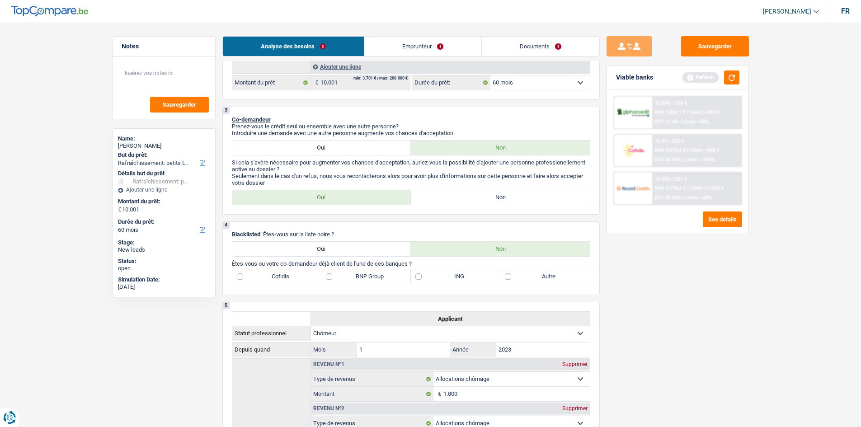
scroll to position [263, 0]
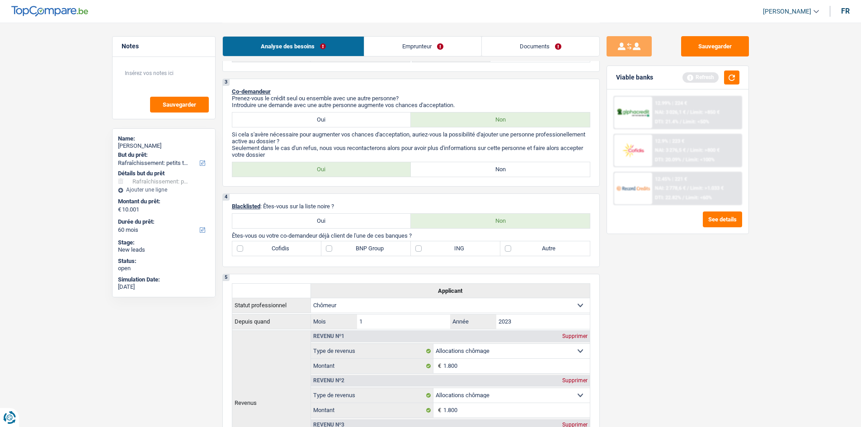
click at [440, 166] on label "Non" at bounding box center [500, 169] width 179 height 14
click at [440, 166] on input "Non" at bounding box center [500, 169] width 179 height 14
radio input "true"
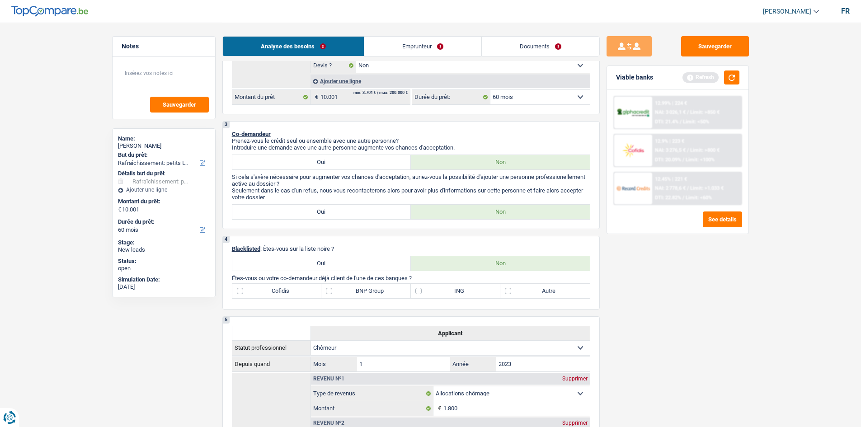
scroll to position [222, 0]
click at [430, 290] on label "ING" at bounding box center [455, 290] width 89 height 14
click at [430, 290] on input "ING" at bounding box center [455, 290] width 89 height 14
checkbox input "true"
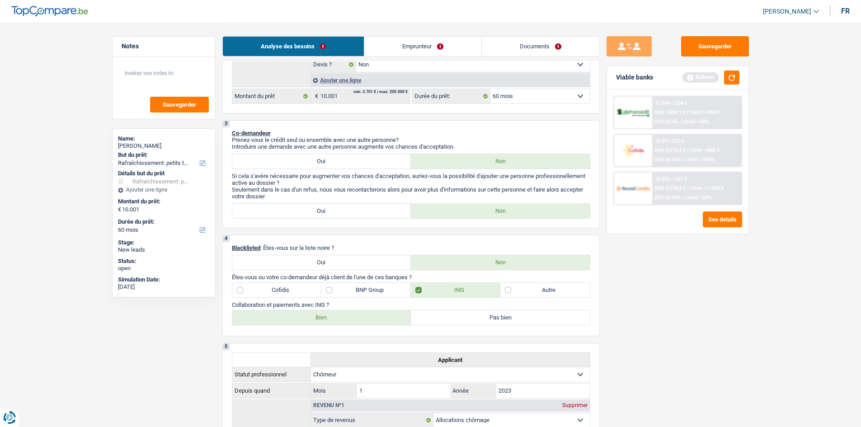
click at [533, 288] on label "Autre" at bounding box center [544, 290] width 89 height 14
click at [533, 288] on input "Autre" at bounding box center [544, 290] width 89 height 14
checkbox input "true"
click at [351, 317] on label "Bien" at bounding box center [321, 317] width 179 height 14
click at [351, 317] on input "Bien" at bounding box center [321, 317] width 179 height 14
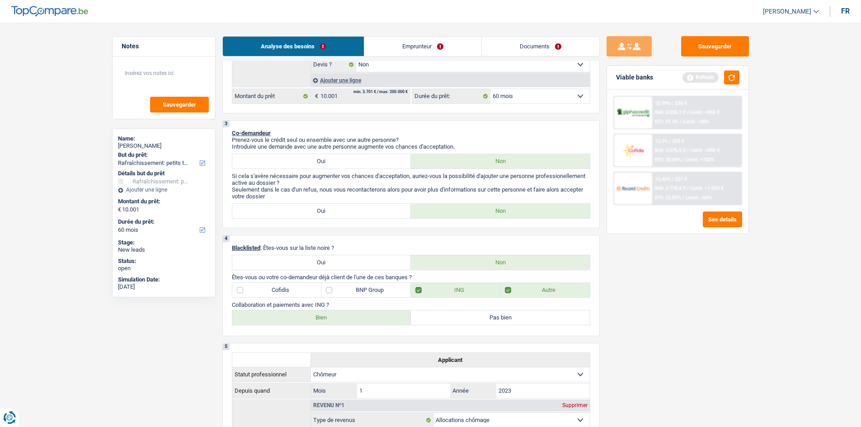
radio input "true"
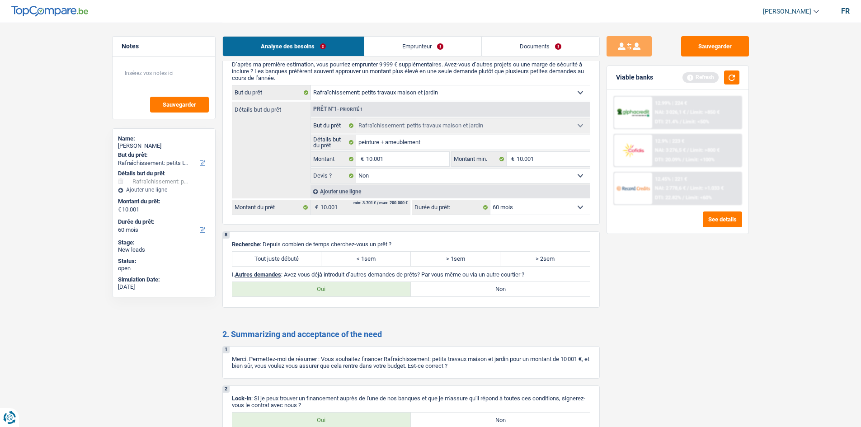
scroll to position [827, 0]
click at [280, 256] on label "Tout juste débuté" at bounding box center [276, 258] width 89 height 14
click at [280, 256] on input "Tout juste débuté" at bounding box center [276, 258] width 89 height 14
radio input "true"
click at [468, 286] on label "Non" at bounding box center [500, 288] width 179 height 14
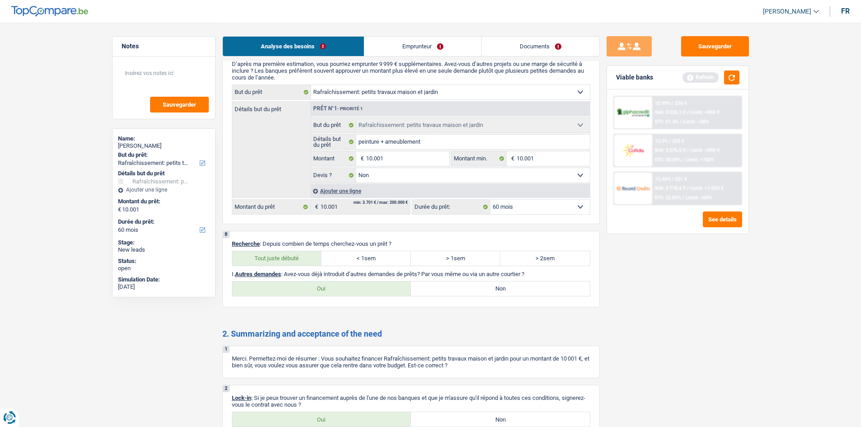
click at [468, 286] on input "Non" at bounding box center [500, 288] width 179 height 14
radio input "true"
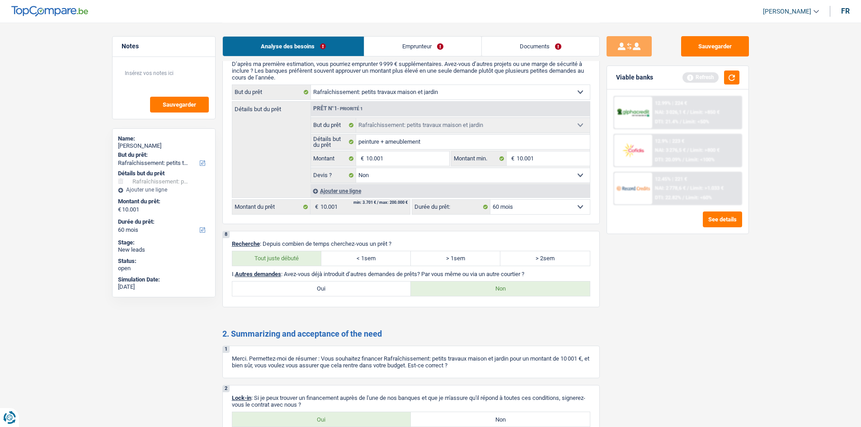
scroll to position [924, 0]
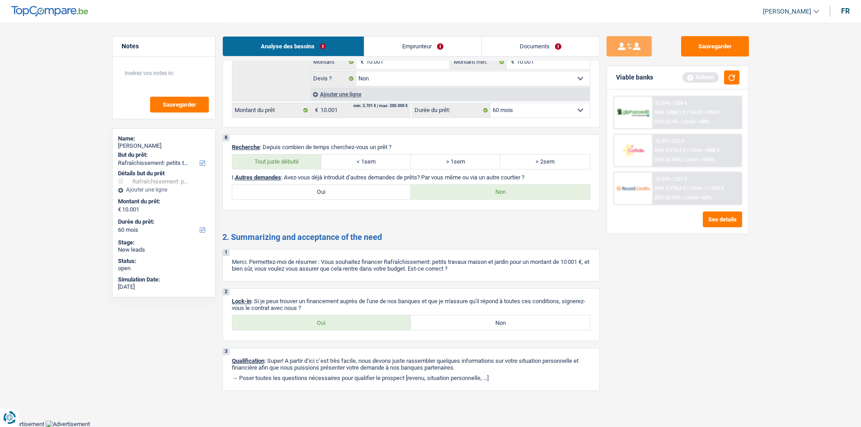
click at [285, 317] on label "Oui" at bounding box center [321, 322] width 179 height 14
click at [285, 317] on input "Oui" at bounding box center [321, 322] width 179 height 14
radio input "true"
click at [410, 47] on link "Emprunteur" at bounding box center [422, 46] width 117 height 19
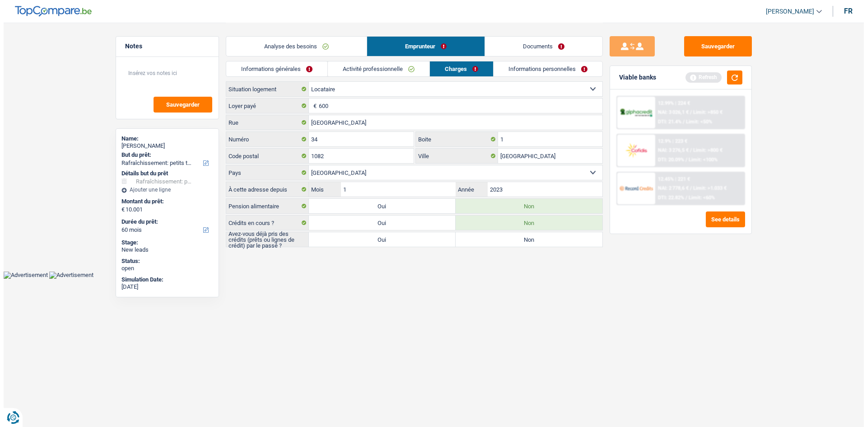
scroll to position [0, 0]
click at [253, 70] on link "Informations générales" at bounding box center [276, 68] width 101 height 15
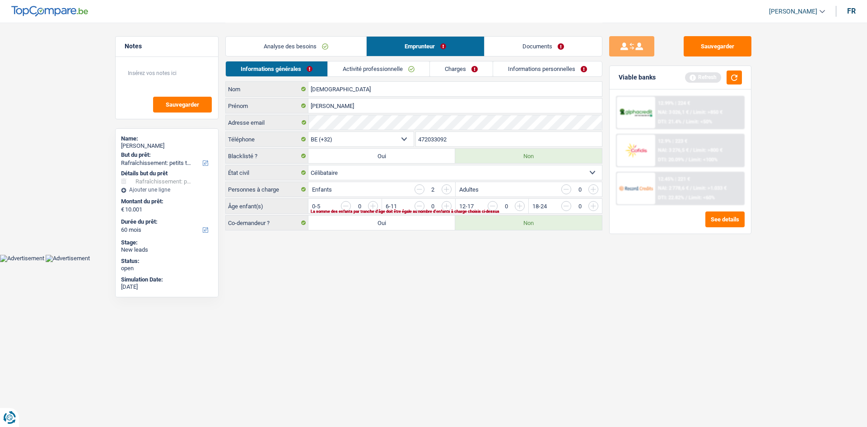
click at [450, 262] on html "Vous avez le contrôle de vos données Nous utilisons des cookies, tout comme nos…" at bounding box center [433, 131] width 867 height 262
click at [521, 66] on link "Informations personnelles" at bounding box center [547, 68] width 109 height 15
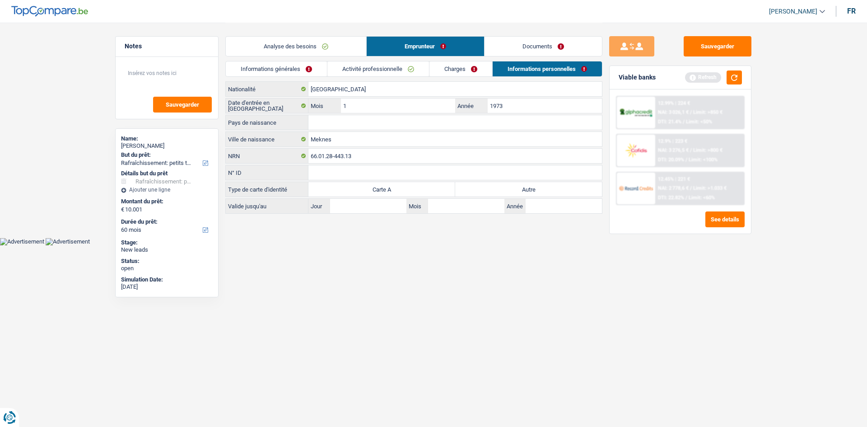
click at [291, 62] on link "Informations générales" at bounding box center [276, 68] width 101 height 15
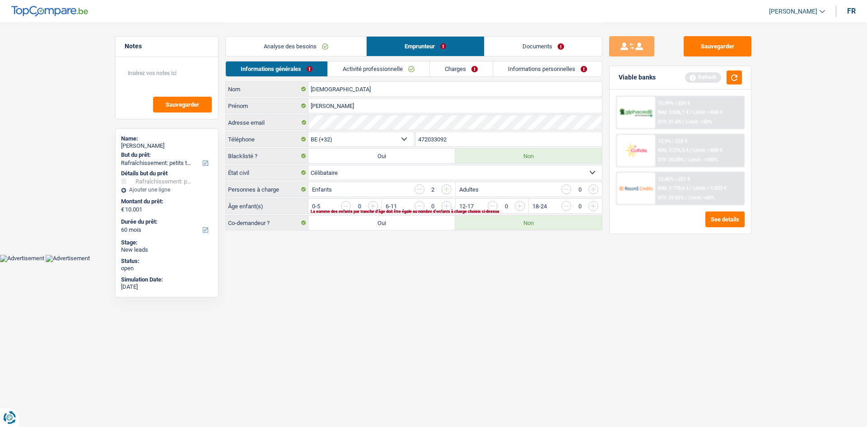
click at [385, 168] on select "Célibataire Marié(e) Cohabitant(e) légal(e) Divorcé(e) Veuf(ve) Séparé (de fait…" at bounding box center [456, 172] width 294 height 14
select select "divorced"
click at [309, 165] on select "Célibataire Marié(e) Cohabitant(e) légal(e) Divorcé(e) Veuf(ve) Séparé (de fait…" at bounding box center [456, 172] width 294 height 14
drag, startPoint x: 452, startPoint y: 344, endPoint x: 443, endPoint y: 313, distance: 31.6
click at [452, 262] on html "Vous avez le contrôle de vos données Nous utilisons des cookies, tout comme nos…" at bounding box center [433, 131] width 867 height 262
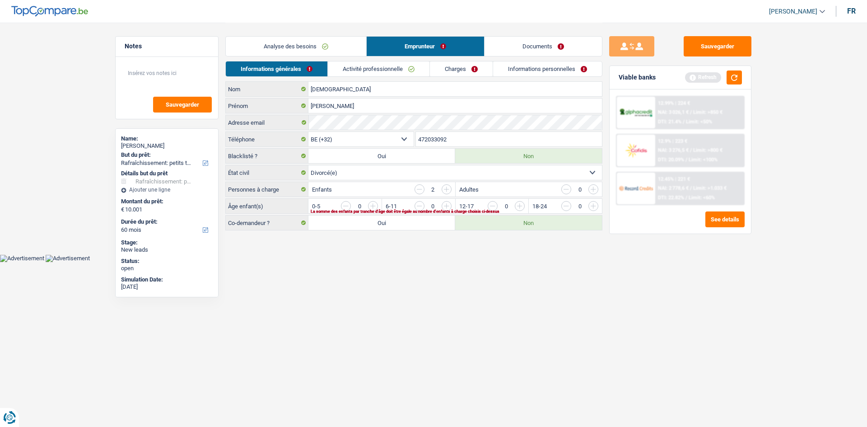
drag, startPoint x: 519, startPoint y: 204, endPoint x: 523, endPoint y: 209, distance: 6.1
click at [522, 208] on input "button" at bounding box center [703, 208] width 376 height 14
click at [447, 205] on input "button" at bounding box center [630, 208] width 376 height 14
click at [373, 72] on link "Activité professionnelle" at bounding box center [379, 68] width 102 height 15
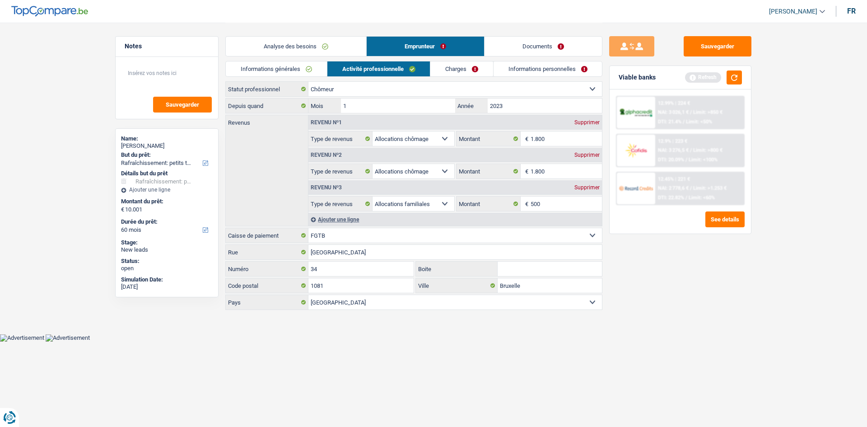
click at [583, 189] on div "Supprimer" at bounding box center [587, 187] width 30 height 5
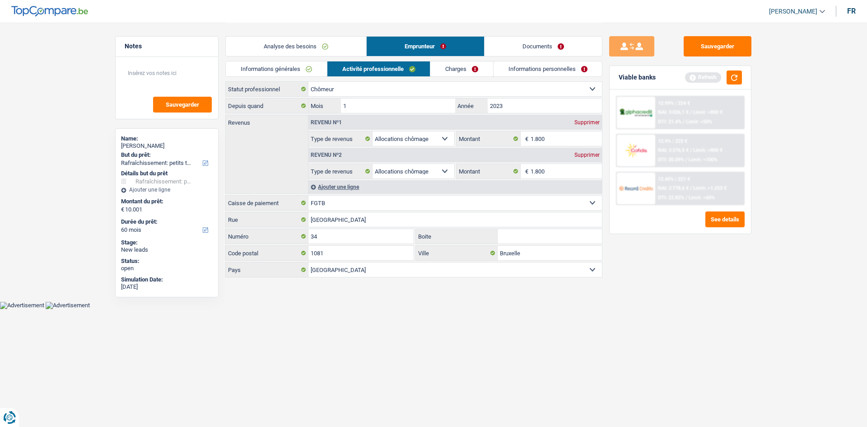
click at [585, 154] on div "Supprimer" at bounding box center [587, 154] width 30 height 5
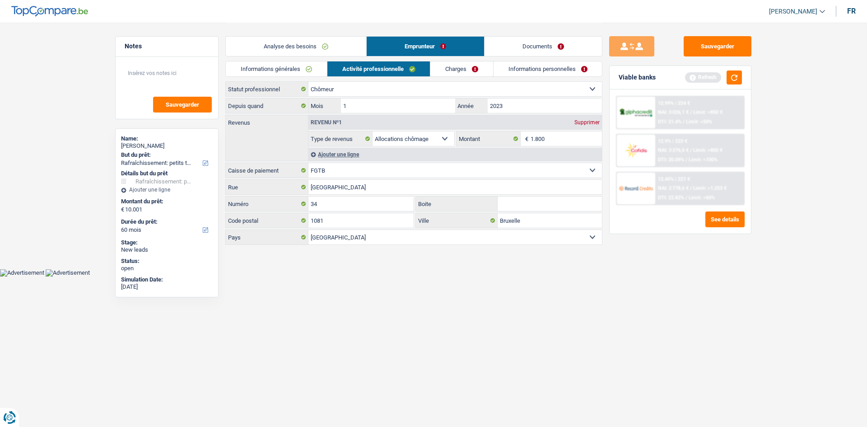
click at [641, 316] on div "Sauvegarder Viable banks Refresh 12.99% | 224 € NAI: 3 026,1 € / Limit: >850 € …" at bounding box center [681, 224] width 156 height 376
click at [471, 73] on link "Charges" at bounding box center [461, 68] width 63 height 15
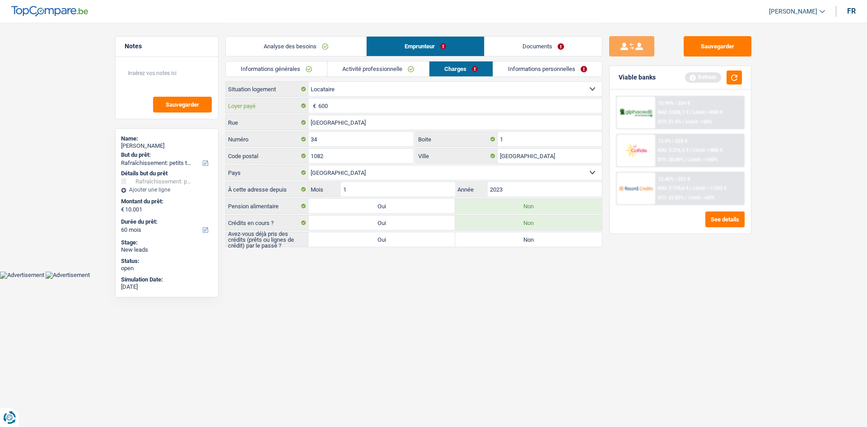
click at [333, 109] on input "600" at bounding box center [460, 105] width 284 height 14
click at [414, 279] on html "Vous avez le contrôle de vos données Nous utilisons des cookies, tout comme nos…" at bounding box center [433, 139] width 867 height 279
click at [531, 71] on link "Informations personnelles" at bounding box center [547, 68] width 109 height 15
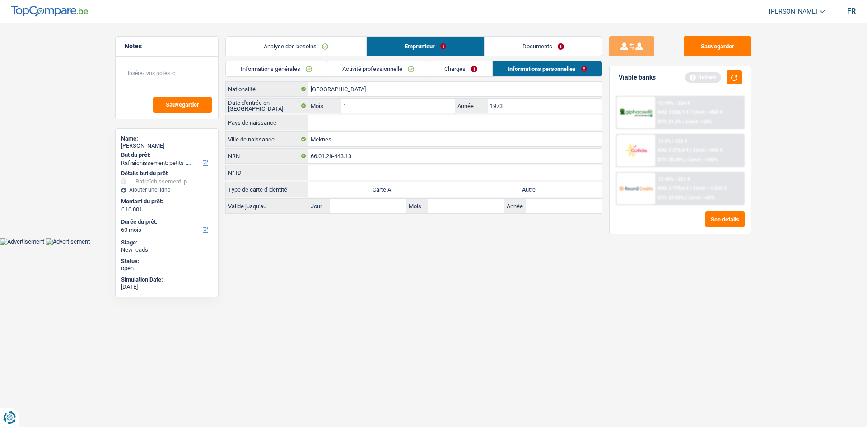
click at [449, 67] on link "Charges" at bounding box center [461, 68] width 63 height 15
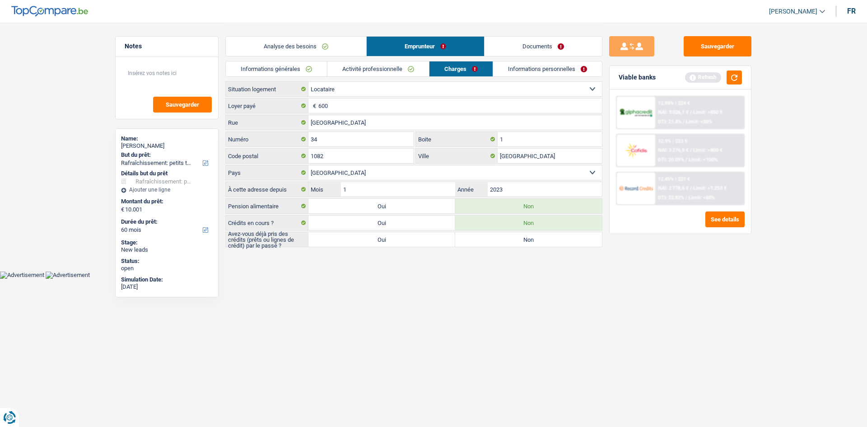
click at [438, 243] on label "Oui" at bounding box center [382, 239] width 147 height 14
click at [438, 243] on input "Oui" at bounding box center [382, 239] width 147 height 14
radio input "true"
click at [536, 279] on html "Vous avez le contrôle de vos données Nous utilisons des cookies, tout comme nos…" at bounding box center [433, 139] width 867 height 279
click at [524, 69] on link "Informations personnelles" at bounding box center [548, 68] width 109 height 15
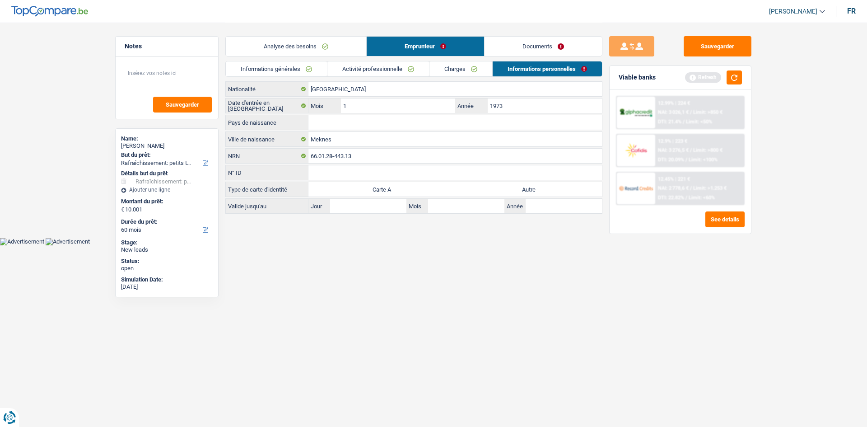
click at [390, 245] on html "Vous avez le contrôle de vos données Nous utilisons des cookies, tout comme nos…" at bounding box center [433, 122] width 867 height 245
click at [331, 121] on input "Pays de naissance" at bounding box center [456, 122] width 294 height 14
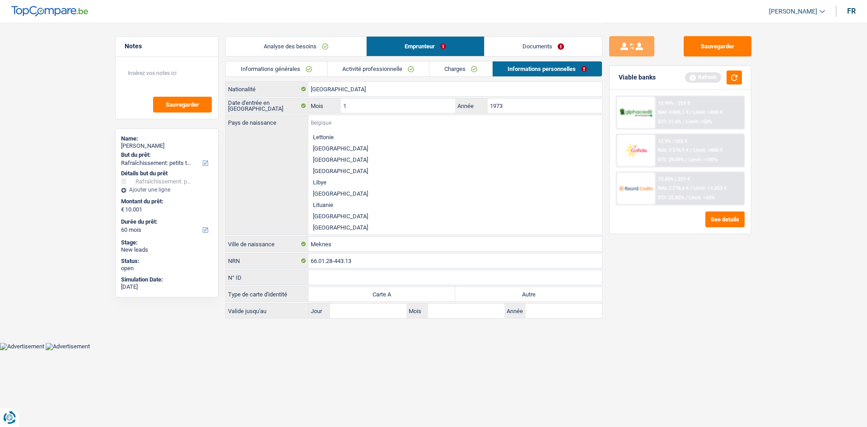
scroll to position [1039, 0]
type input "m"
type input "a"
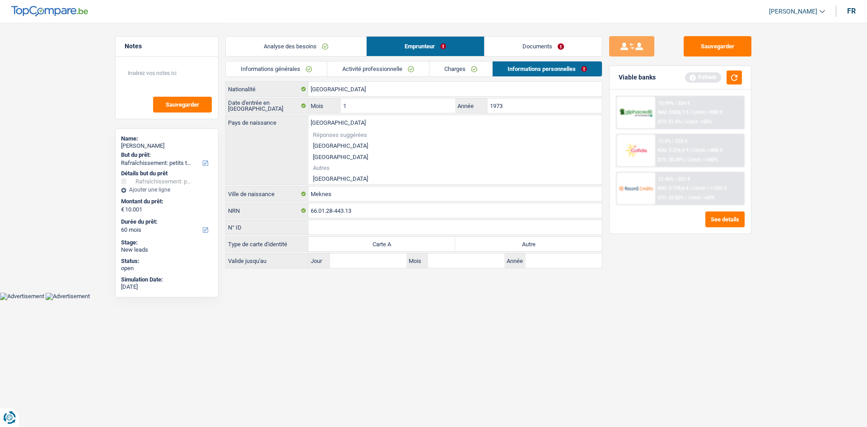
click at [321, 179] on li "[GEOGRAPHIC_DATA]" at bounding box center [456, 178] width 294 height 11
type input "[GEOGRAPHIC_DATA]"
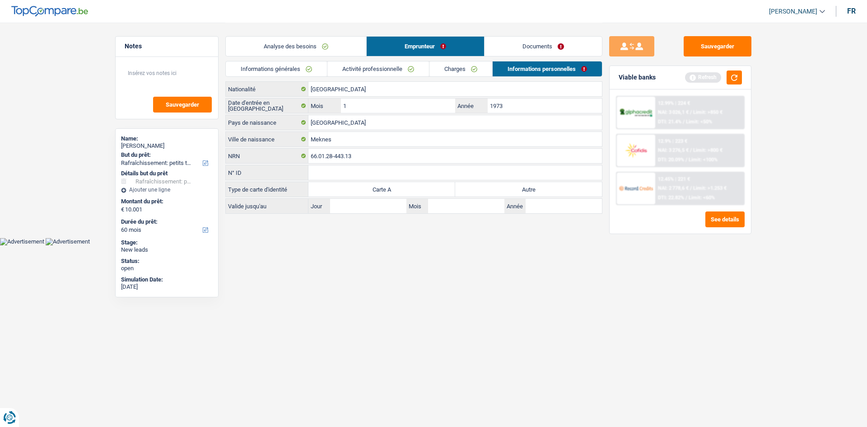
click at [444, 245] on html "Vous avez le contrôle de vos données Nous utilisons des cookies, tout comme nos…" at bounding box center [433, 122] width 867 height 245
click at [536, 190] on label "Autre" at bounding box center [528, 189] width 147 height 14
click at [536, 190] on input "Autre" at bounding box center [528, 189] width 147 height 14
radio input "true"
click at [596, 245] on html "Vous avez le contrôle de vos données Nous utilisons des cookies, tout comme nos…" at bounding box center [433, 122] width 867 height 245
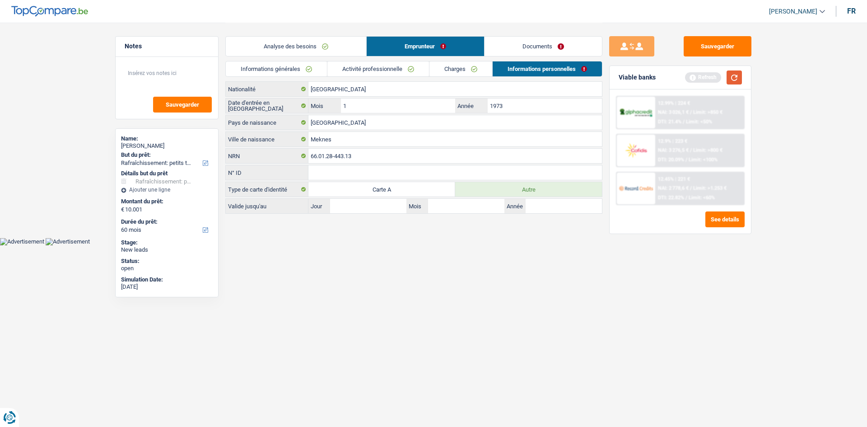
click at [736, 78] on button "button" at bounding box center [734, 77] width 15 height 14
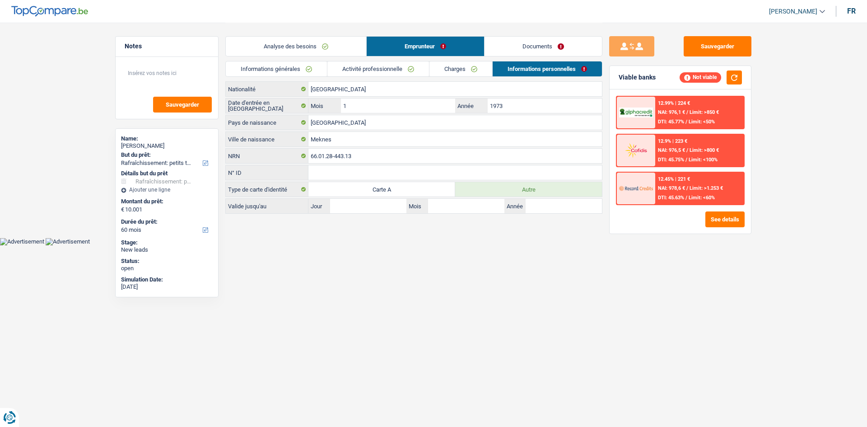
click at [516, 42] on link "Documents" at bounding box center [543, 46] width 117 height 19
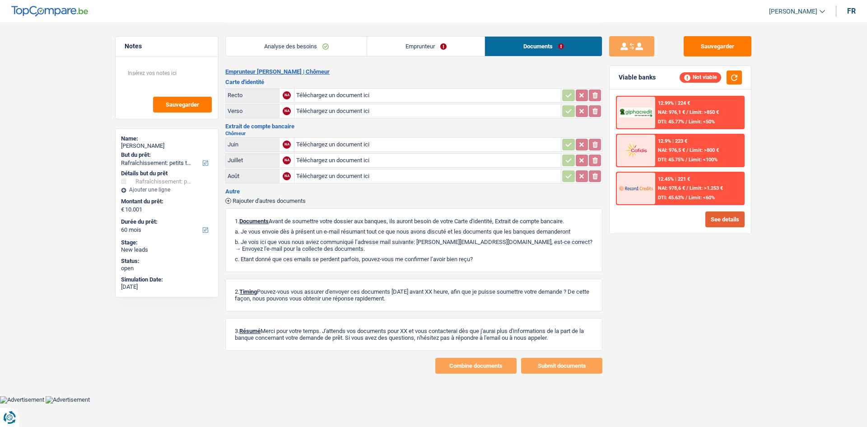
click at [734, 225] on button "See details" at bounding box center [725, 219] width 39 height 16
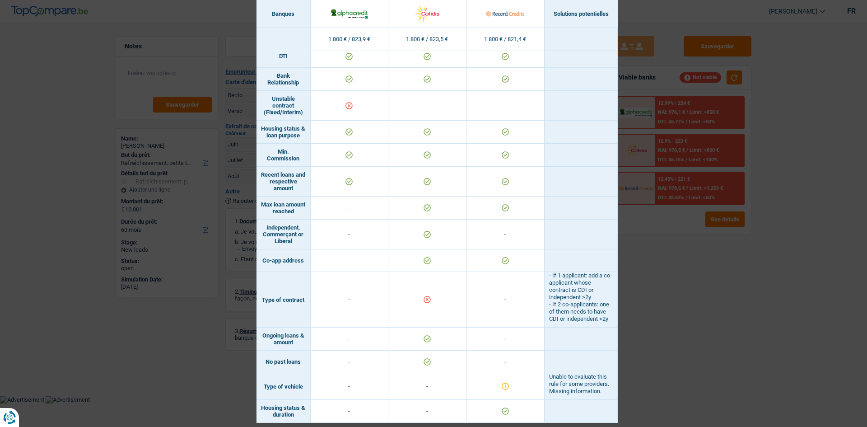
scroll to position [585, 0]
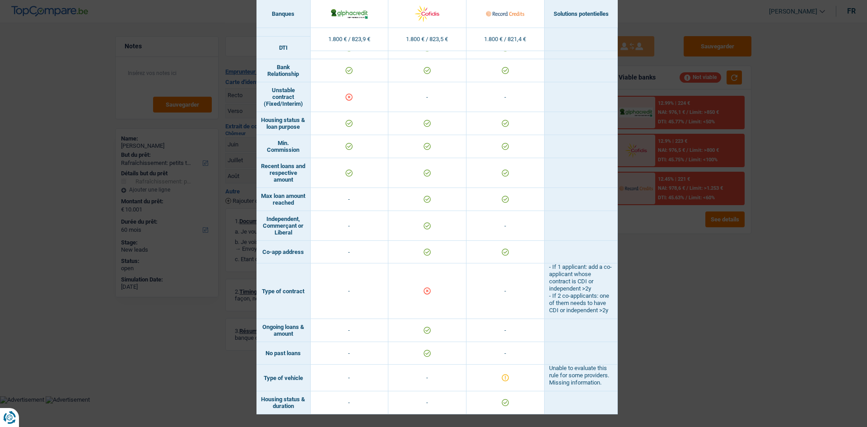
click at [678, 370] on div "Banks conditions × Banques Solutions potentielles Revenus / Charges 1.800 € / 8…" at bounding box center [433, 213] width 867 height 427
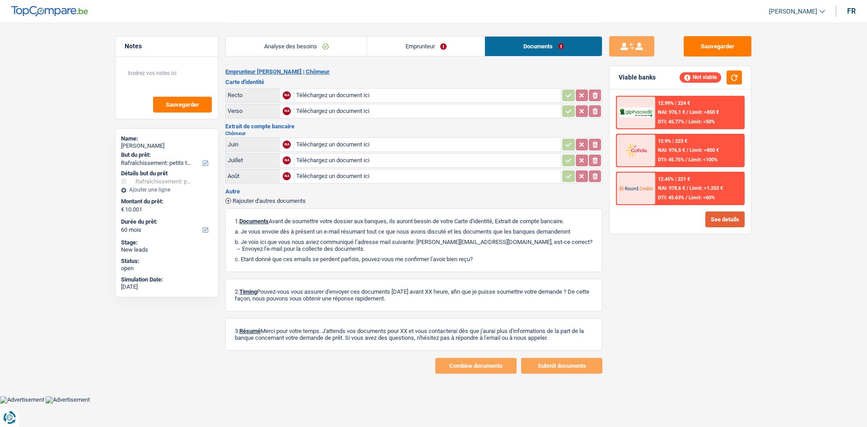
click at [708, 218] on button "See details" at bounding box center [725, 219] width 39 height 16
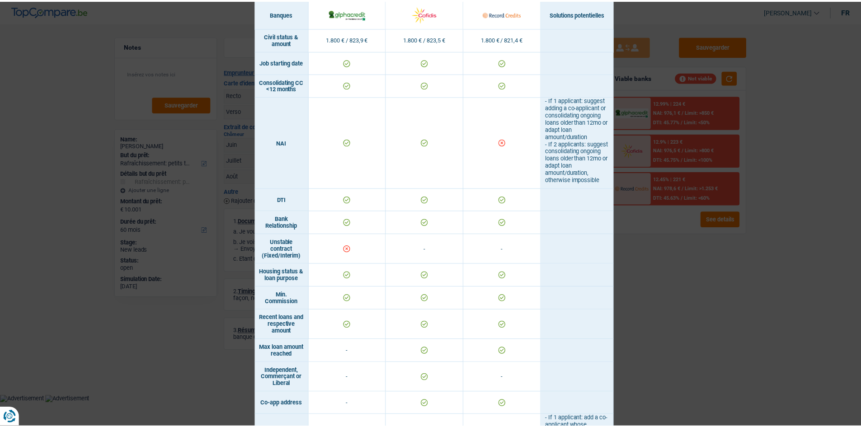
scroll to position [402, 0]
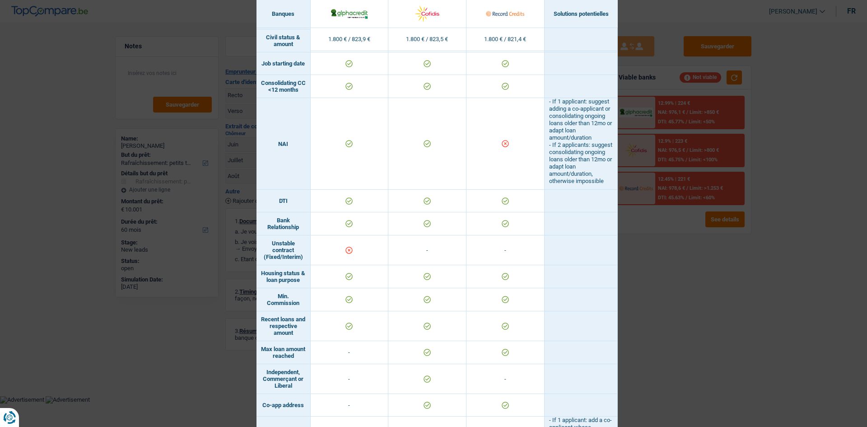
click at [641, 276] on div "Banks conditions × Banques Solutions potentielles Revenus / Charges 1.800 € / 8…" at bounding box center [433, 213] width 867 height 427
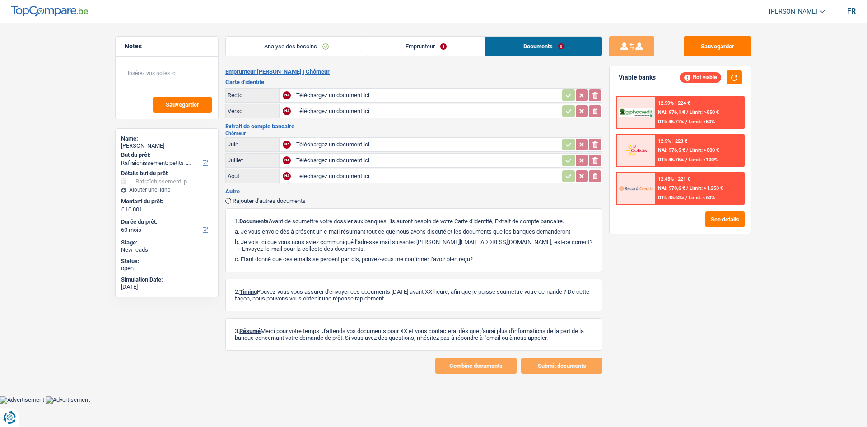
click at [297, 47] on link "Analyse des besoins" at bounding box center [296, 46] width 141 height 19
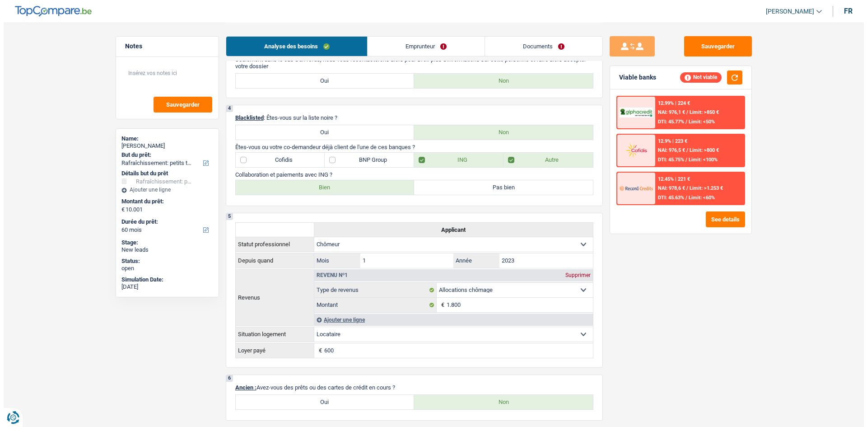
scroll to position [353, 0]
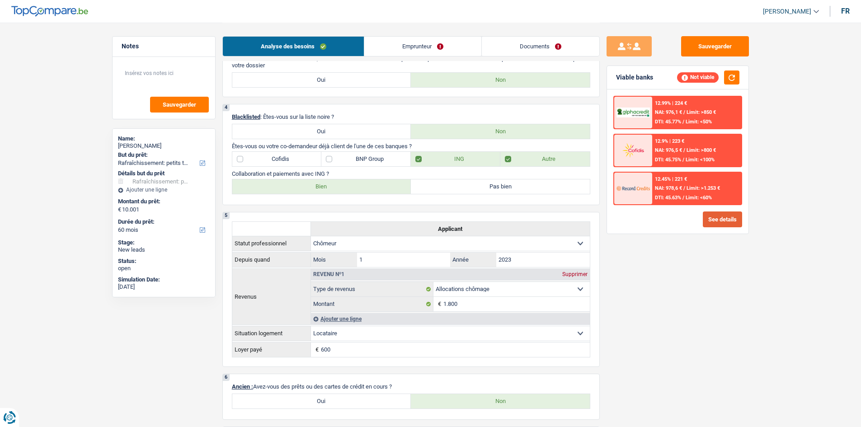
click at [726, 217] on button "See details" at bounding box center [721, 219] width 39 height 16
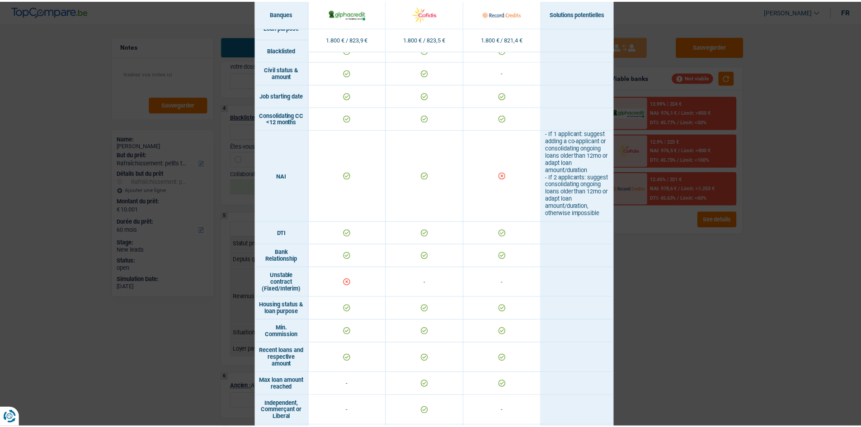
scroll to position [585, 0]
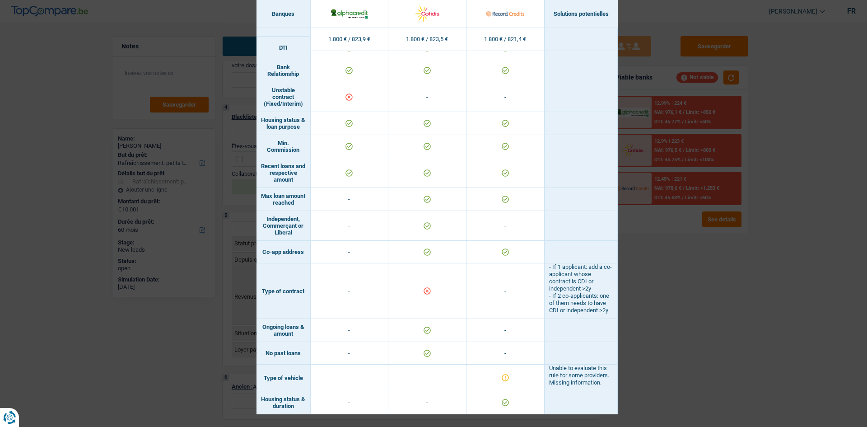
click at [745, 315] on div "Banks conditions × Banques Solutions potentielles Revenus / Charges 1.800 € / 8…" at bounding box center [433, 213] width 867 height 427
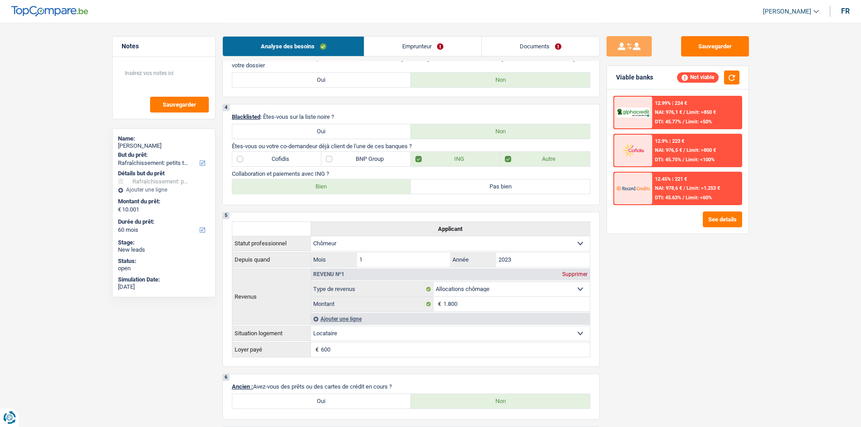
click at [301, 45] on link "Analyse des besoins" at bounding box center [293, 46] width 141 height 19
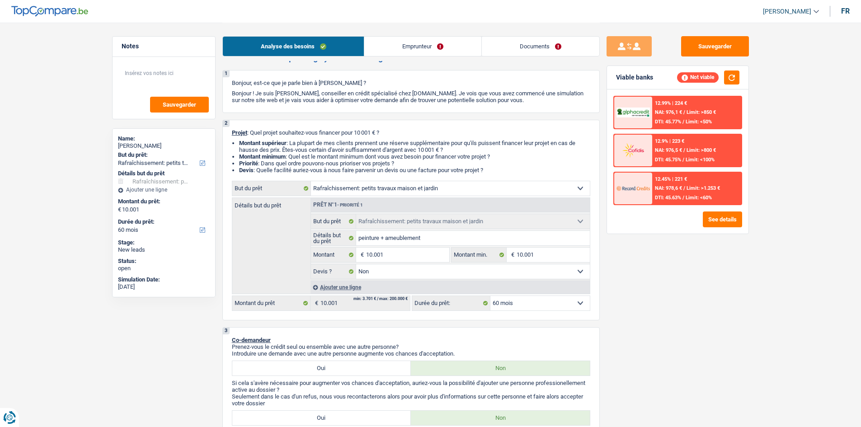
scroll to position [0, 0]
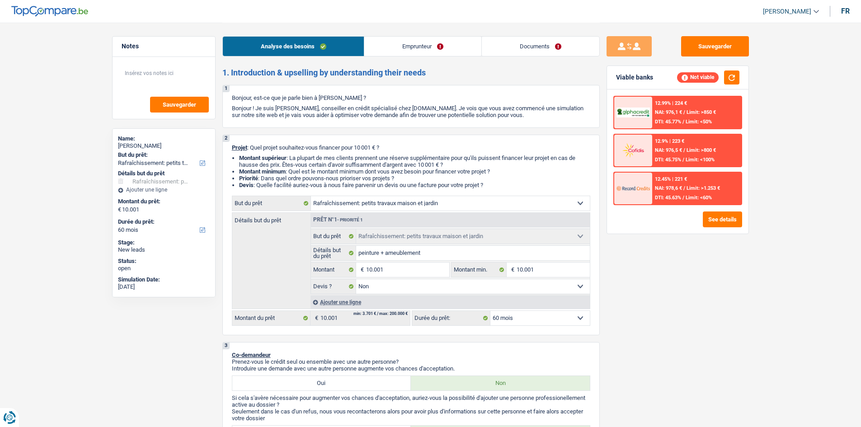
click at [530, 316] on select "12 mois 18 mois 24 mois 30 mois 36 mois 42 mois 48 mois 60 mois Sélectionner un…" at bounding box center [539, 318] width 99 height 14
click at [490, 311] on select "12 mois 18 mois 24 mois 30 mois 36 mois 42 mois 48 mois 60 mois Sélectionner un…" at bounding box center [539, 318] width 99 height 14
click at [734, 76] on button "button" at bounding box center [731, 77] width 15 height 14
click at [408, 271] on input "10.001" at bounding box center [407, 269] width 83 height 14
type input "1.000"
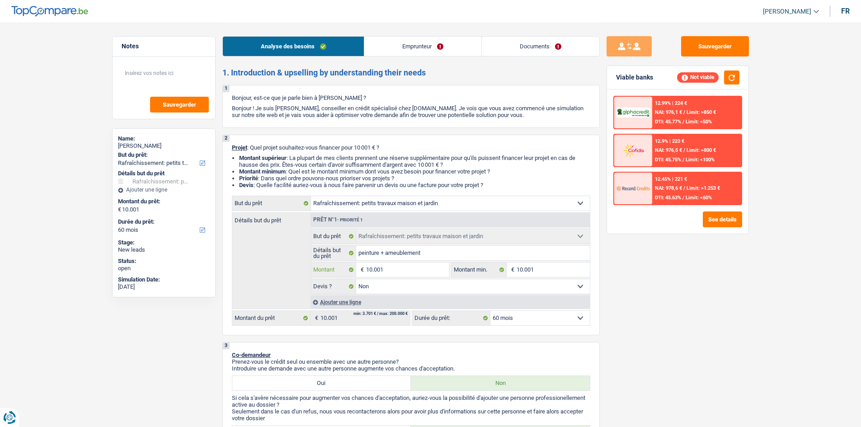
type input "1.000"
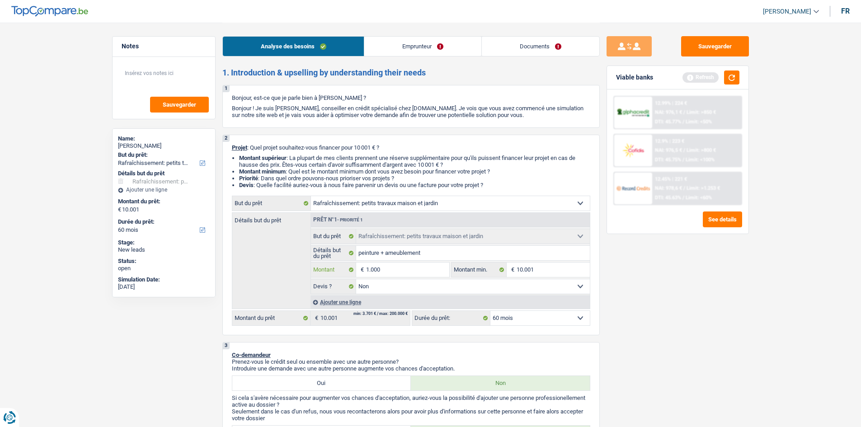
type input "100"
type input "10"
type input "1"
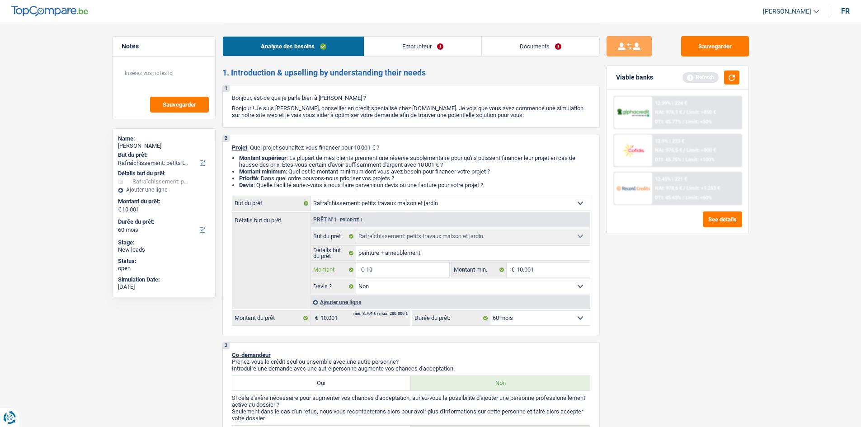
type input "1"
type input "8"
type input "80"
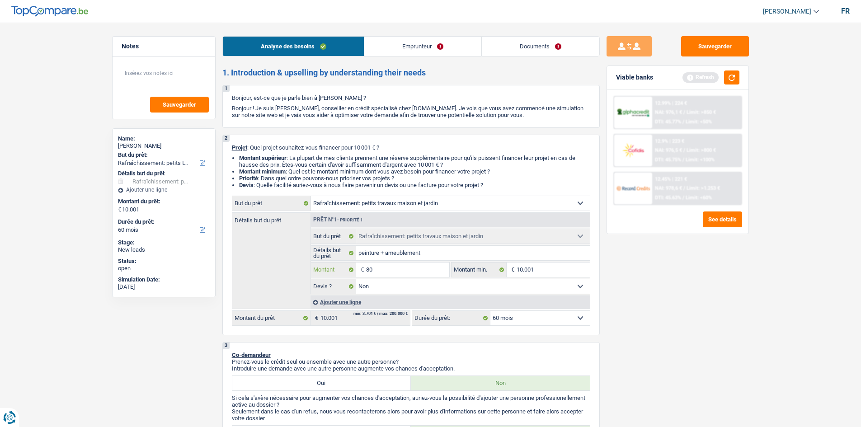
type input "800"
type input "8.000"
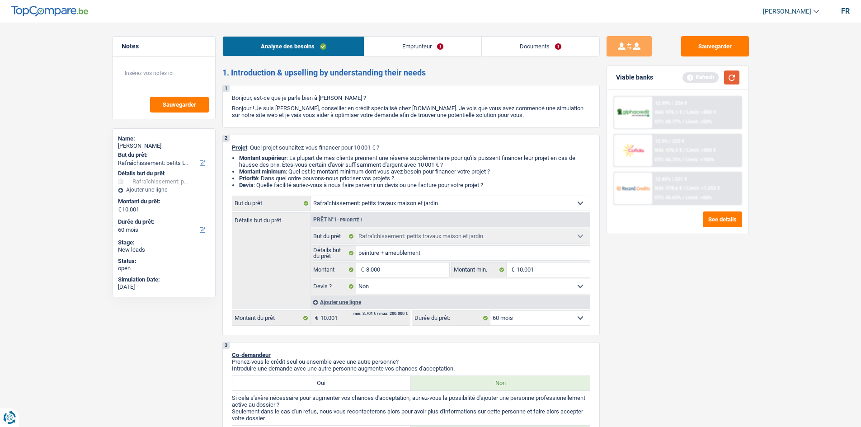
type input "8.000"
select select "48"
type input "8.000"
select select "48"
type input "8.000"
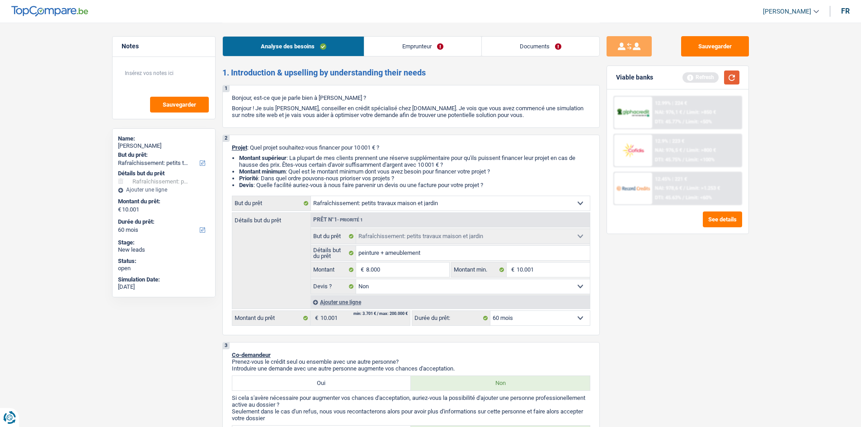
select select "48"
click at [731, 84] on button "button" at bounding box center [731, 77] width 15 height 14
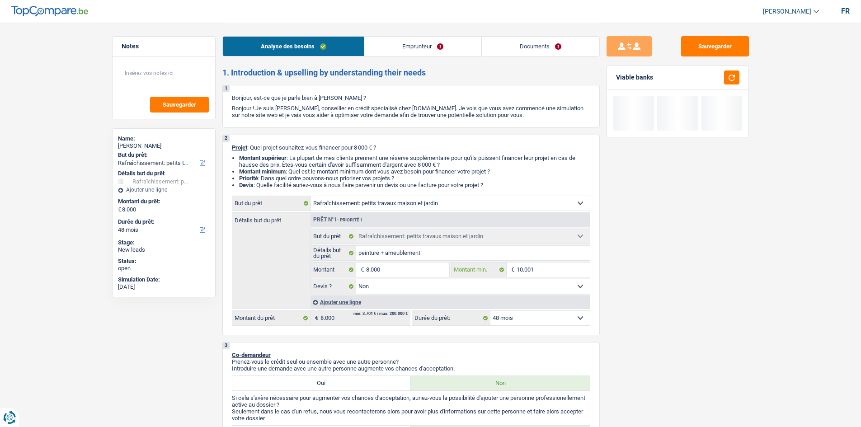
click at [544, 271] on input "10.001" at bounding box center [552, 269] width 73 height 14
type input "1.000"
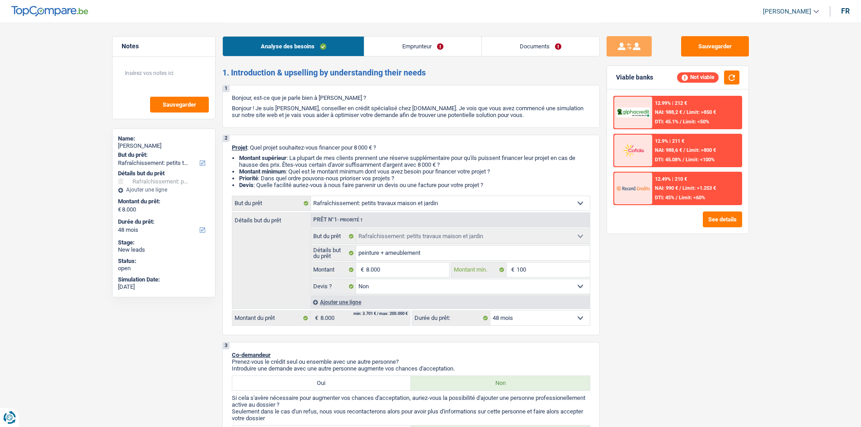
type input "10"
type input "1"
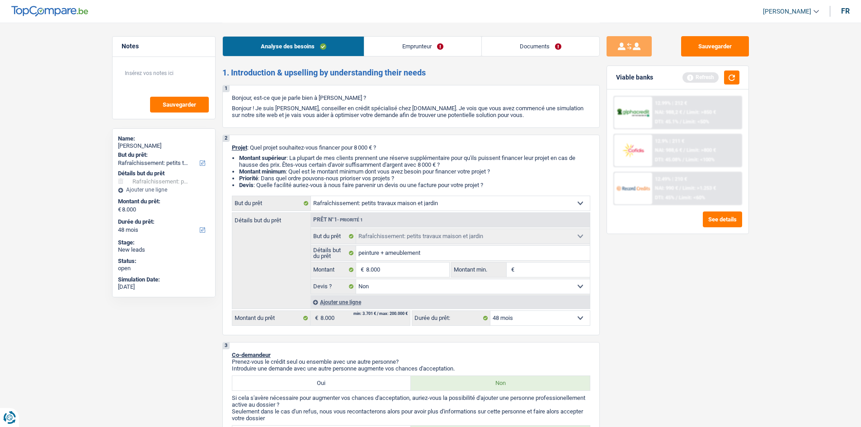
click at [509, 321] on select "12 mois 18 mois 24 mois 30 mois 36 mois 42 mois 48 mois Sélectionner une option" at bounding box center [539, 318] width 99 height 14
click at [730, 76] on button "button" at bounding box center [731, 77] width 15 height 14
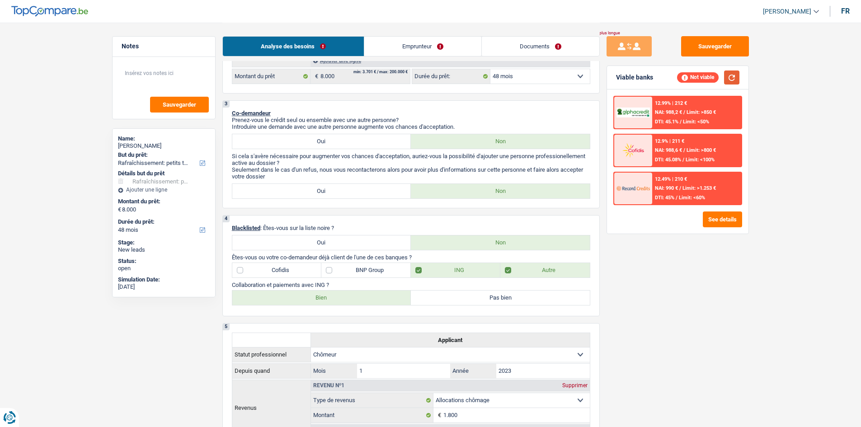
scroll to position [242, 0]
click at [407, 48] on link "Emprunteur" at bounding box center [422, 46] width 117 height 19
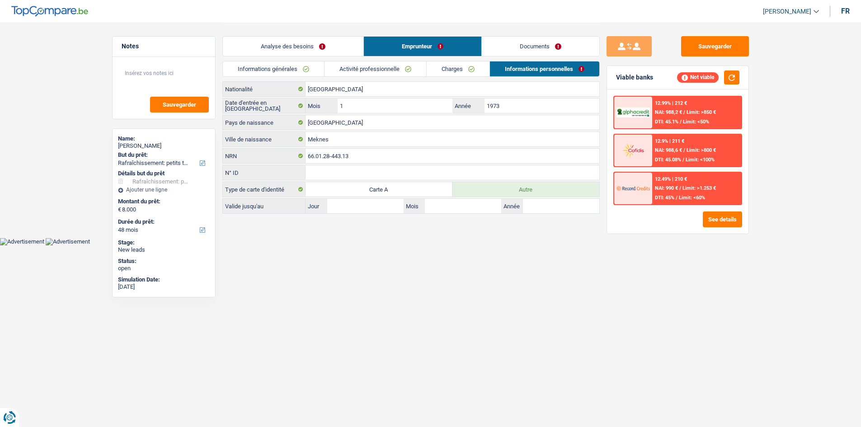
scroll to position [0, 0]
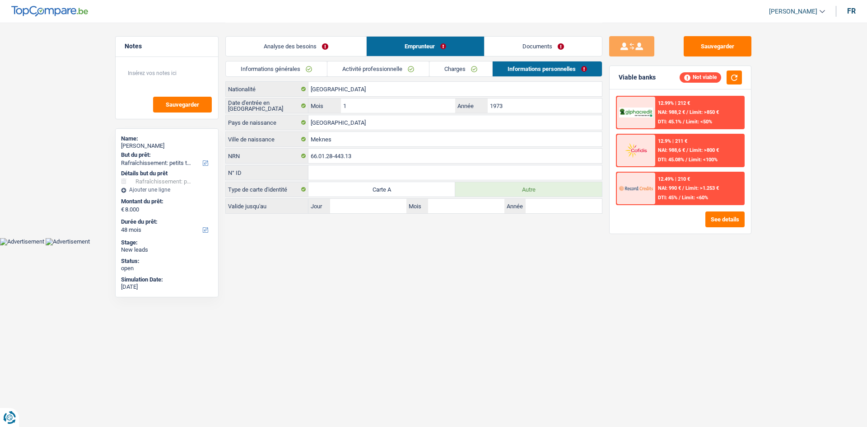
click at [321, 42] on link "Analyse des besoins" at bounding box center [296, 46] width 140 height 19
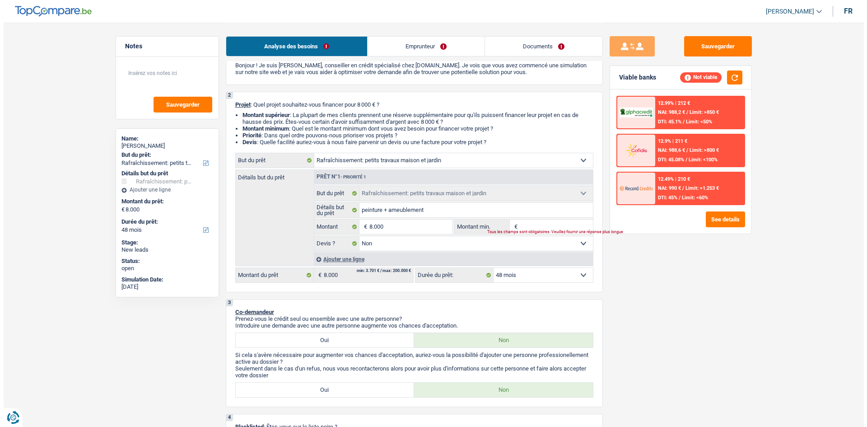
scroll to position [21, 0]
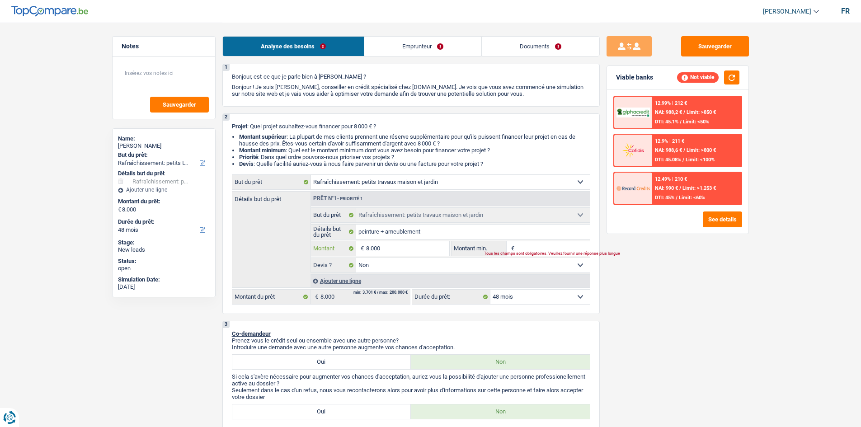
click at [410, 252] on input "8.000" at bounding box center [407, 248] width 83 height 14
type input "800"
type input "80"
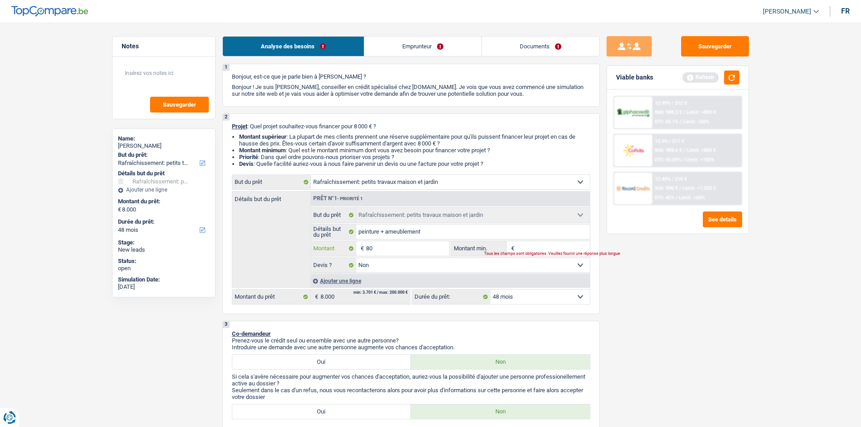
type input "8"
type input "6"
type input "60"
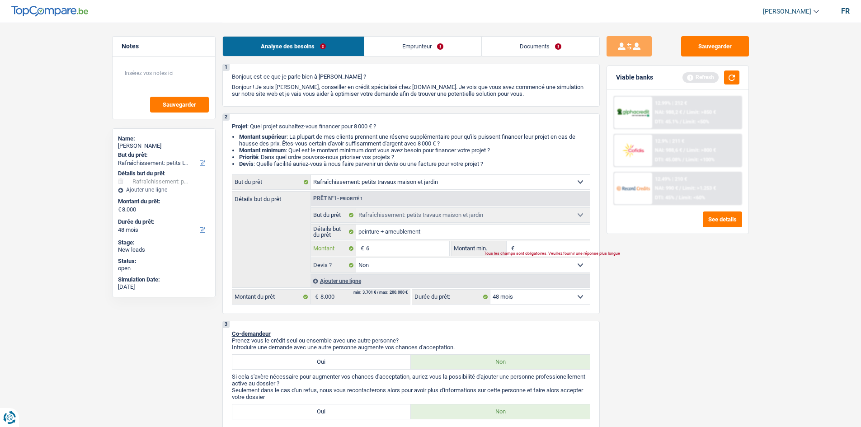
type input "60"
type input "600"
type input "6.000"
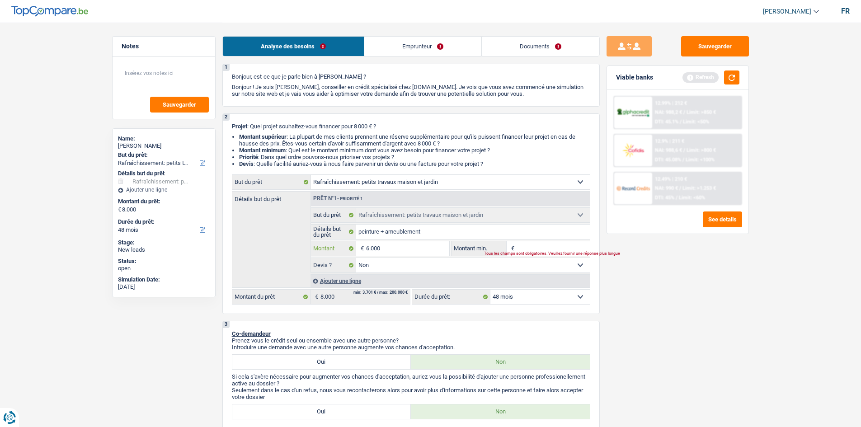
type input "6.000"
select select "42"
type input "6.000"
select select "42"
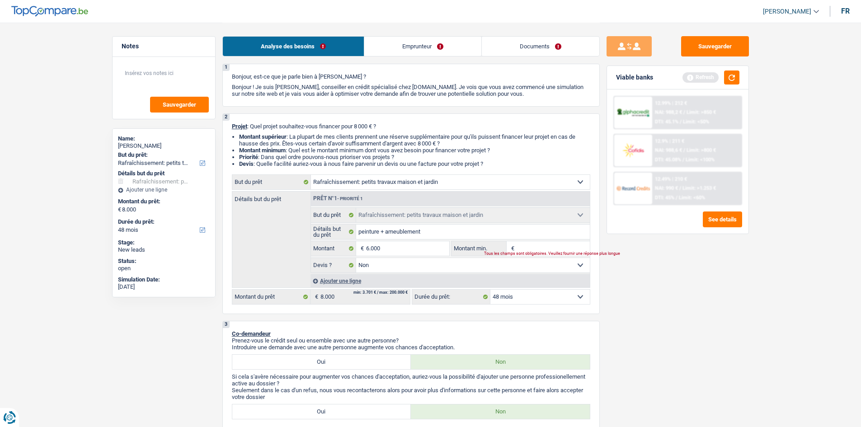
type input "6.000"
select select "42"
click at [742, 320] on div "Sauvegarder Viable banks Refresh 12.99% | 212 € NAI: 988,2 € / Limit: >850 € DT…" at bounding box center [677, 224] width 156 height 376
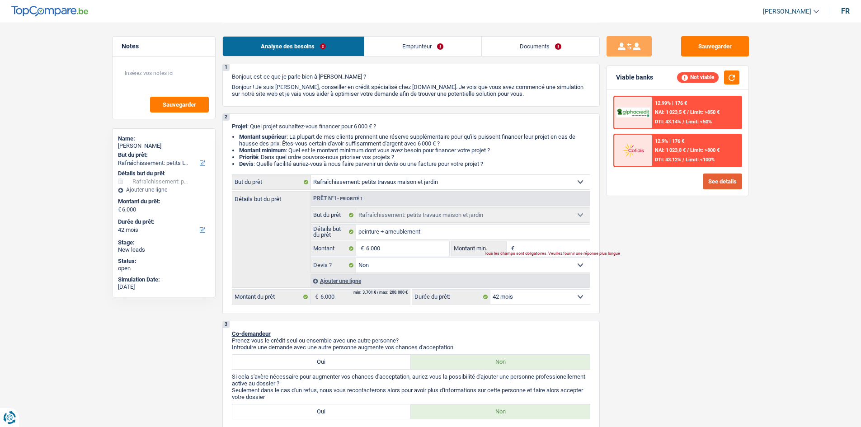
click at [714, 184] on button "See details" at bounding box center [721, 181] width 39 height 16
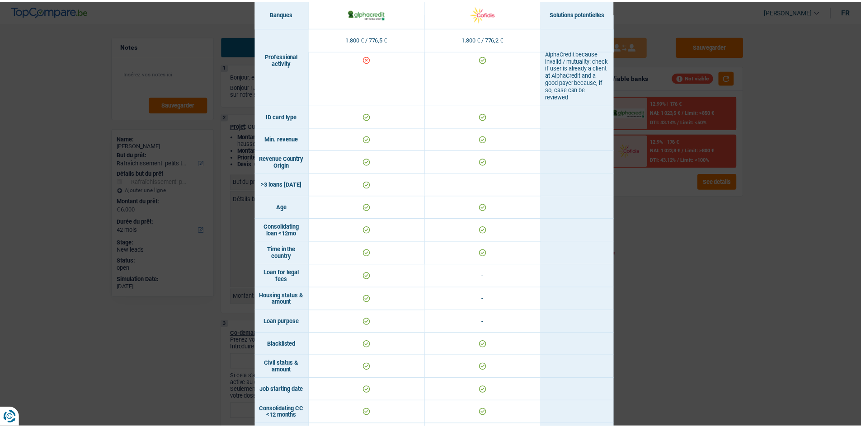
scroll to position [0, 0]
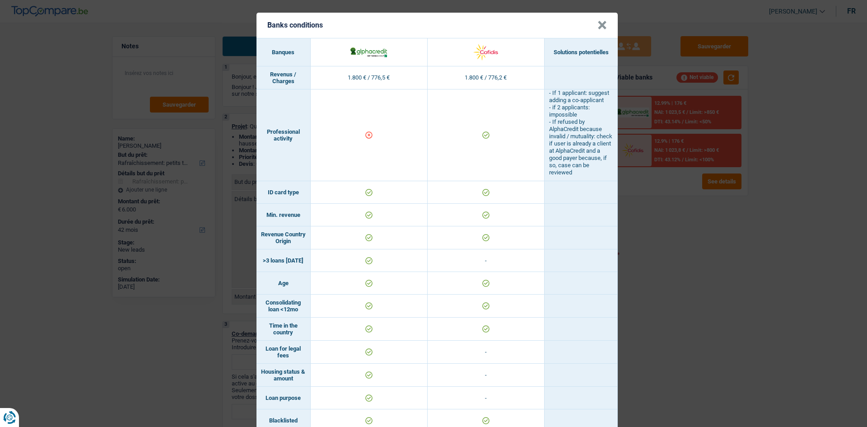
click at [600, 26] on button "×" at bounding box center [602, 25] width 9 height 9
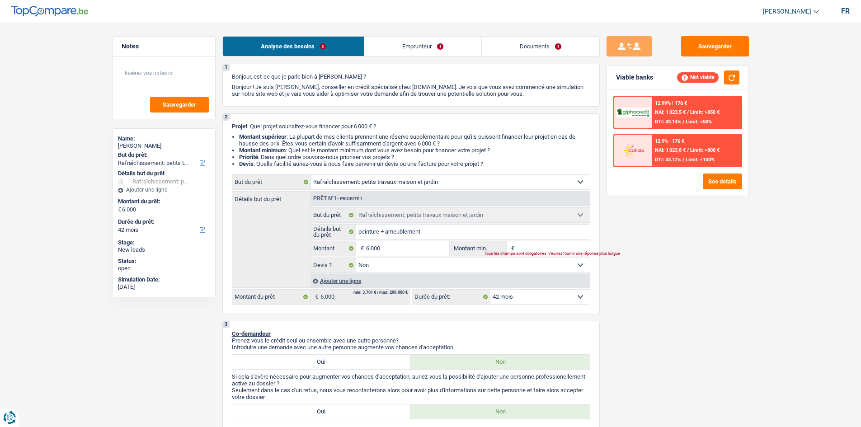
click at [414, 52] on link "Emprunteur" at bounding box center [422, 46] width 117 height 19
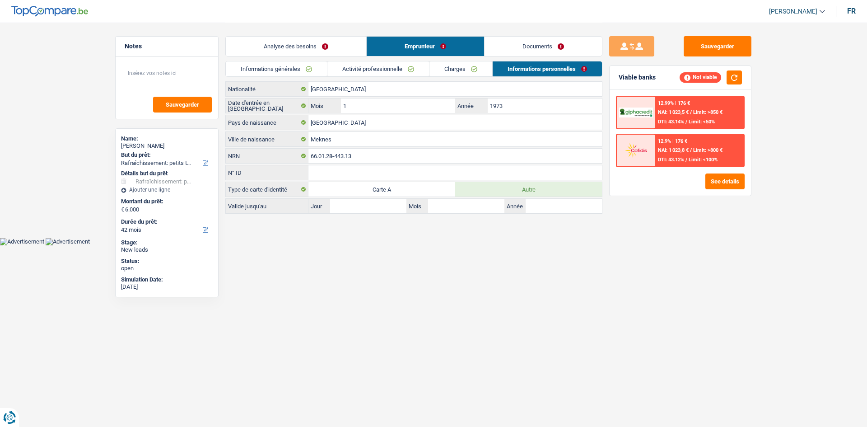
click at [292, 48] on link "Analyse des besoins" at bounding box center [296, 46] width 140 height 19
